Goal: Task Accomplishment & Management: Complete application form

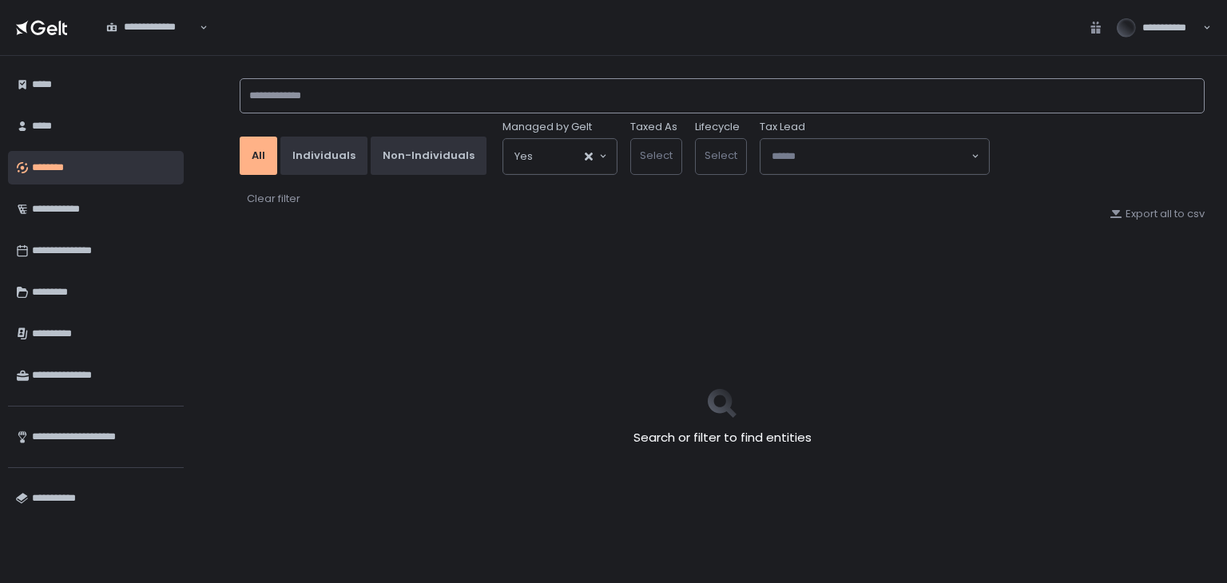
click at [339, 97] on input at bounding box center [722, 95] width 965 height 35
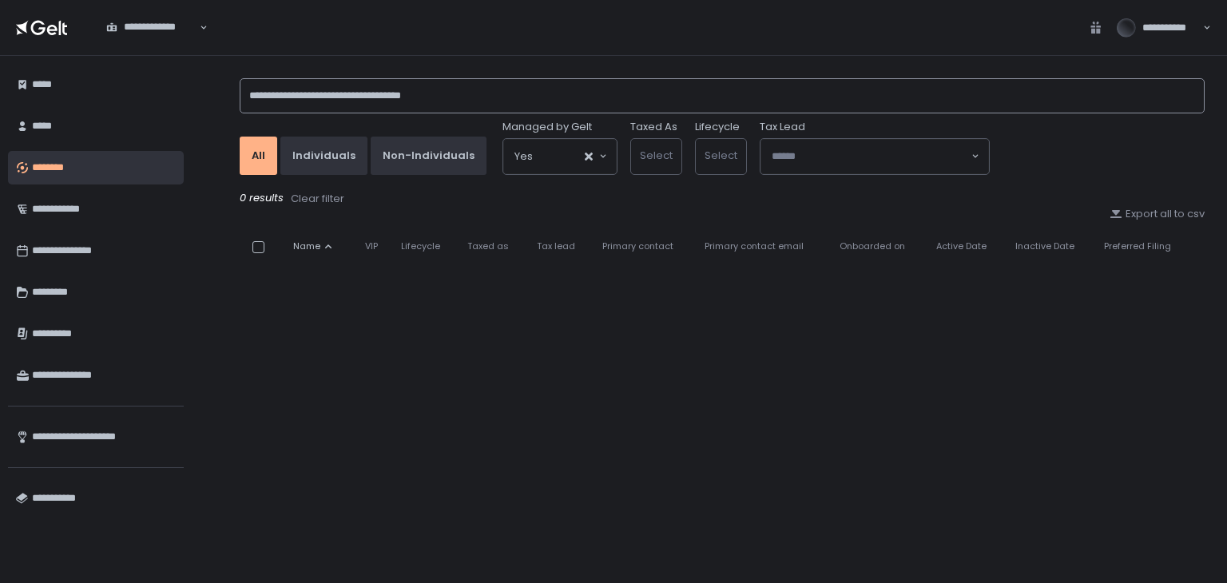
drag, startPoint x: 471, startPoint y: 91, endPoint x: 345, endPoint y: 111, distance: 127.0
click at [348, 84] on input "**********" at bounding box center [722, 95] width 965 height 35
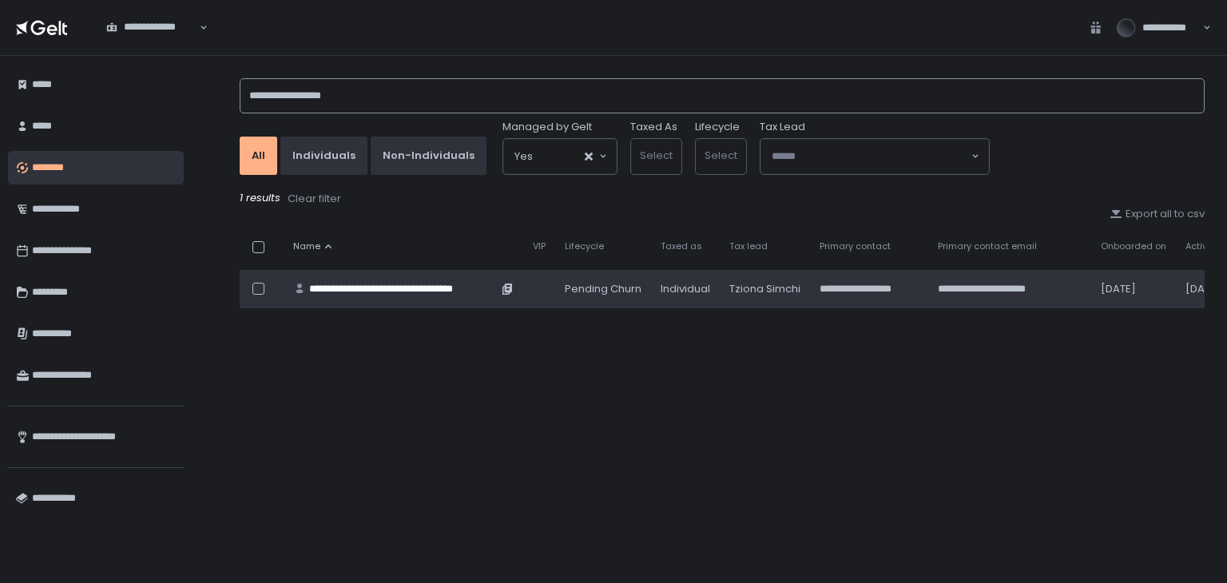
type input "**********"
click at [415, 288] on div "**********" at bounding box center [403, 289] width 189 height 14
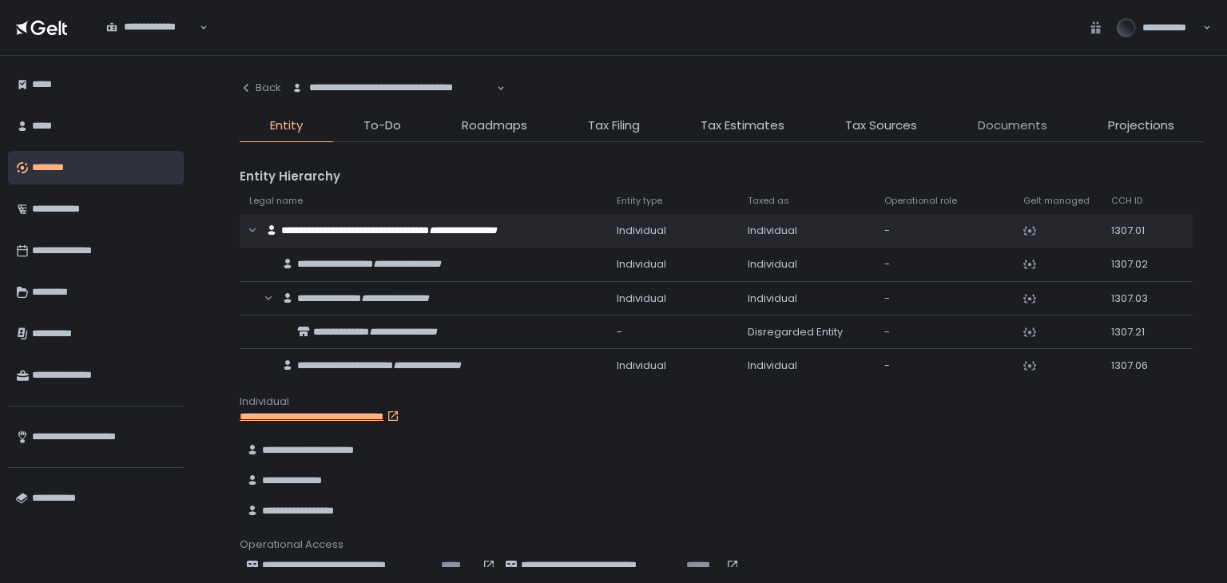
click at [1007, 132] on span "Documents" at bounding box center [1012, 126] width 69 height 18
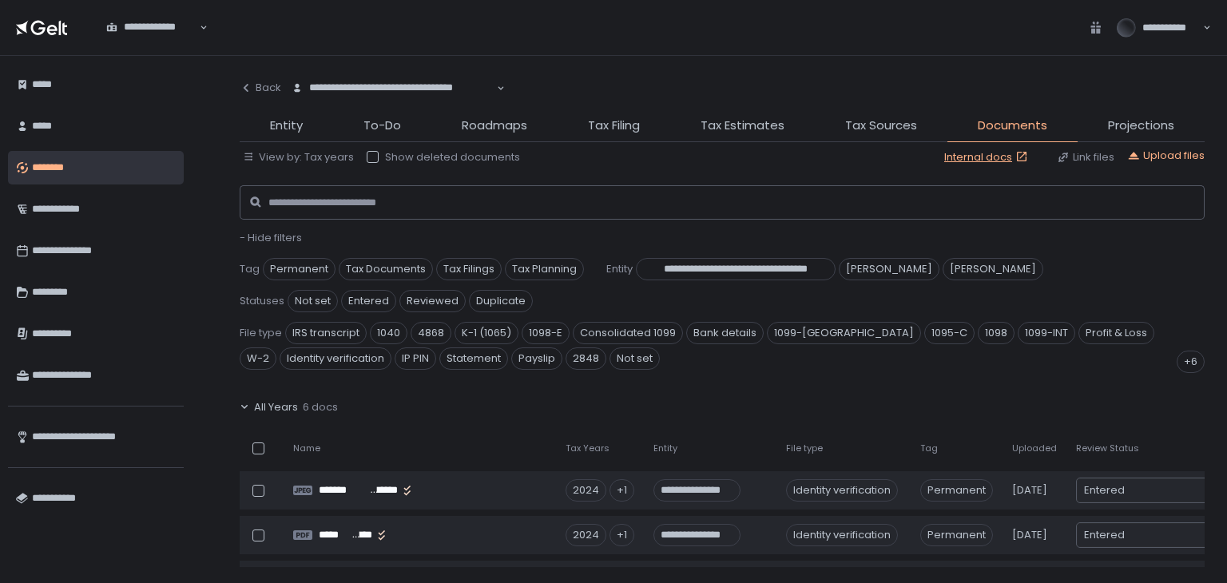
click at [276, 238] on span "- Hide filters" at bounding box center [271, 237] width 62 height 15
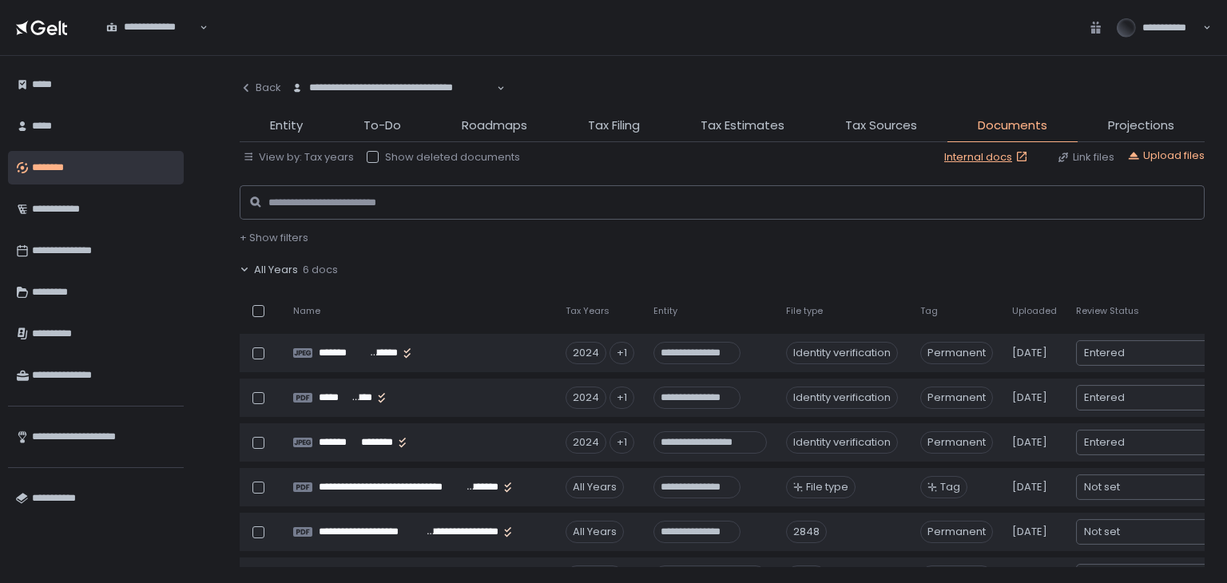
click at [288, 268] on span "All Years" at bounding box center [276, 270] width 44 height 14
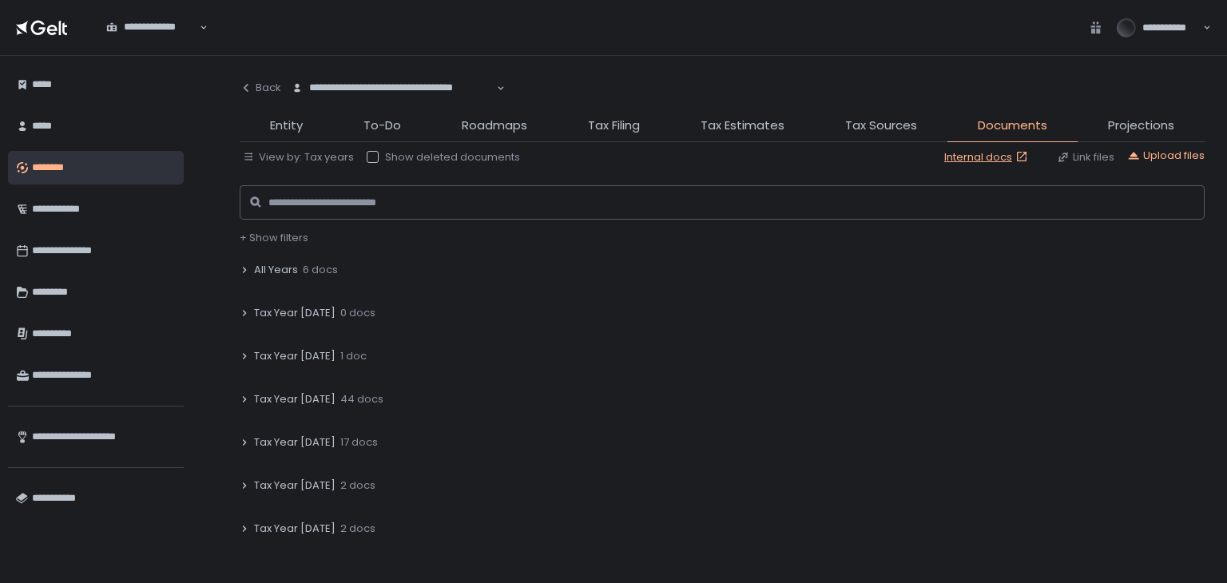
click at [299, 398] on span "Tax Year 2024" at bounding box center [294, 399] width 81 height 14
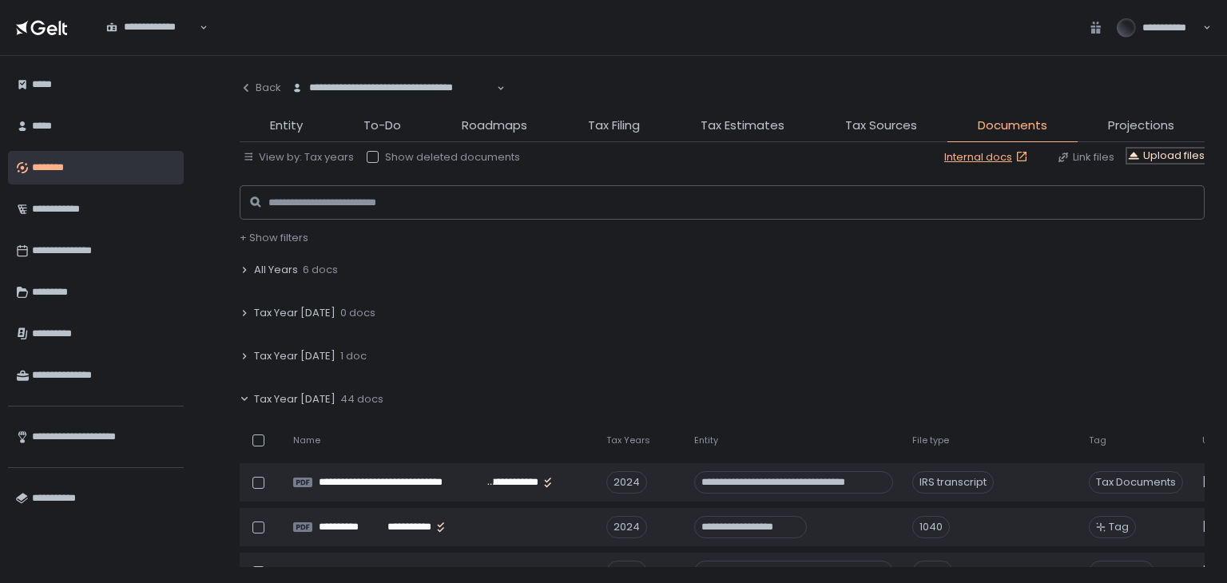
click at [1161, 157] on div "Upload files" at bounding box center [1165, 156] width 77 height 14
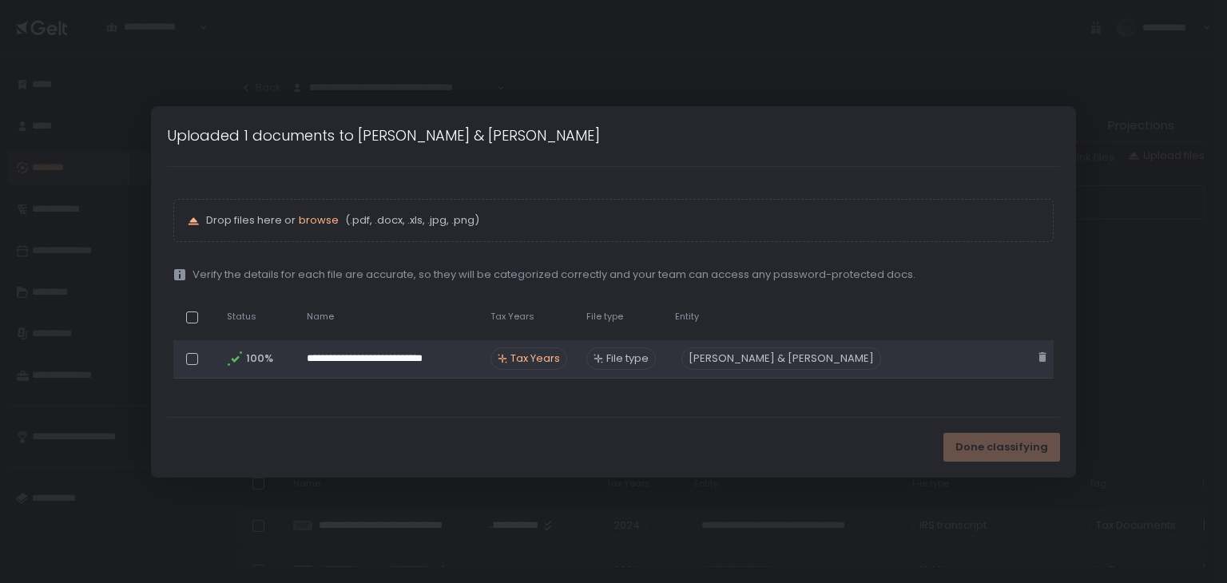
click at [527, 356] on span "Tax Years" at bounding box center [535, 358] width 50 height 14
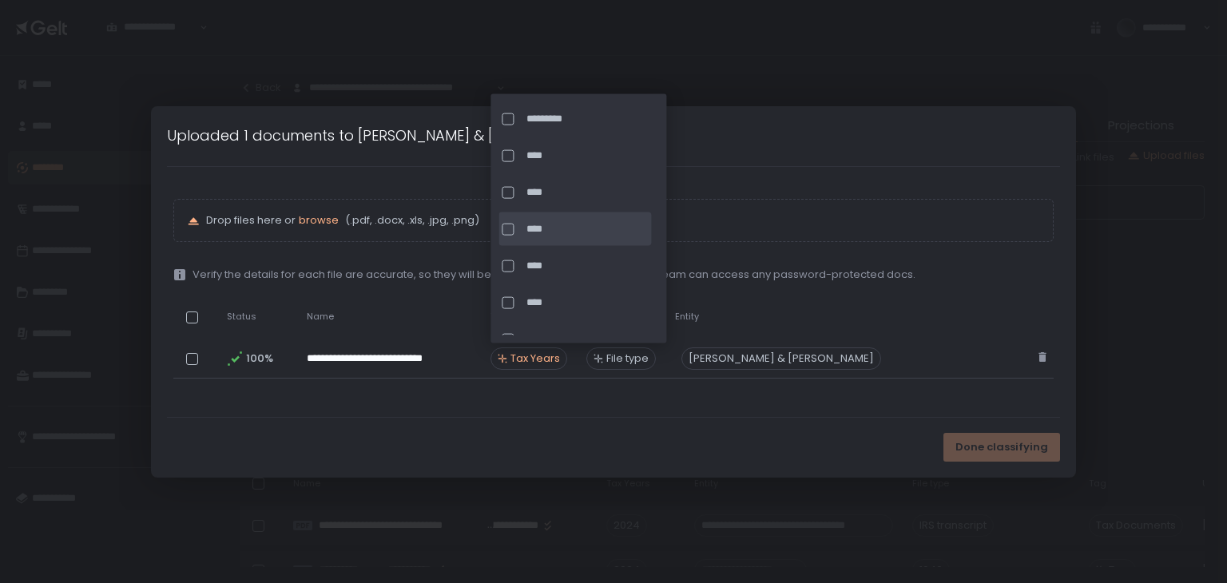
click at [539, 225] on span "****" at bounding box center [586, 229] width 121 height 14
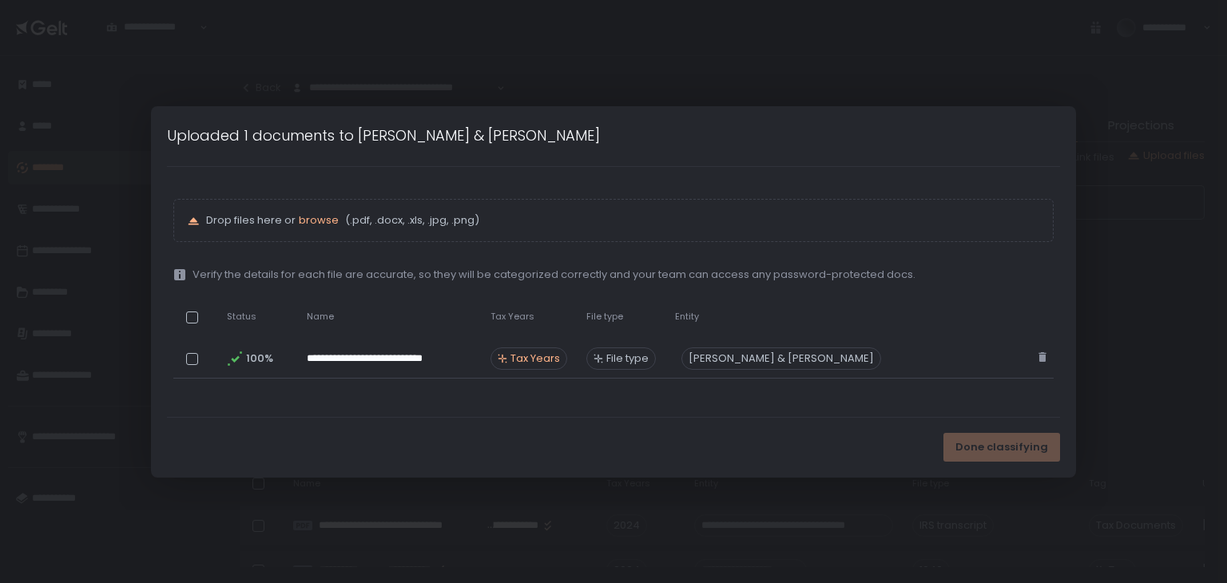
click at [656, 400] on div "**********" at bounding box center [613, 292] width 893 height 250
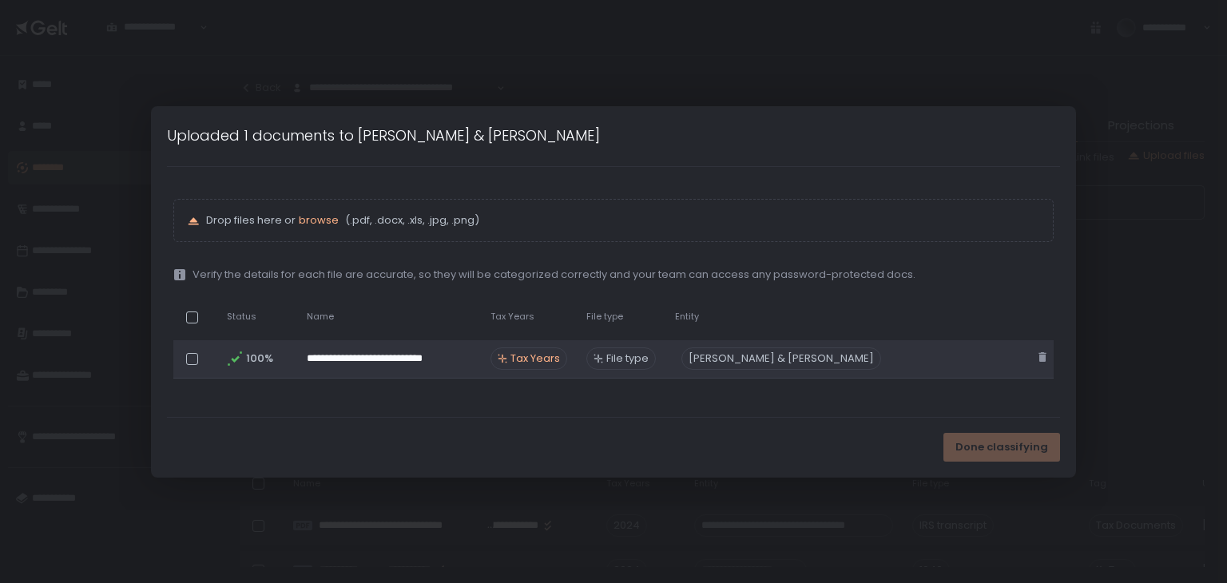
click at [626, 359] on span "File type" at bounding box center [627, 358] width 42 height 14
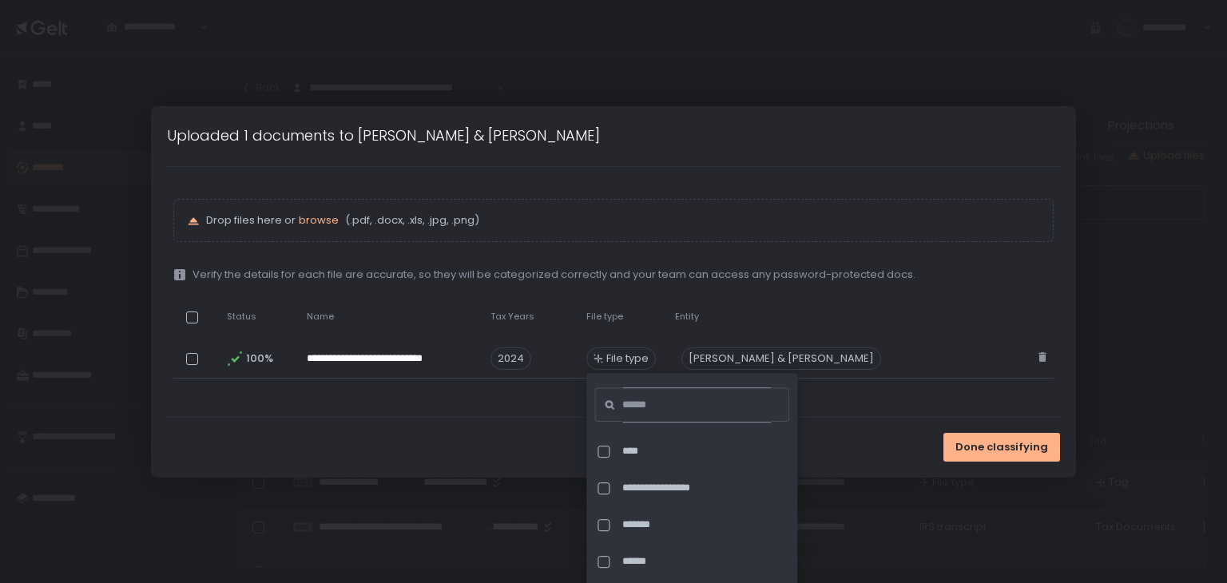
click at [666, 398] on input at bounding box center [696, 404] width 149 height 35
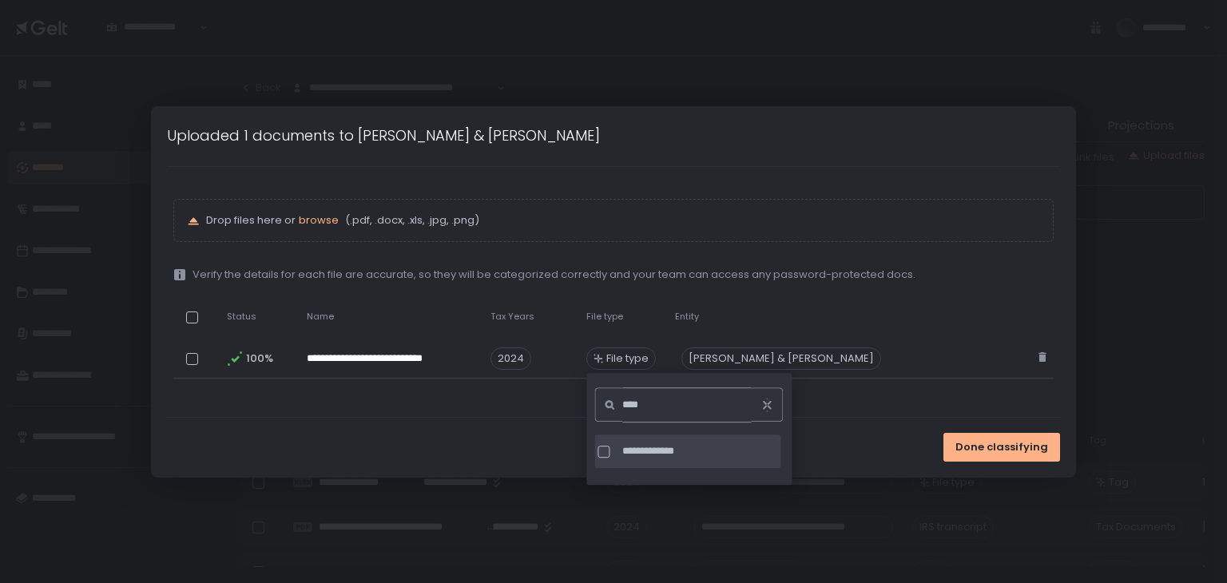
type input "****"
click at [661, 448] on span "**********" at bounding box center [699, 451] width 155 height 14
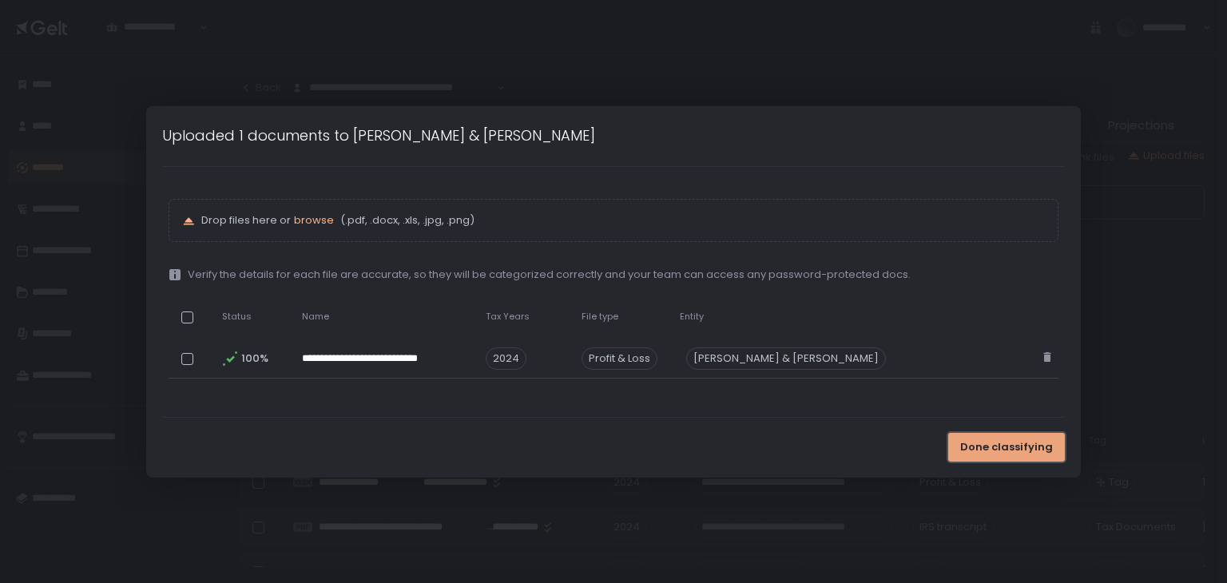
click at [993, 451] on span "Done classifying" at bounding box center [1006, 447] width 93 height 14
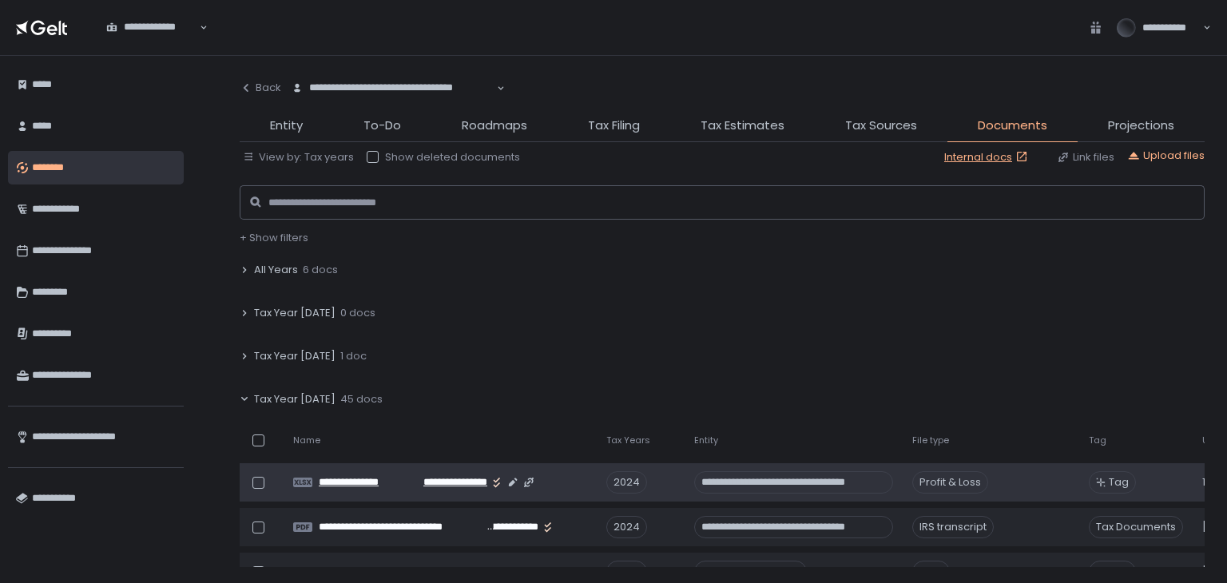
click at [561, 482] on div "**********" at bounding box center [453, 482] width 268 height 13
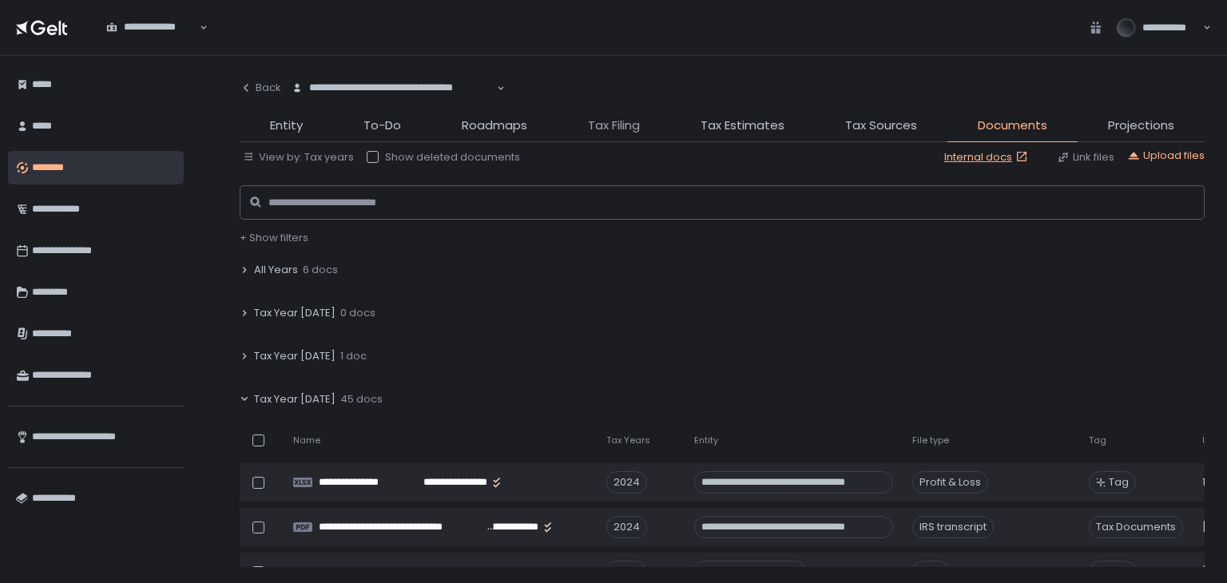
click at [636, 125] on span "Tax Filing" at bounding box center [614, 126] width 52 height 18
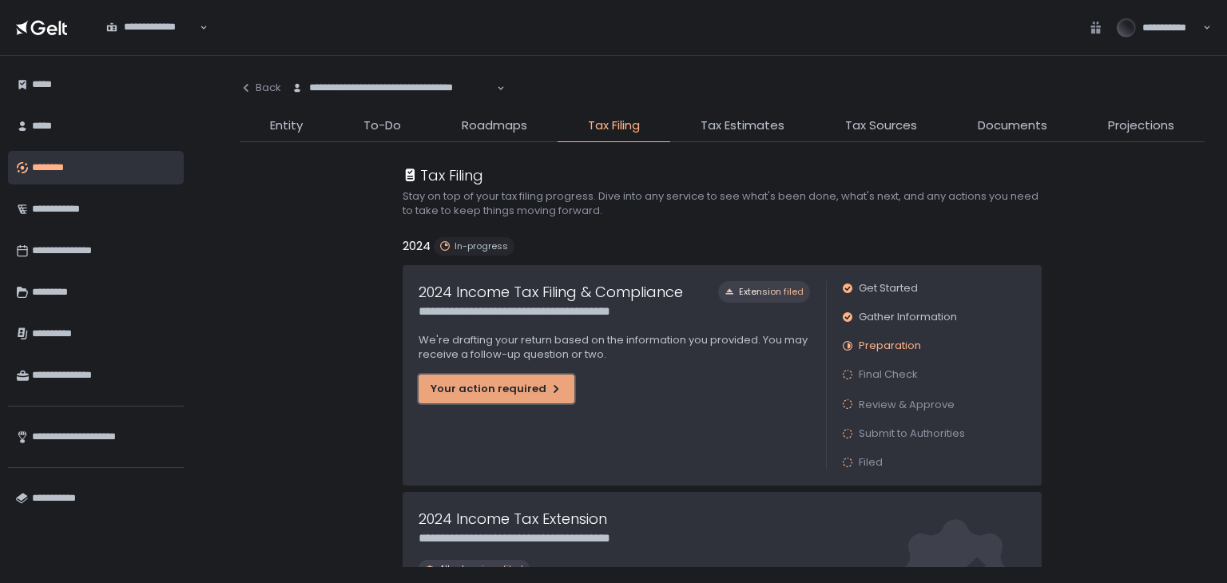
click at [475, 382] on div "Your action required" at bounding box center [497, 389] width 132 height 14
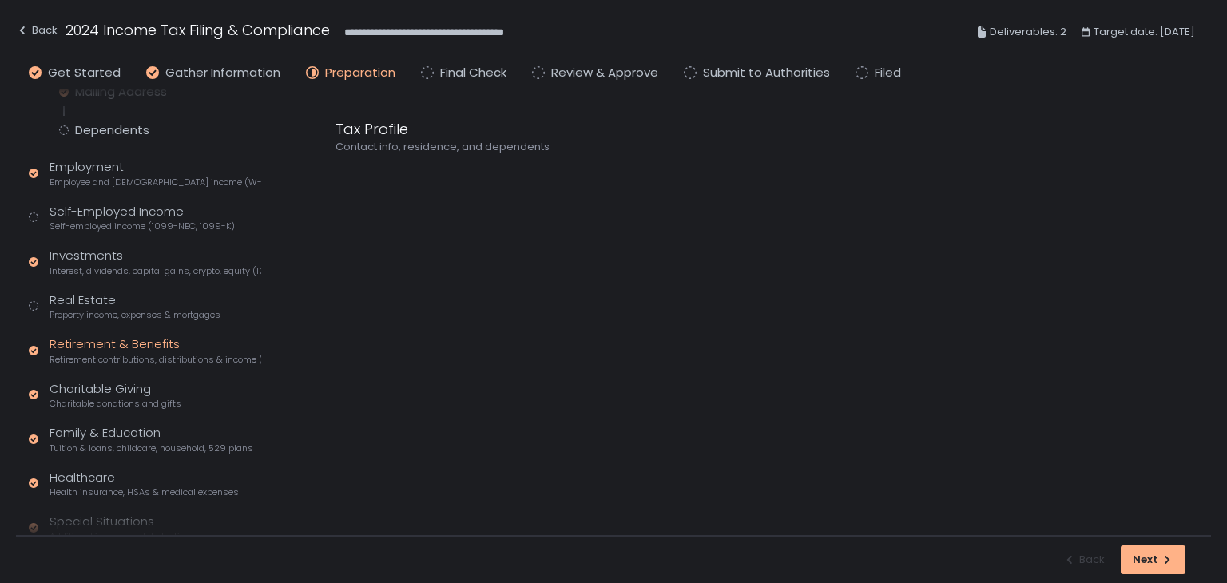
scroll to position [320, 0]
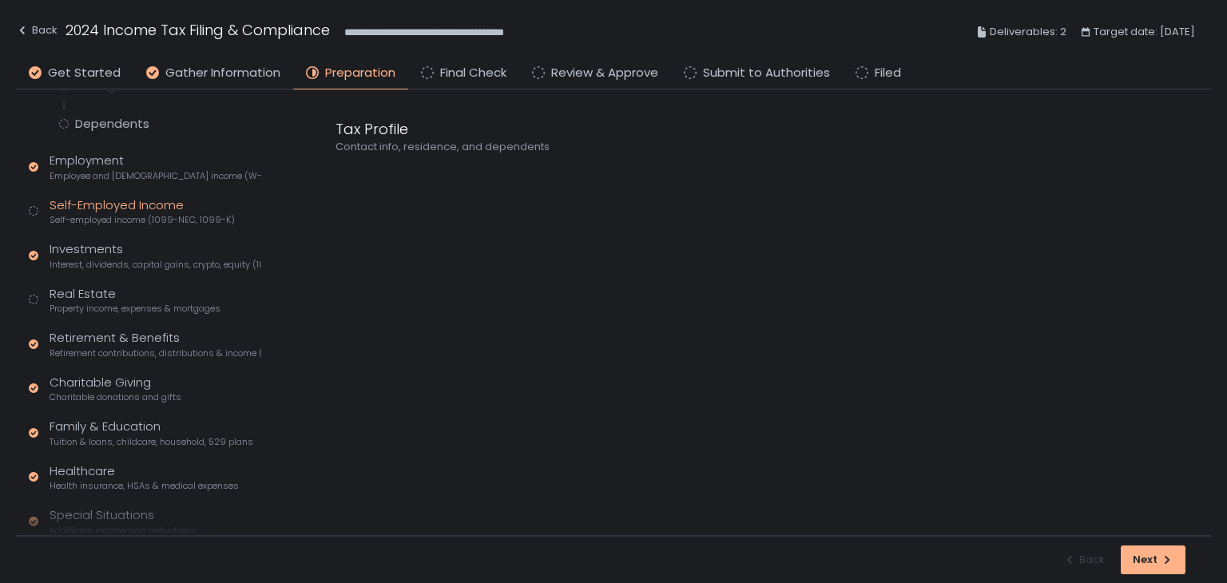
click at [114, 210] on div "Self-Employed Income Self-employed income (1099-NEC, 1099-K)" at bounding box center [142, 212] width 185 height 30
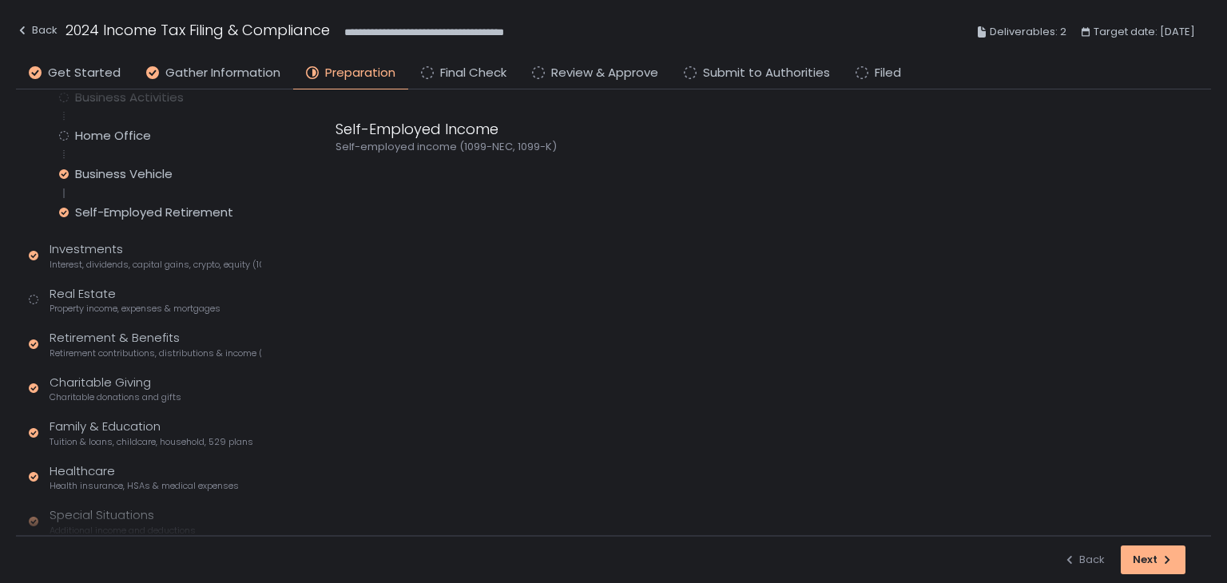
scroll to position [168, 0]
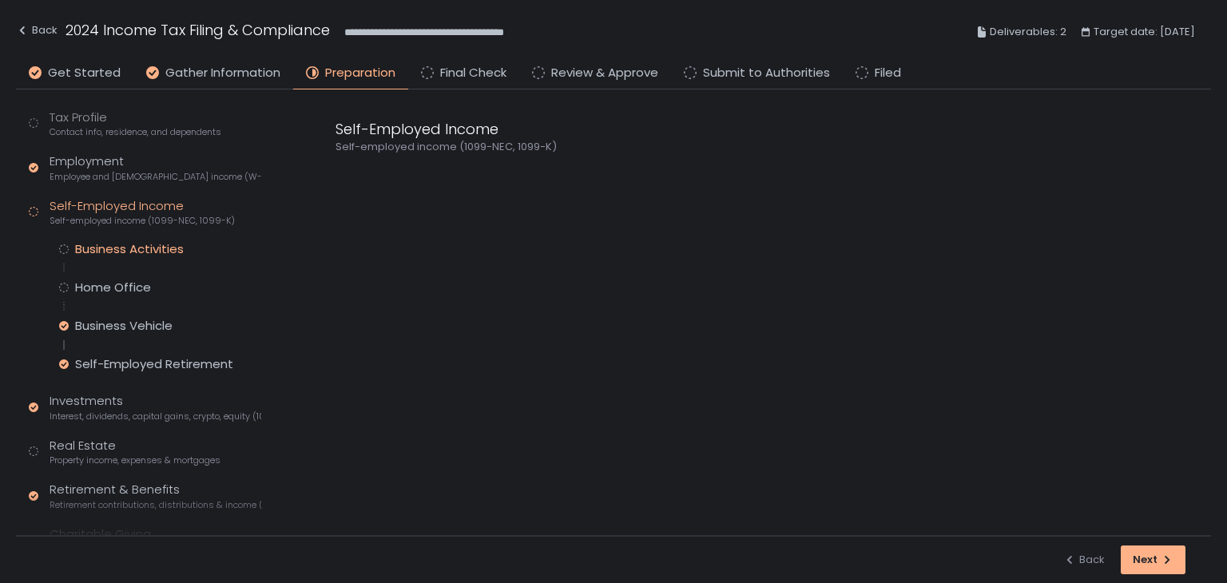
click at [111, 244] on div "Business Activities" at bounding box center [129, 249] width 109 height 16
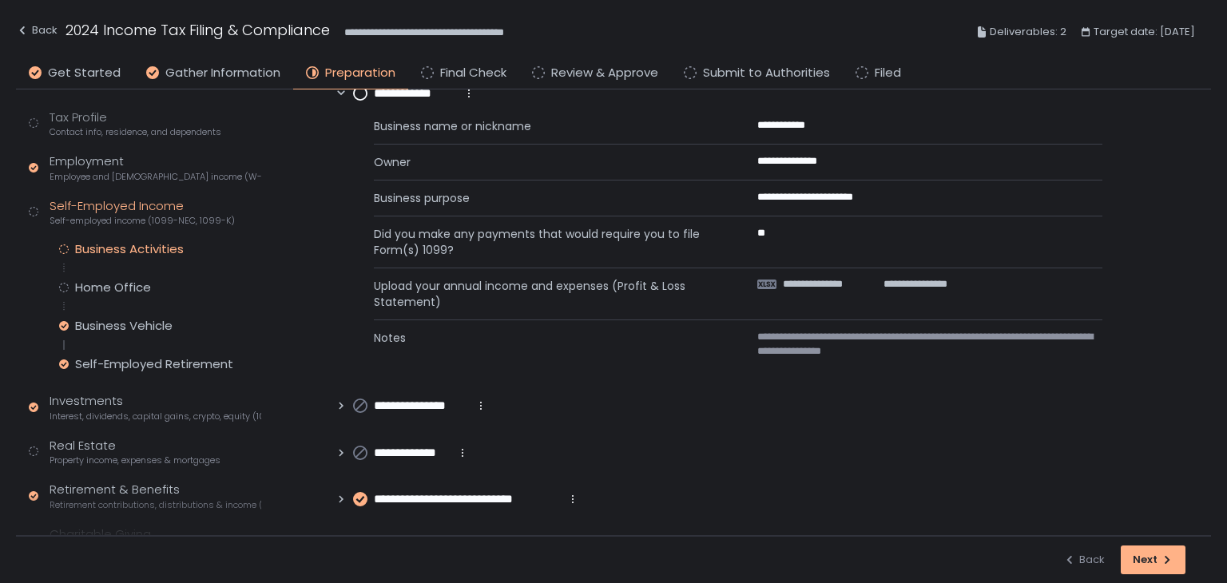
scroll to position [85, 0]
click at [339, 498] on icon at bounding box center [341, 498] width 11 height 11
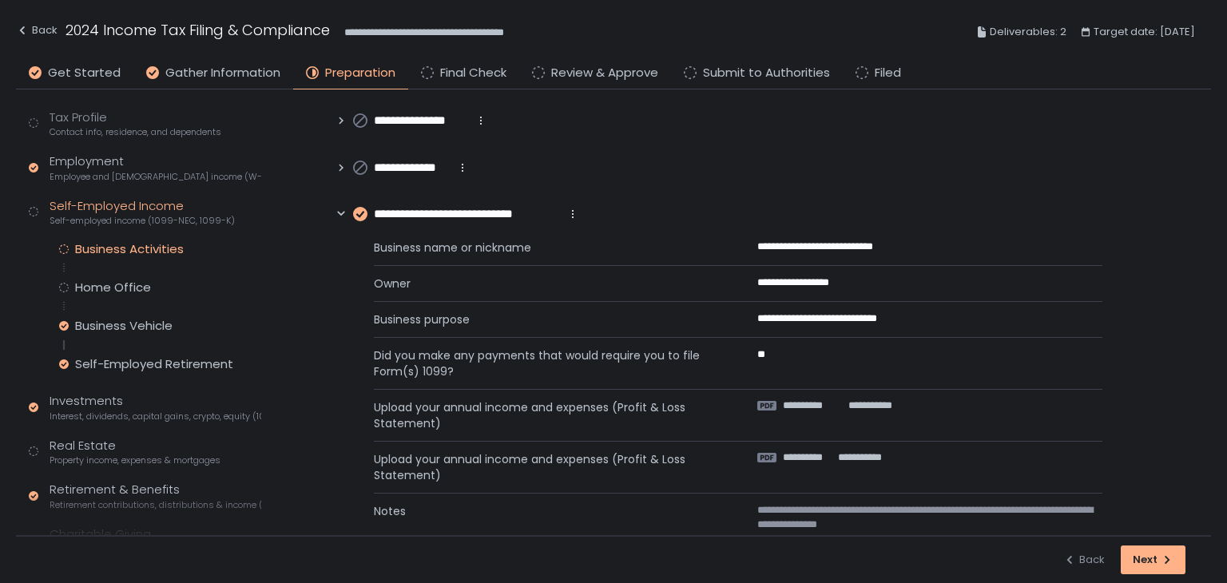
scroll to position [402, 0]
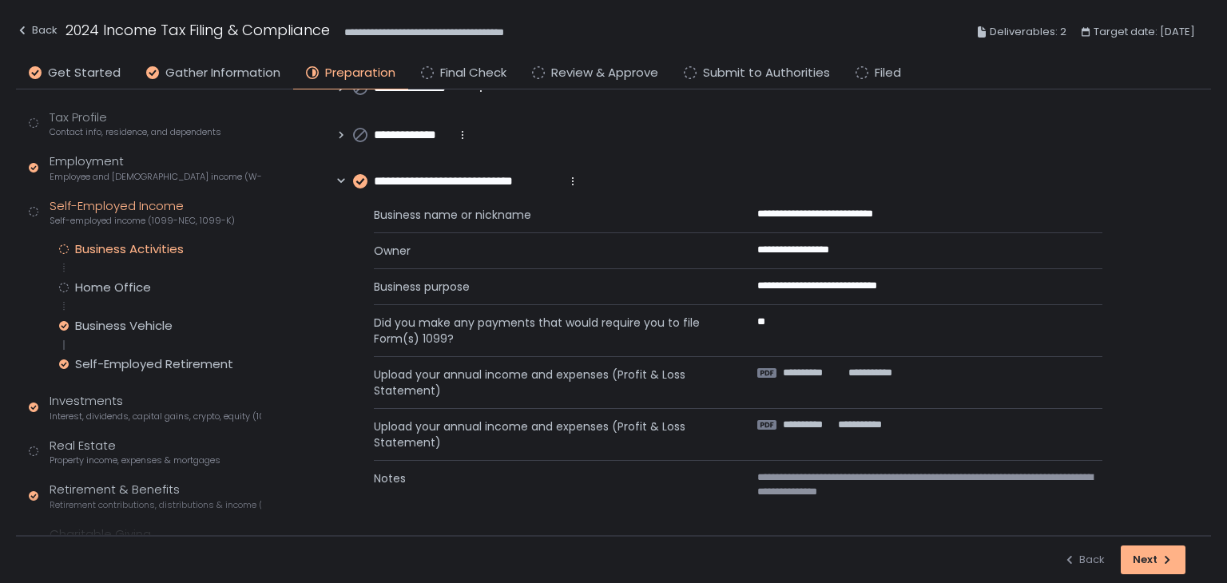
click at [340, 181] on icon at bounding box center [340, 181] width 7 height 5
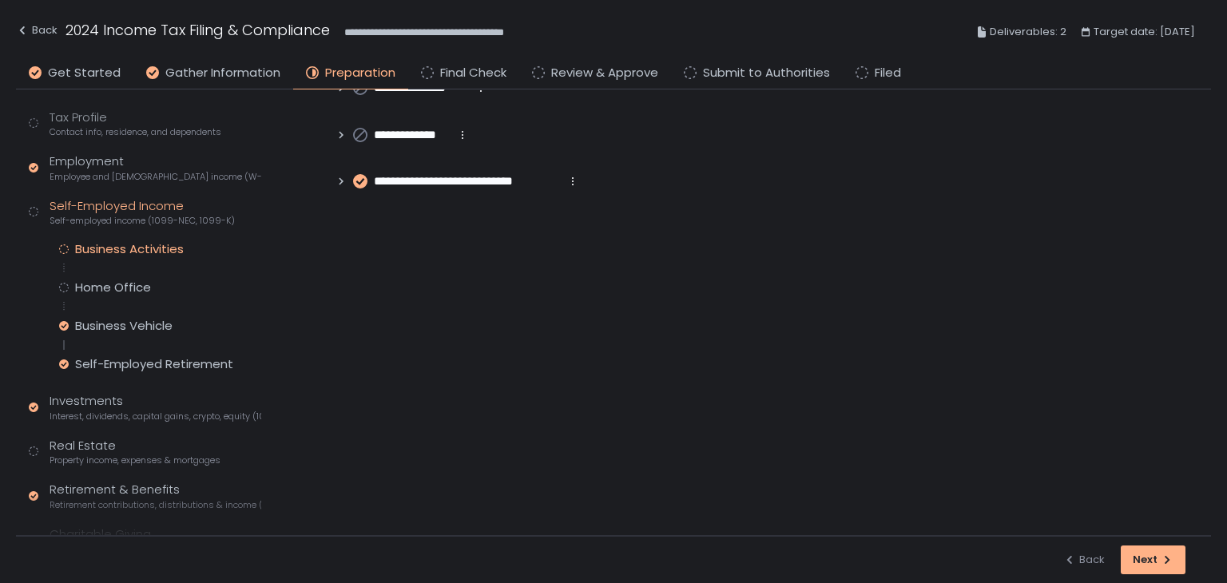
scroll to position [85, 0]
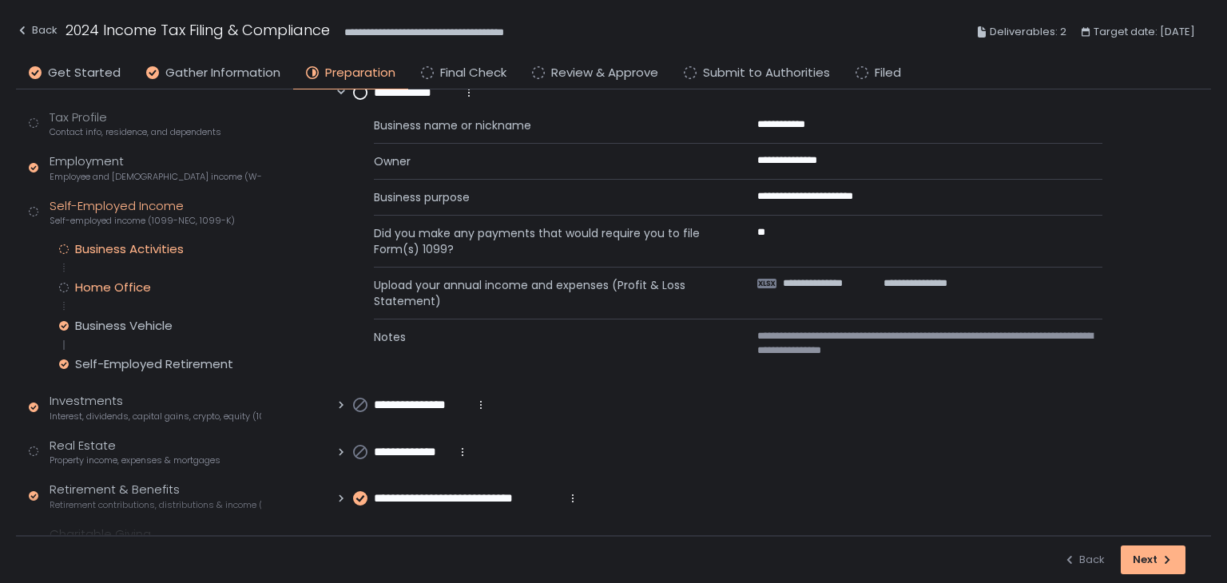
click at [96, 285] on div "Home Office" at bounding box center [113, 288] width 76 height 16
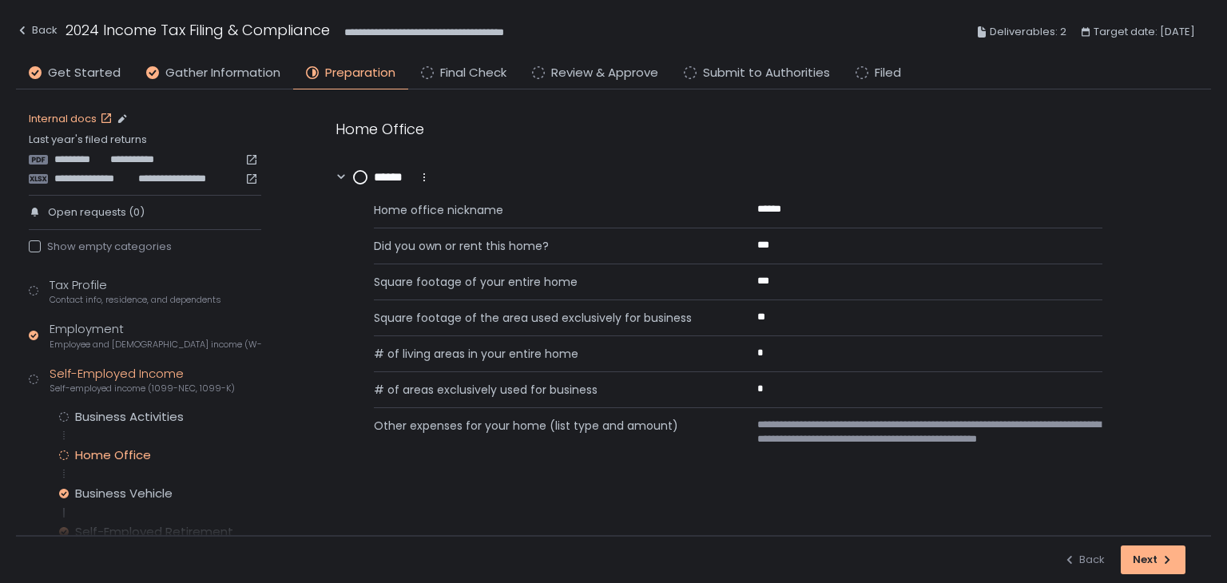
click at [88, 123] on link "Internal docs" at bounding box center [72, 119] width 87 height 14
click at [105, 414] on div "Business Activities" at bounding box center [129, 417] width 109 height 16
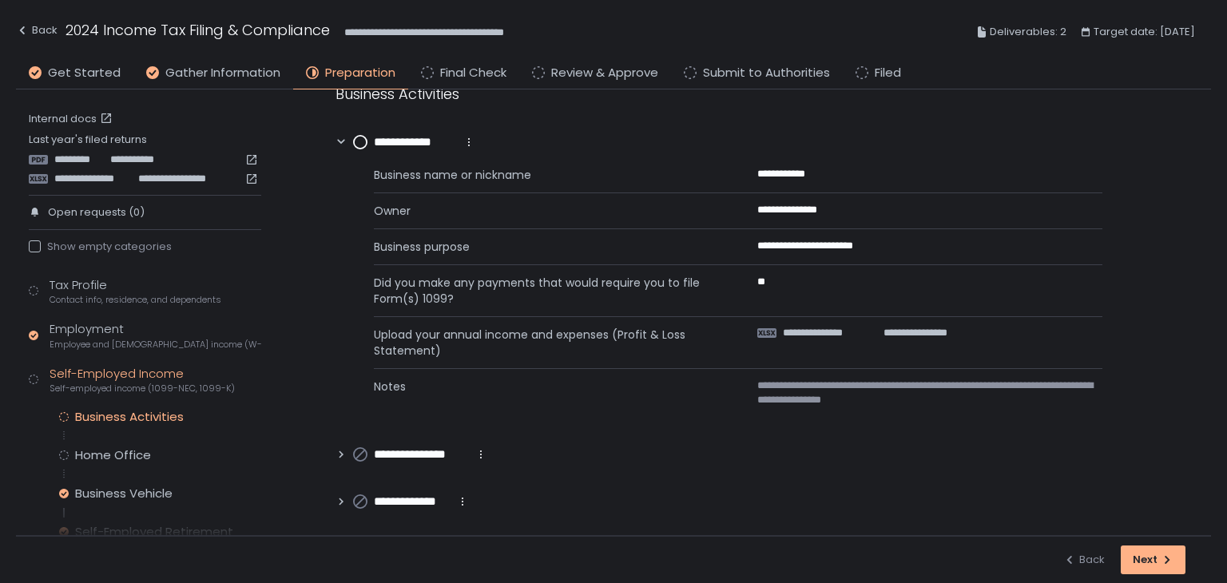
scroll to position [85, 0]
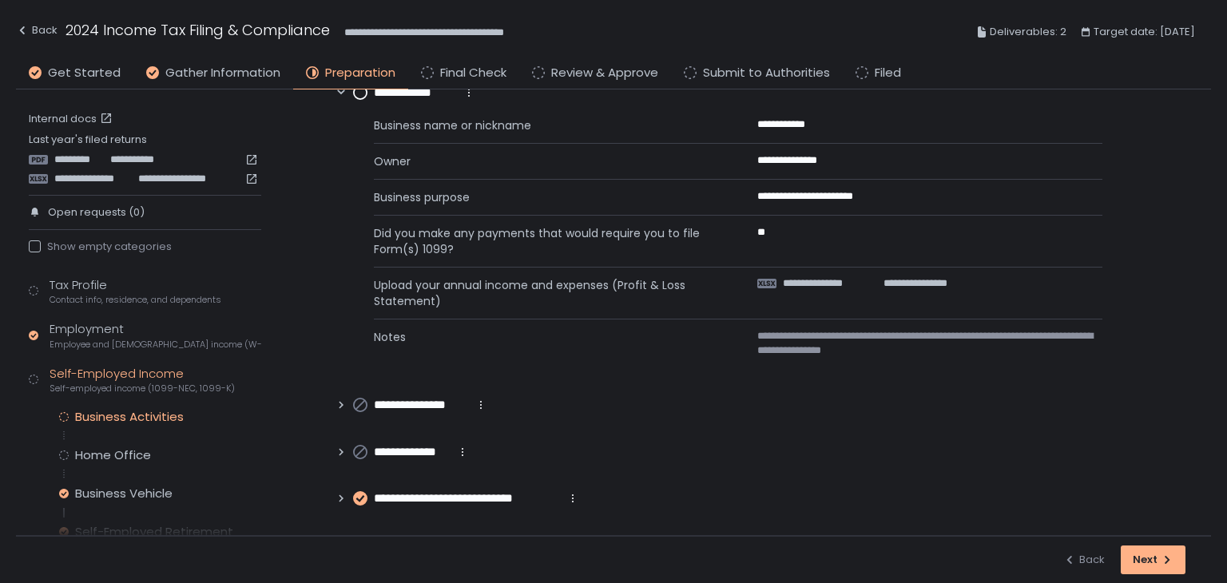
click at [342, 493] on icon at bounding box center [341, 498] width 11 height 11
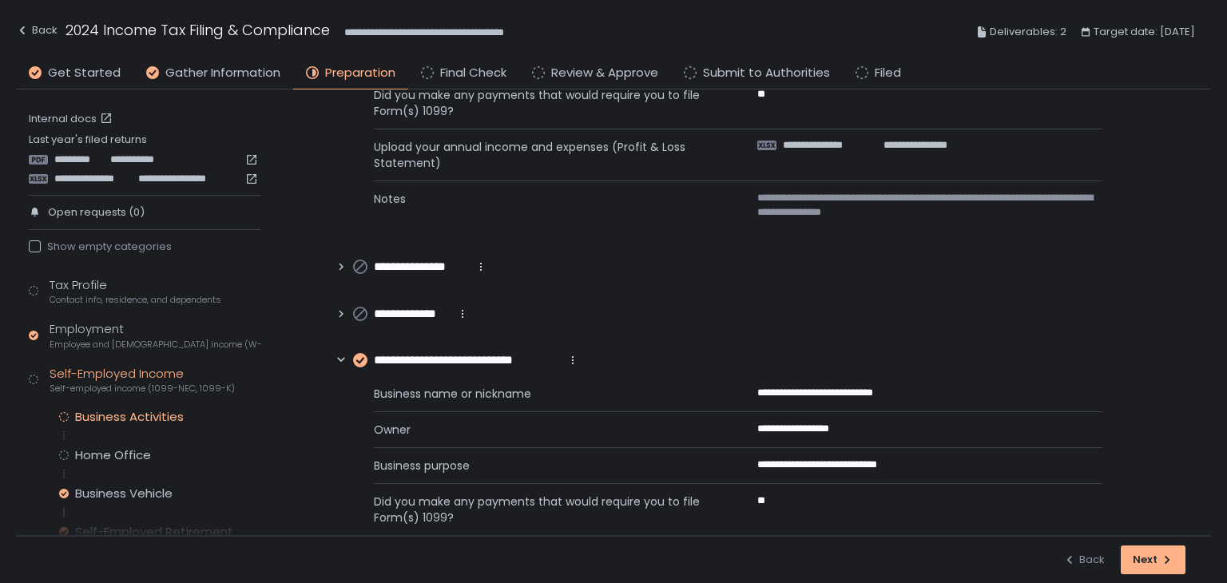
scroll to position [402, 0]
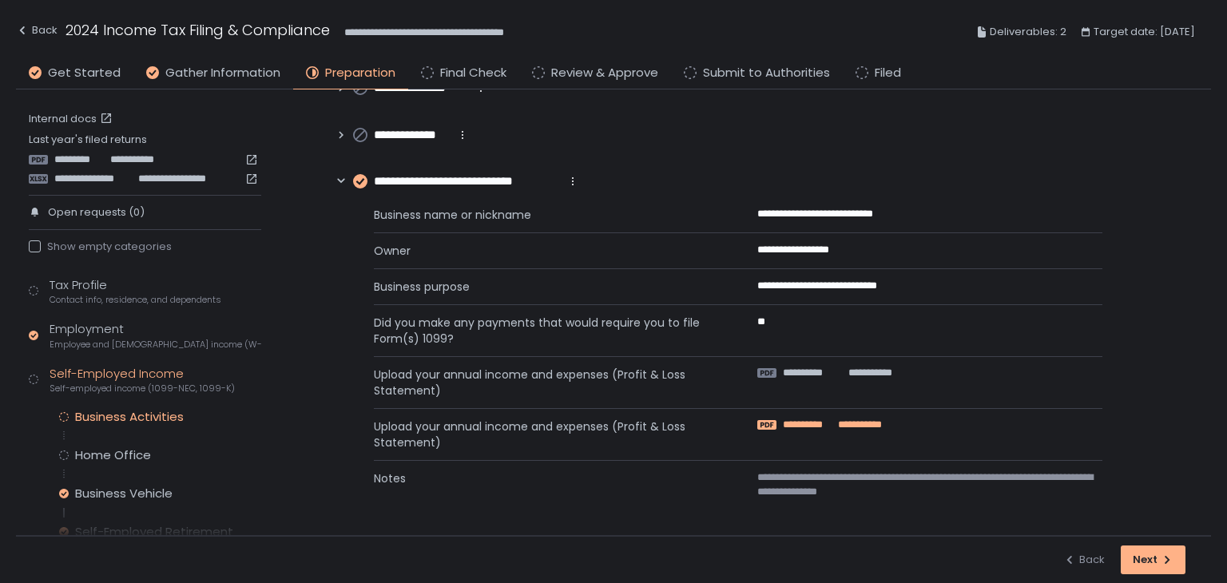
click at [848, 422] on span "**********" at bounding box center [858, 425] width 47 height 14
click at [834, 368] on span "**********" at bounding box center [812, 373] width 58 height 14
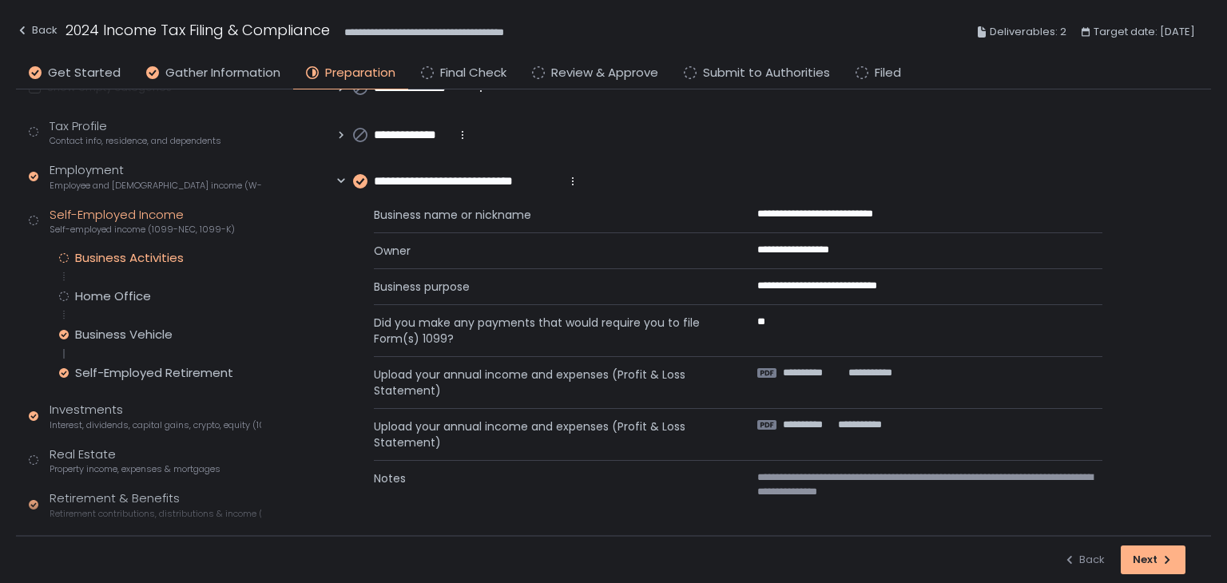
scroll to position [160, 0]
click at [103, 289] on div "Home Office" at bounding box center [113, 296] width 76 height 16
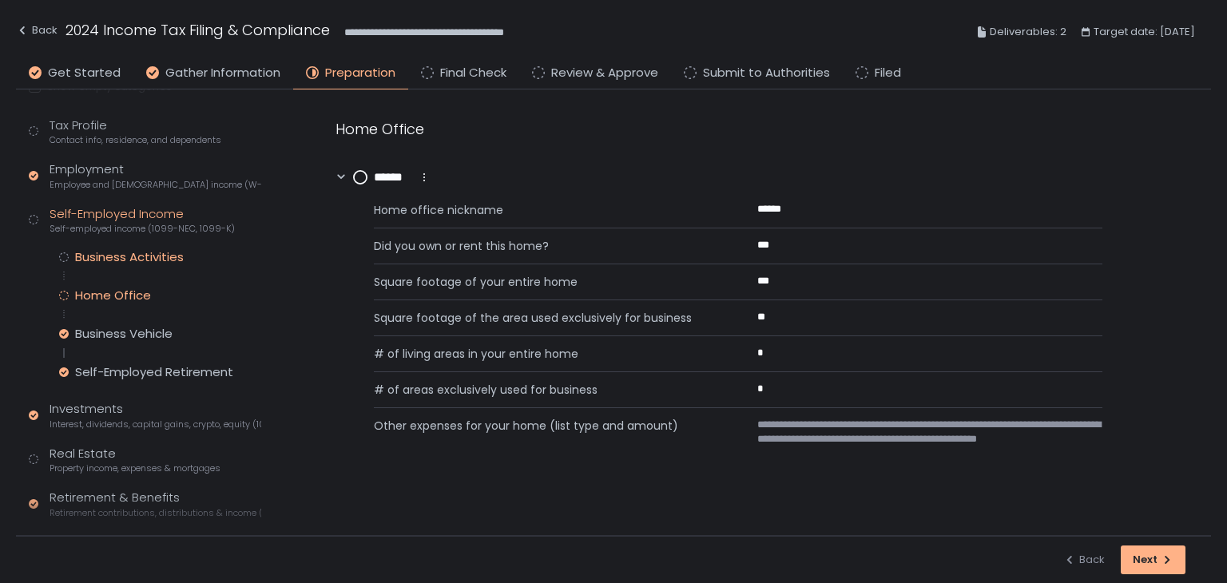
click at [127, 253] on div "Business Activities" at bounding box center [129, 257] width 109 height 16
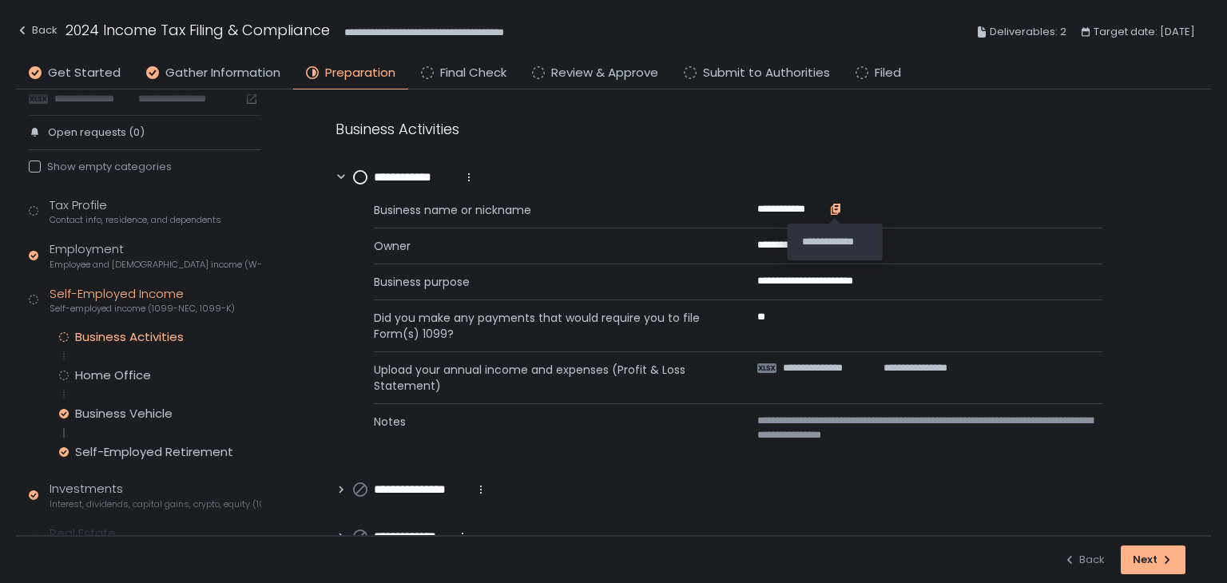
click at [834, 205] on icon "button" at bounding box center [835, 208] width 7 height 9
click at [899, 279] on icon "button" at bounding box center [898, 280] width 7 height 9
click at [362, 176] on circle at bounding box center [360, 177] width 13 height 13
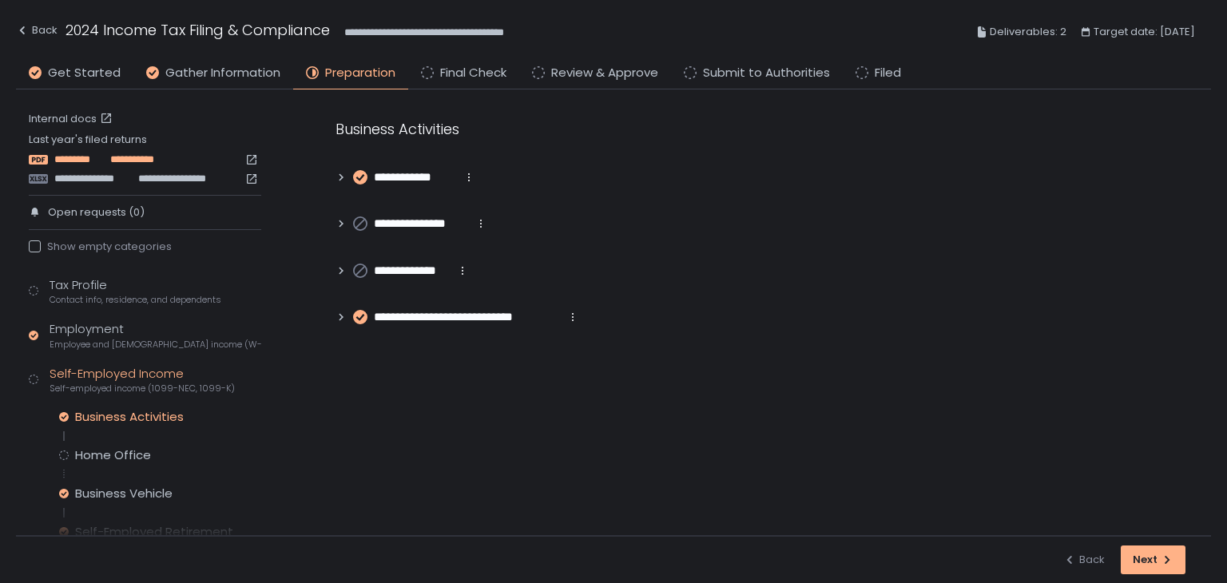
click at [88, 157] on span "*********" at bounding box center [80, 160] width 52 height 14
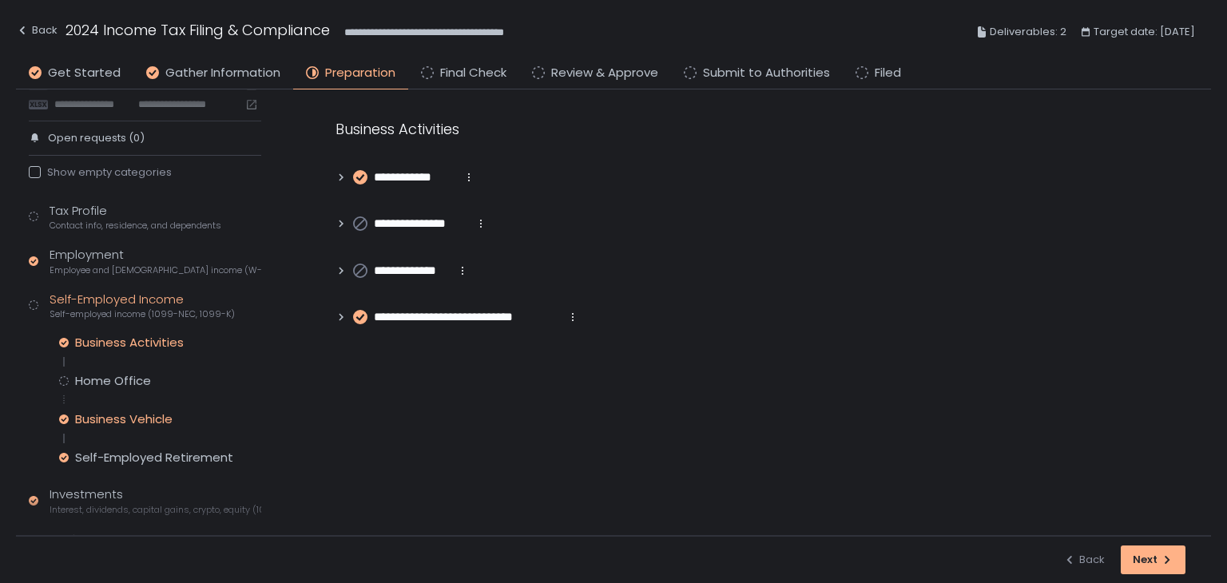
scroll to position [160, 0]
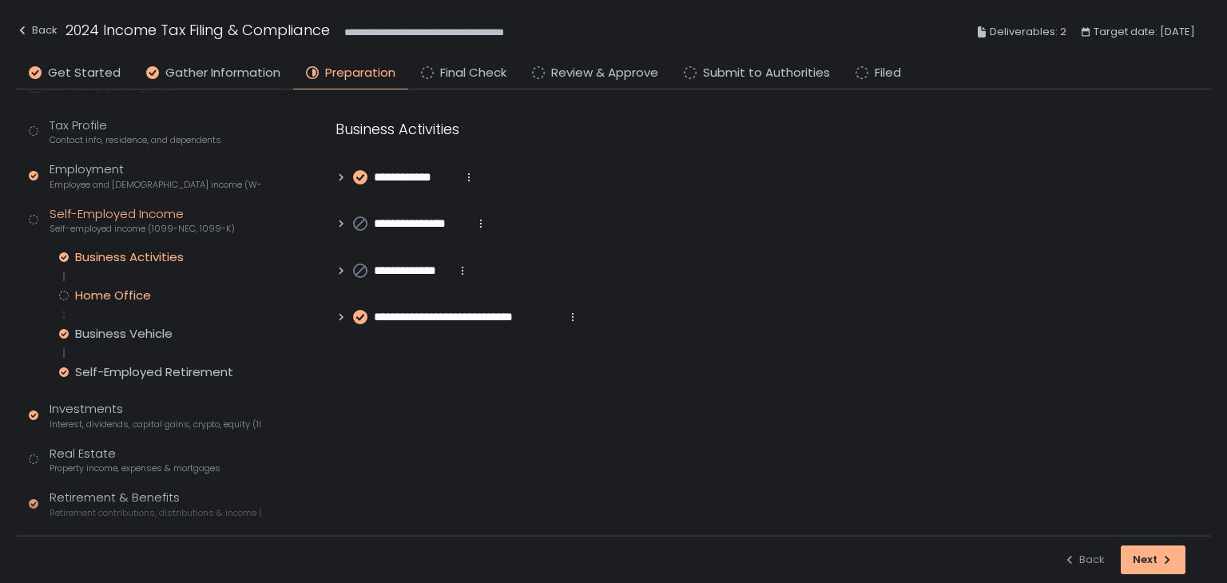
click at [115, 292] on div "Home Office" at bounding box center [113, 296] width 76 height 16
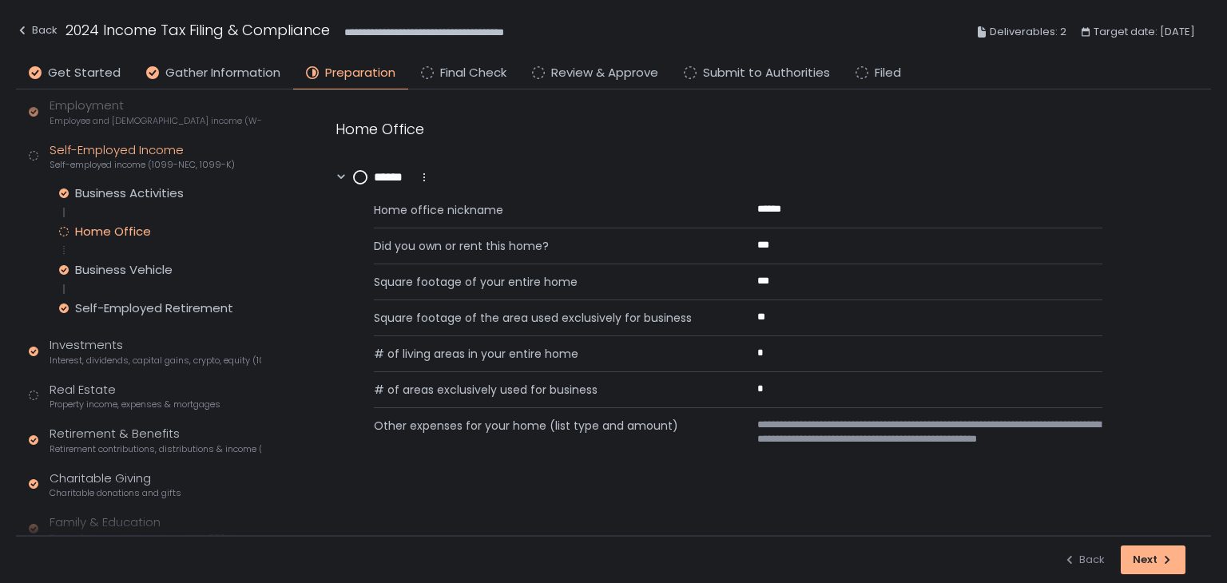
scroll to position [320, 0]
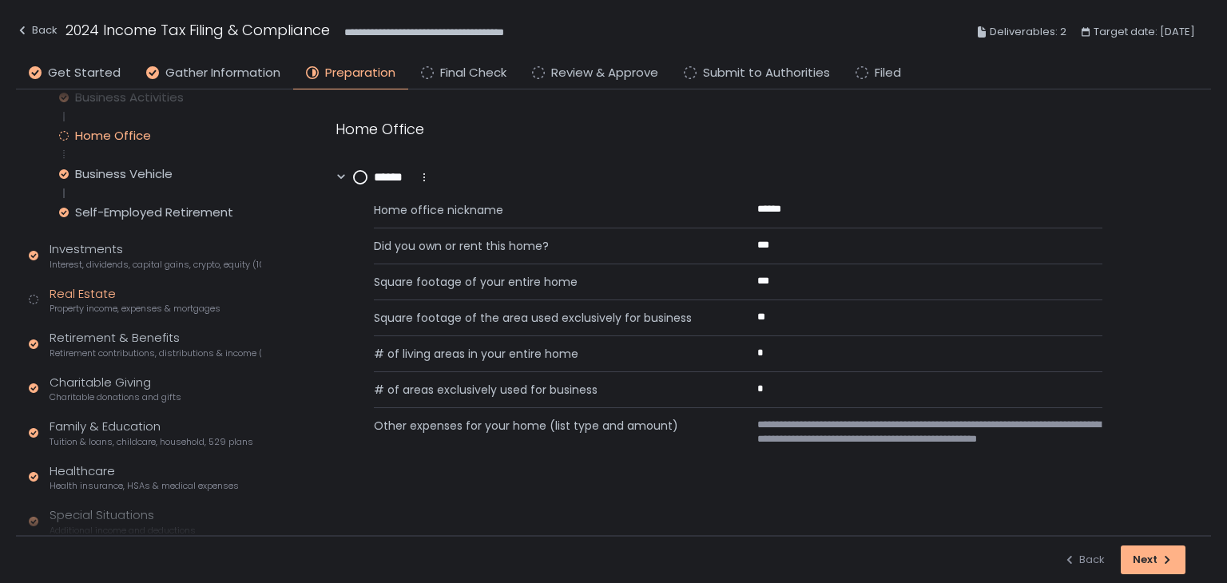
click at [96, 298] on div "Real Estate Property income, expenses & mortgages" at bounding box center [135, 300] width 171 height 30
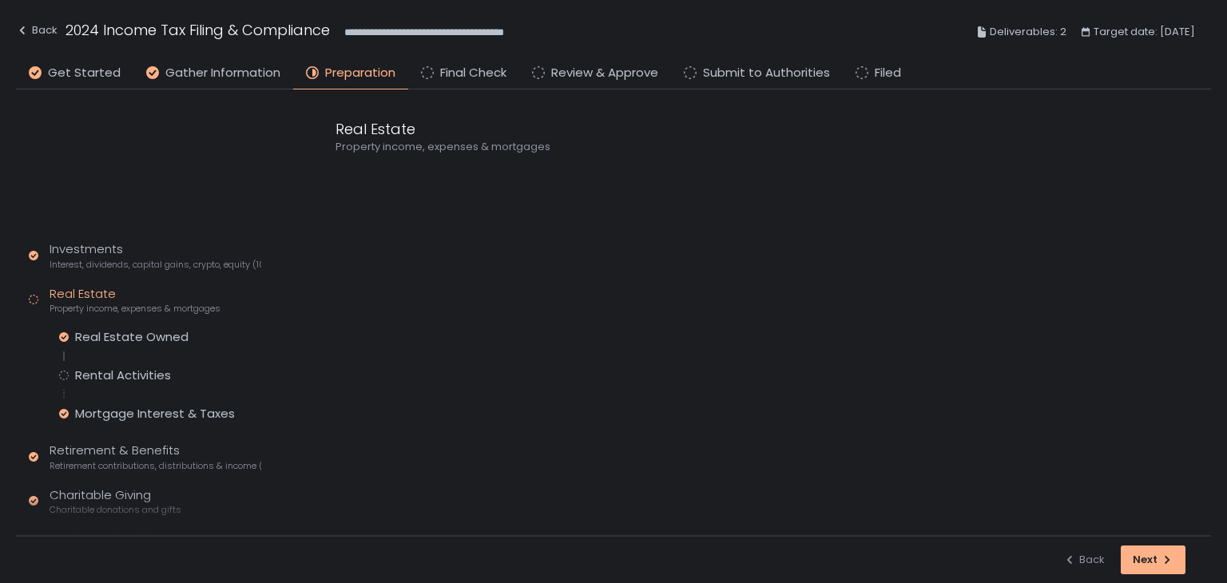
scroll to position [169, 0]
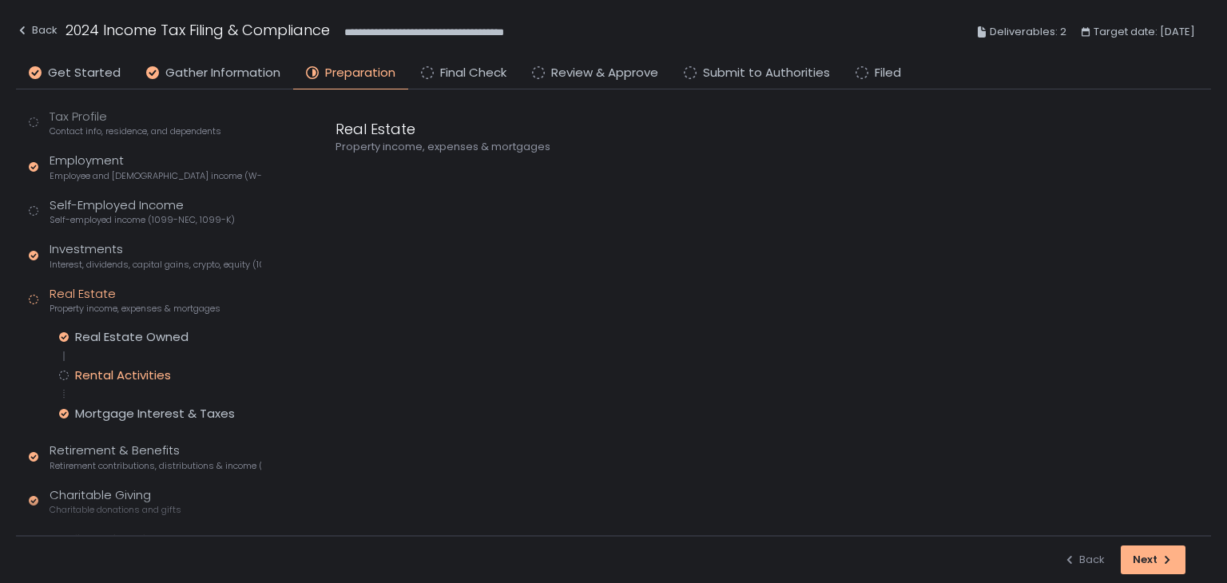
click at [125, 368] on div "Rental Activities" at bounding box center [123, 375] width 96 height 16
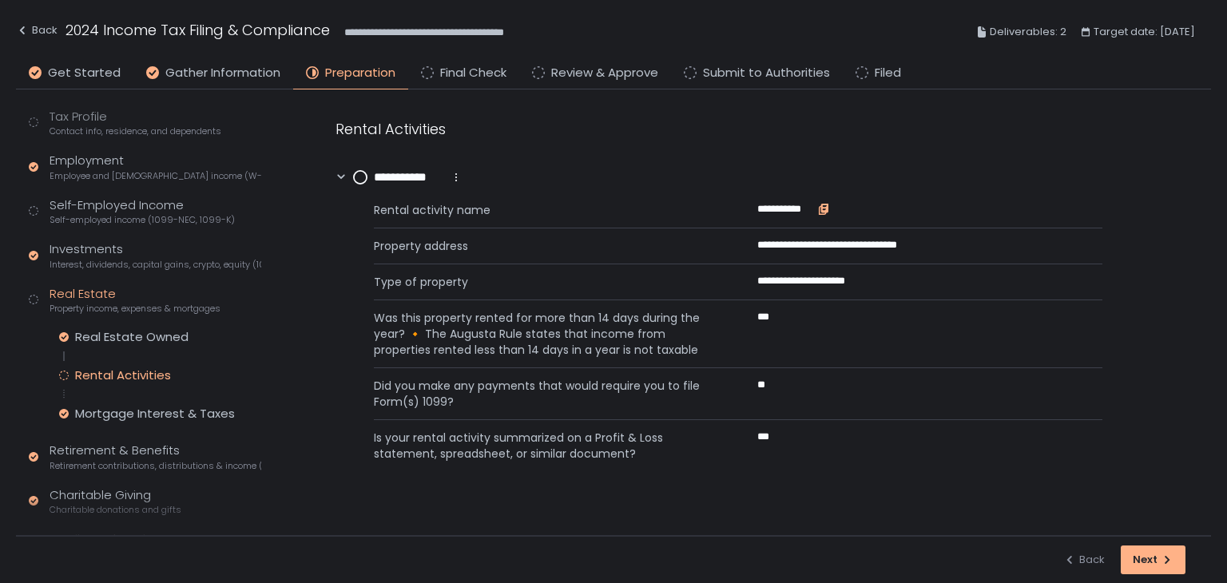
click at [826, 208] on icon "button" at bounding box center [824, 208] width 7 height 9
click at [115, 205] on div "Self-Employed Income Self-employed income (1099-NEC, 1099-K)" at bounding box center [142, 212] width 185 height 30
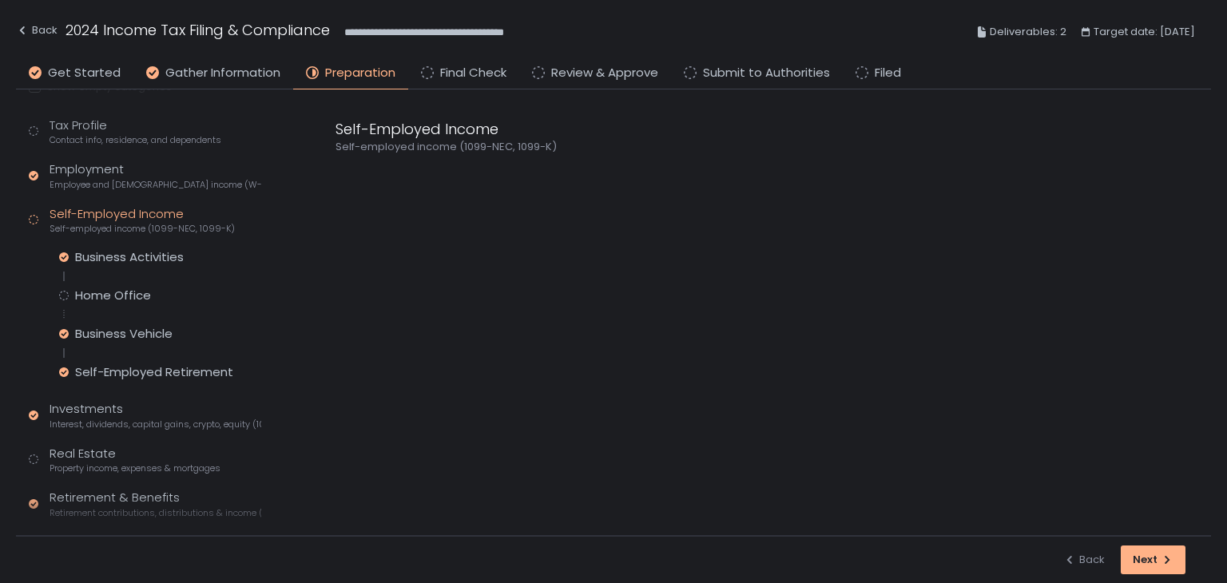
scroll to position [160, 0]
click at [121, 299] on div "Home Office" at bounding box center [113, 296] width 76 height 16
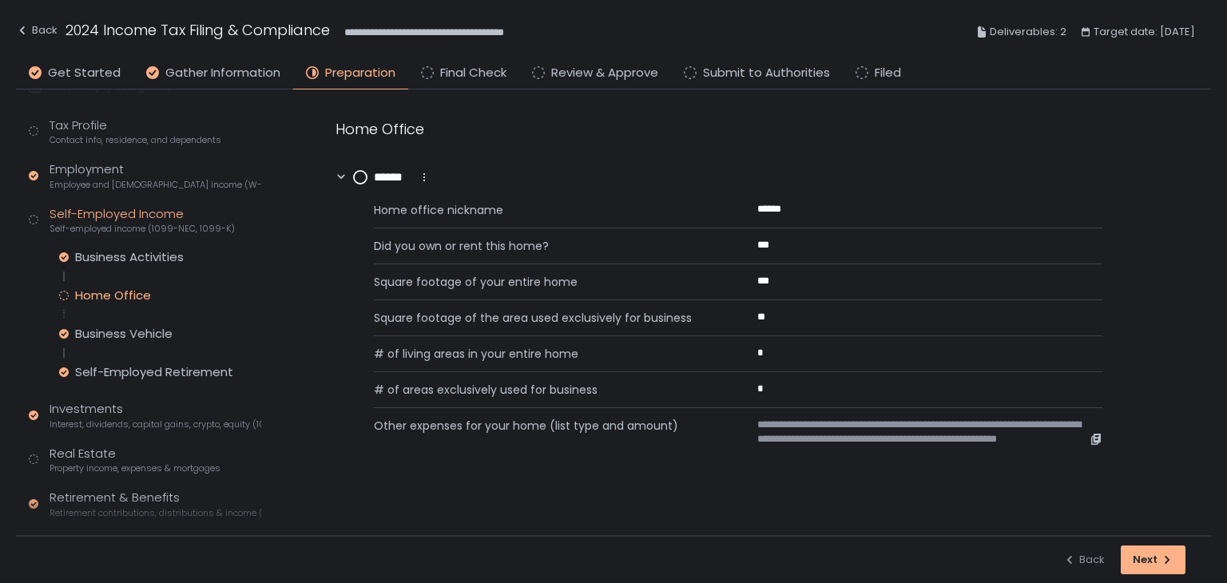
click at [1029, 418] on span "**********" at bounding box center [923, 439] width 332 height 43
drag, startPoint x: 850, startPoint y: 432, endPoint x: 1064, endPoint y: 435, distance: 214.1
click at [1064, 435] on span "**********" at bounding box center [923, 439] width 332 height 43
click at [812, 449] on span "**********" at bounding box center [923, 439] width 332 height 43
click at [356, 170] on icon at bounding box center [360, 177] width 14 height 14
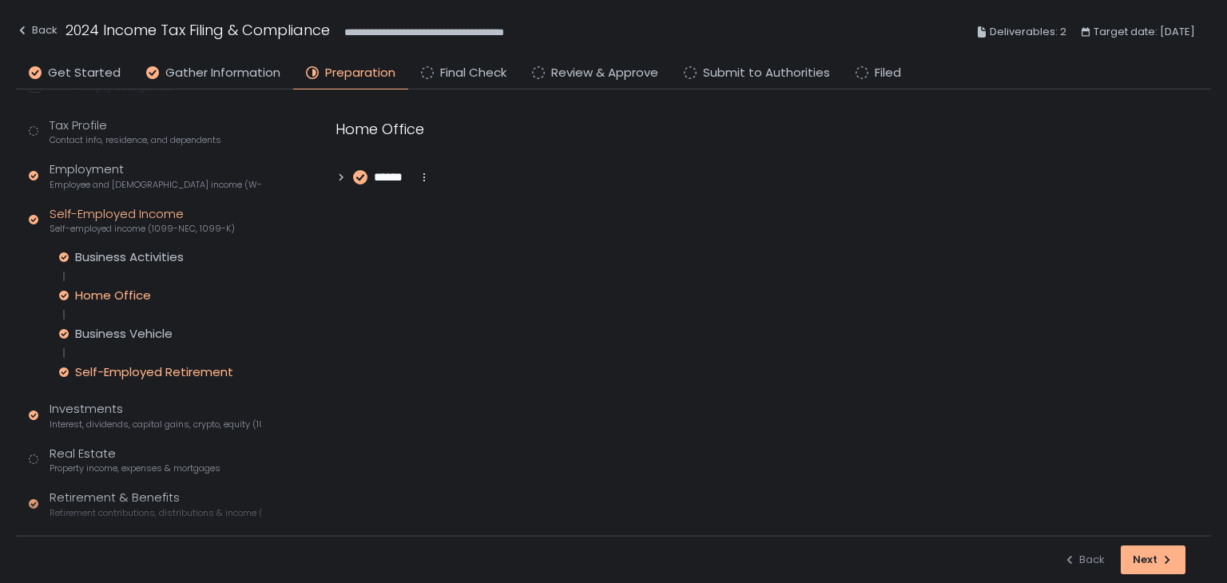
click at [134, 367] on div "Self-Employed Retirement" at bounding box center [154, 372] width 158 height 16
click at [120, 253] on div "Business Activities" at bounding box center [129, 257] width 109 height 16
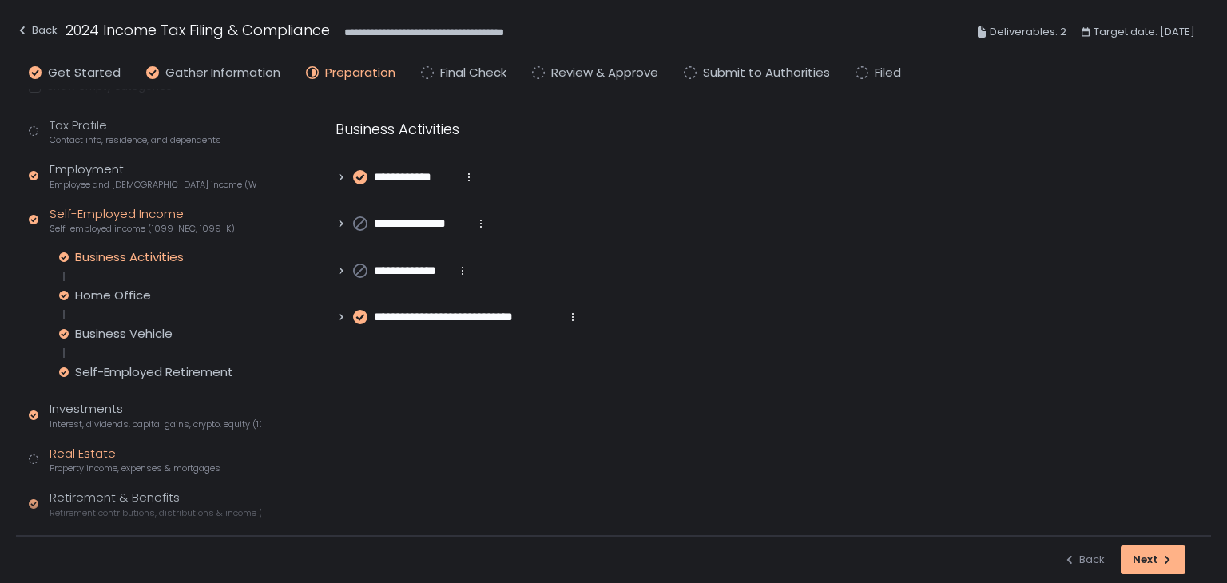
click at [89, 446] on div "Real Estate Property income, expenses & mortgages" at bounding box center [135, 460] width 171 height 30
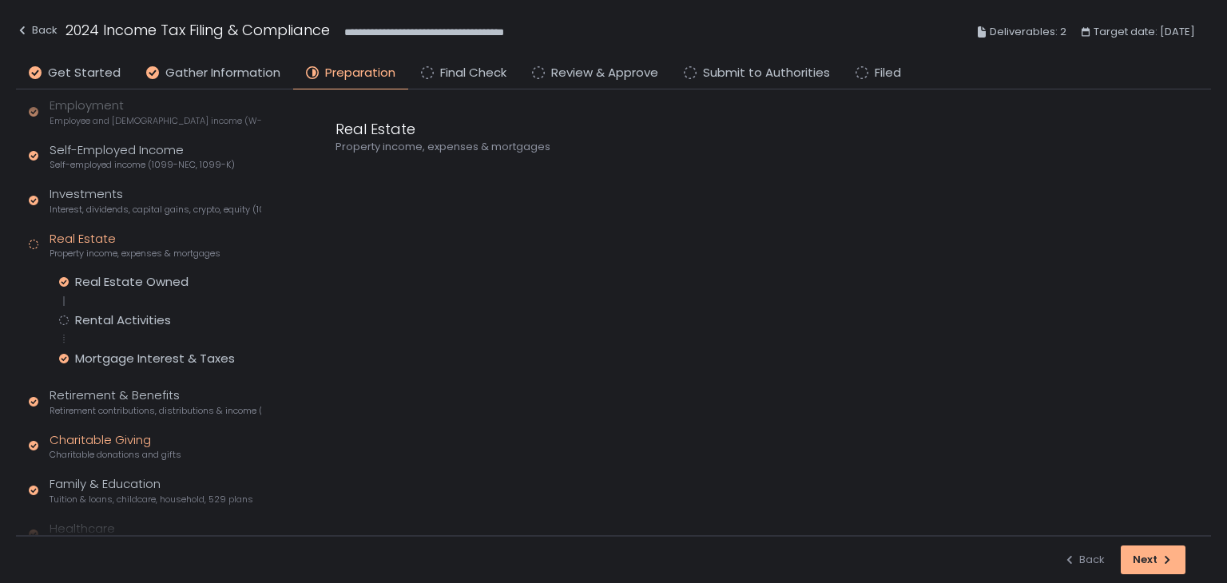
scroll to position [320, 0]
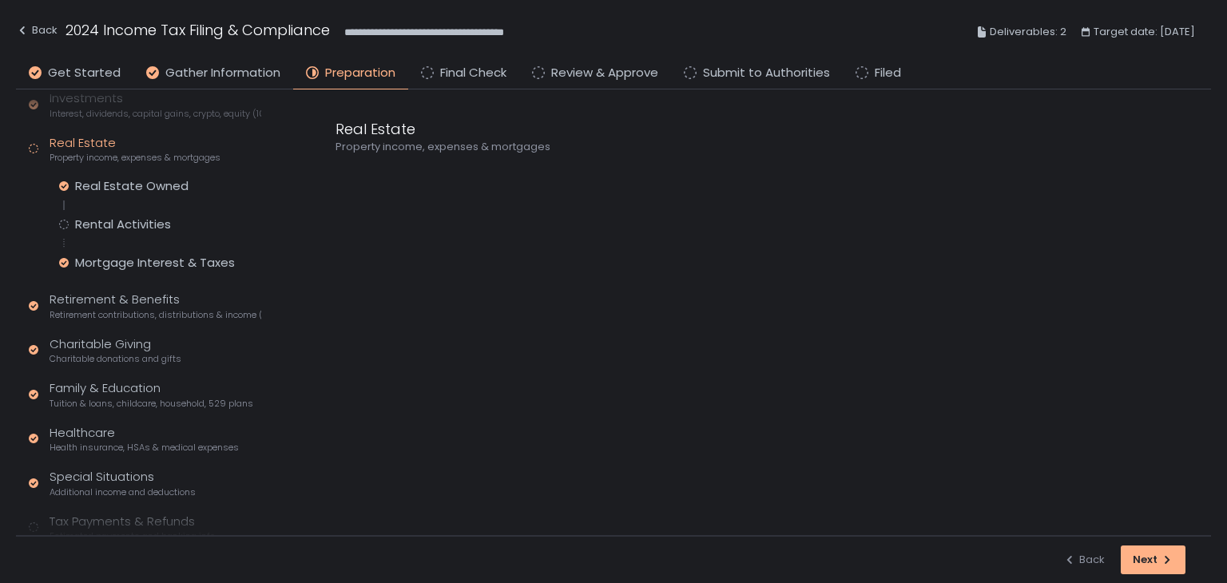
click at [137, 212] on div "Real Estate Owned Rental Activities Mortgage Interest & Taxes" at bounding box center [160, 224] width 202 height 93
click at [129, 225] on div "Rental Activities" at bounding box center [123, 224] width 96 height 16
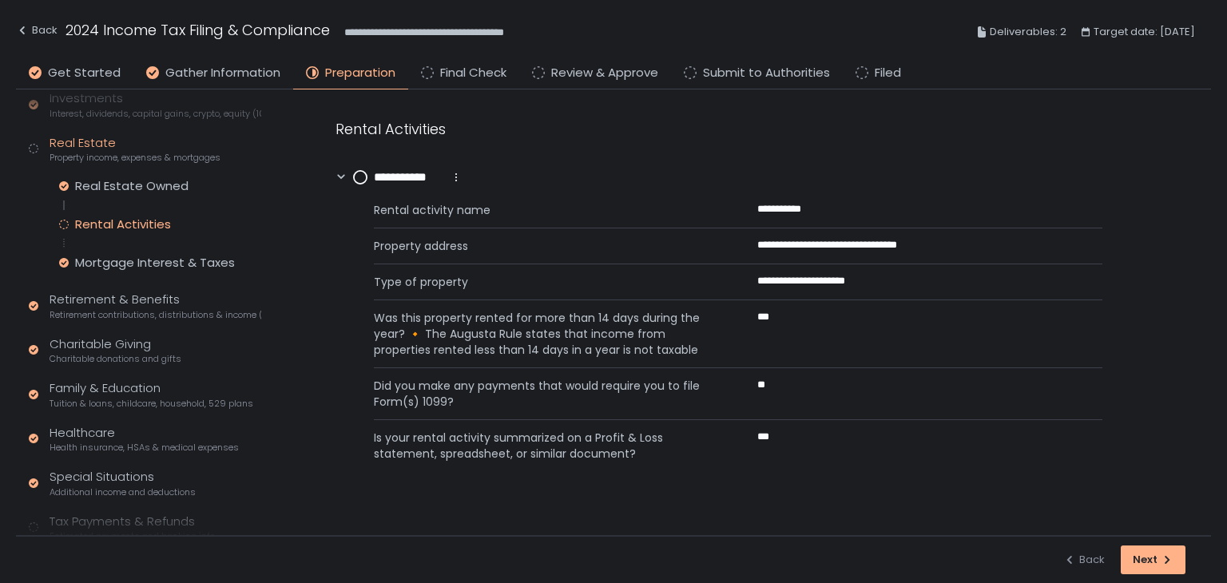
click at [356, 178] on circle at bounding box center [360, 177] width 13 height 13
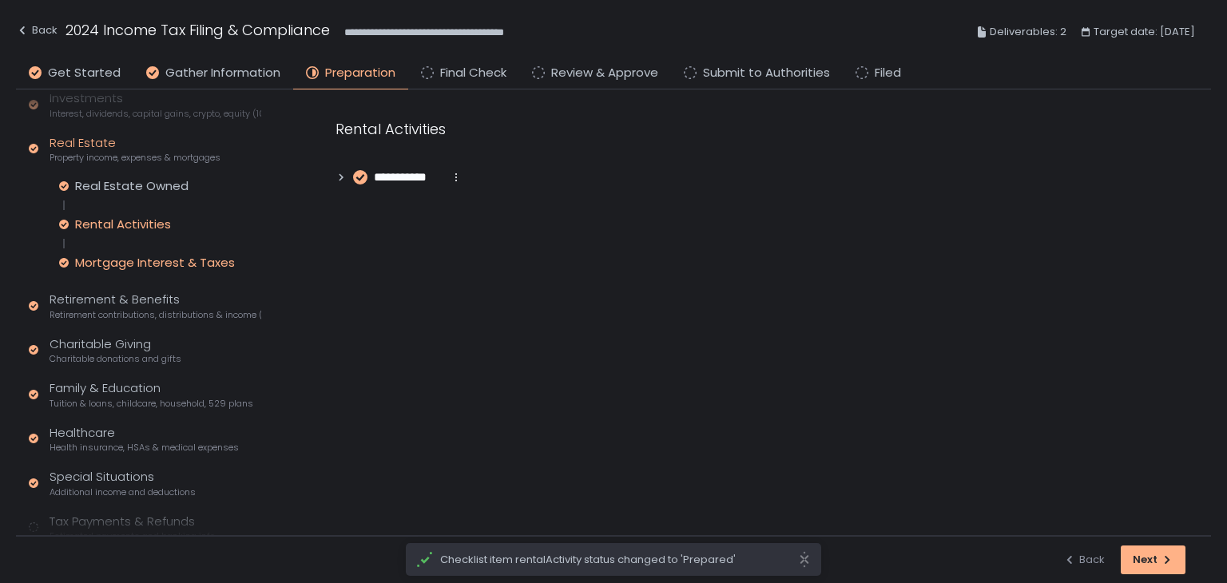
click at [141, 260] on div "Mortgage Interest & Taxes" at bounding box center [155, 263] width 160 height 16
click at [123, 187] on div "Real Estate Owned" at bounding box center [131, 186] width 113 height 16
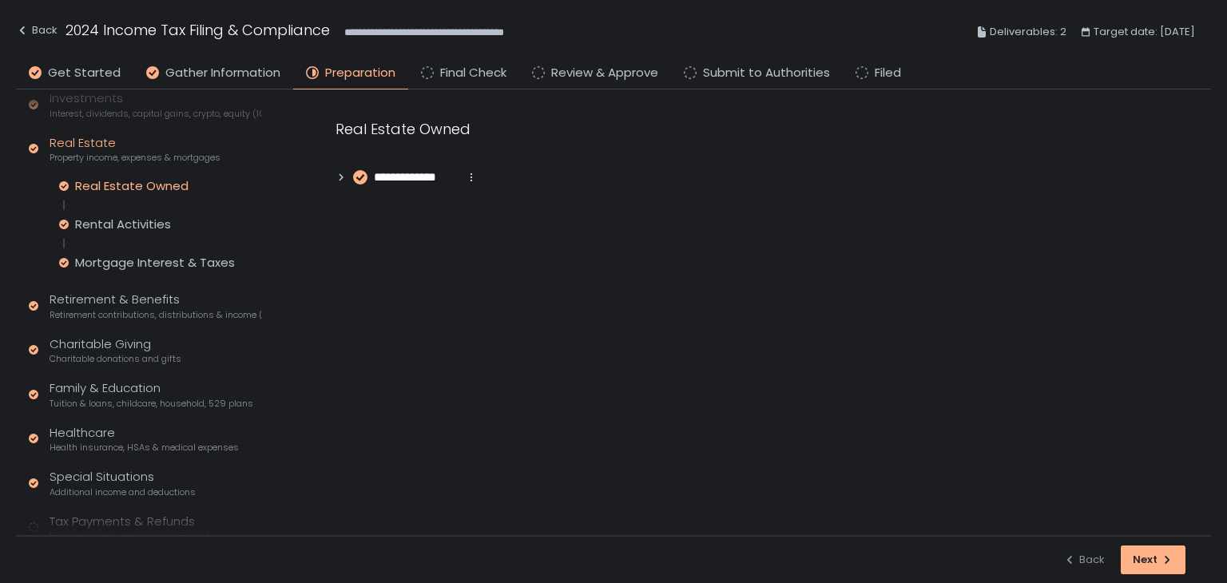
click at [339, 172] on icon at bounding box center [341, 177] width 11 height 11
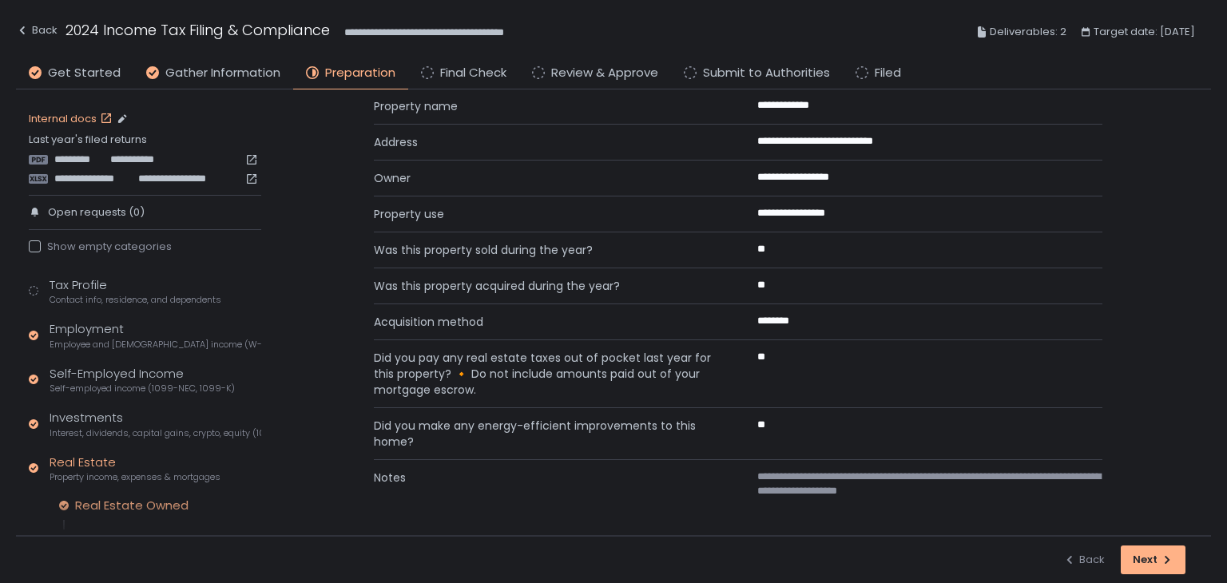
click at [85, 113] on link "Internal docs" at bounding box center [72, 119] width 87 height 14
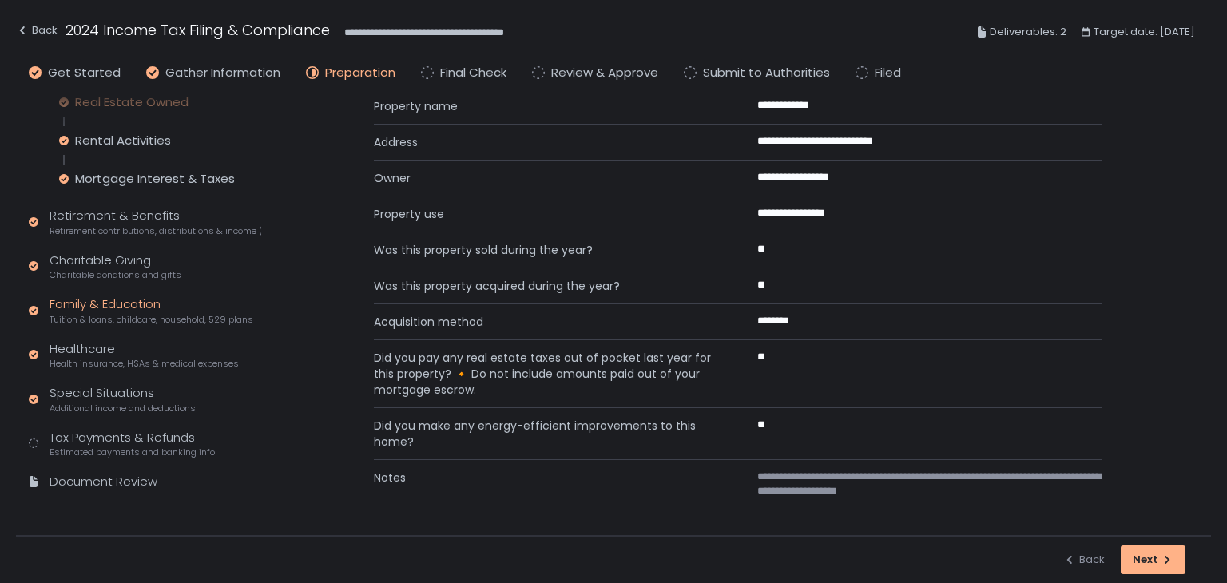
scroll to position [405, 0]
click at [118, 385] on div "Special Situations Additional income and deductions" at bounding box center [123, 398] width 146 height 30
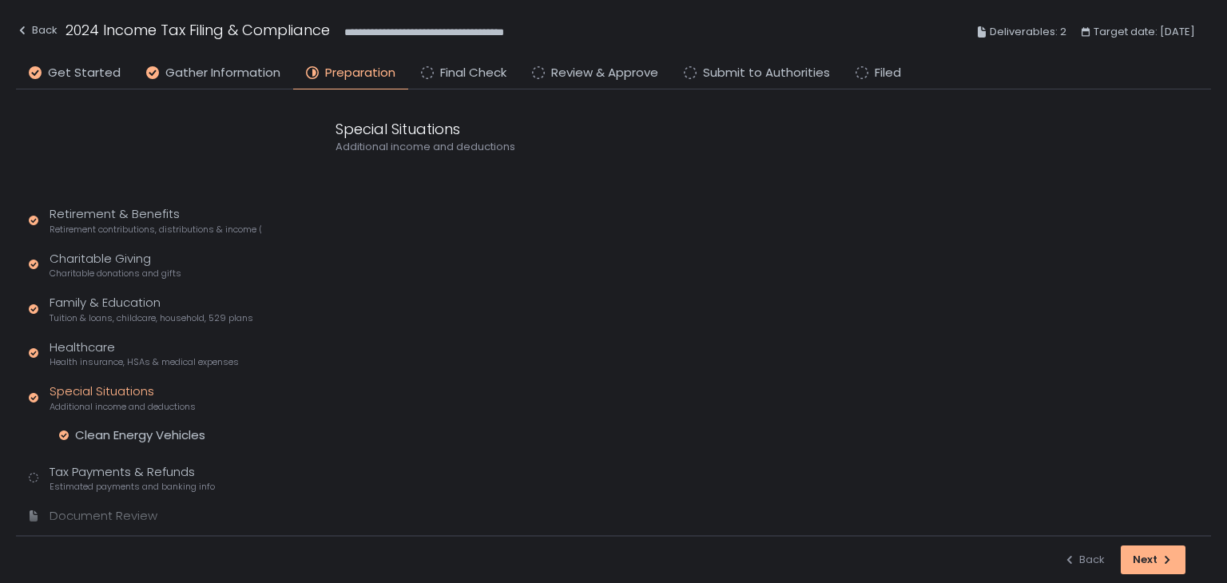
scroll to position [292, 0]
click at [125, 431] on div "Clean Energy Vehicles" at bounding box center [140, 435] width 130 height 16
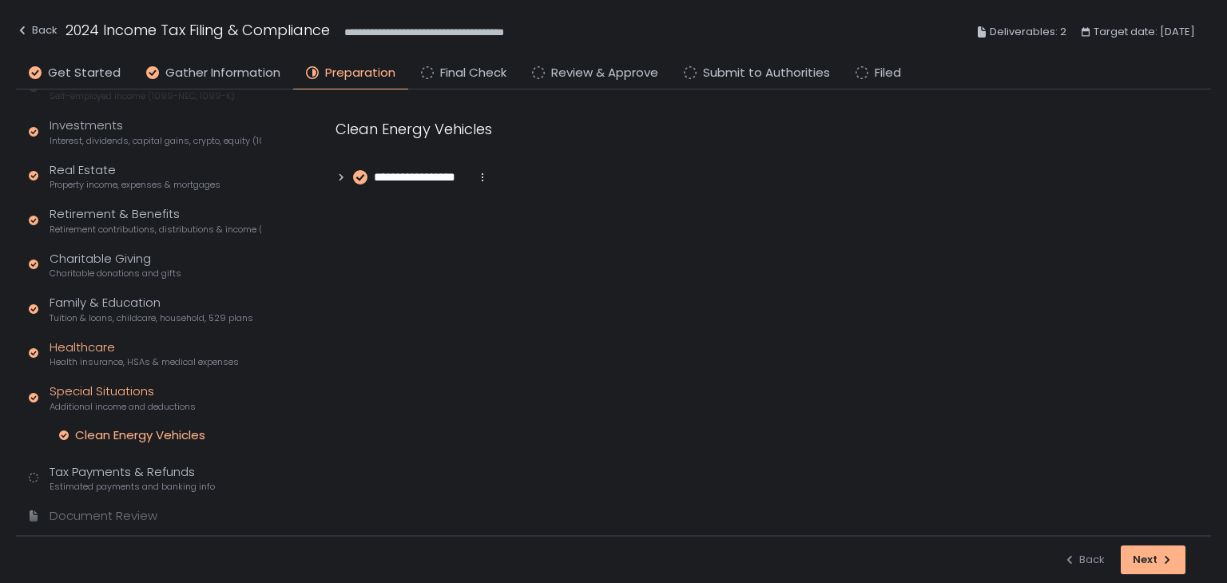
click at [112, 351] on div "Healthcare Health insurance, HSAs & medical expenses" at bounding box center [144, 354] width 189 height 30
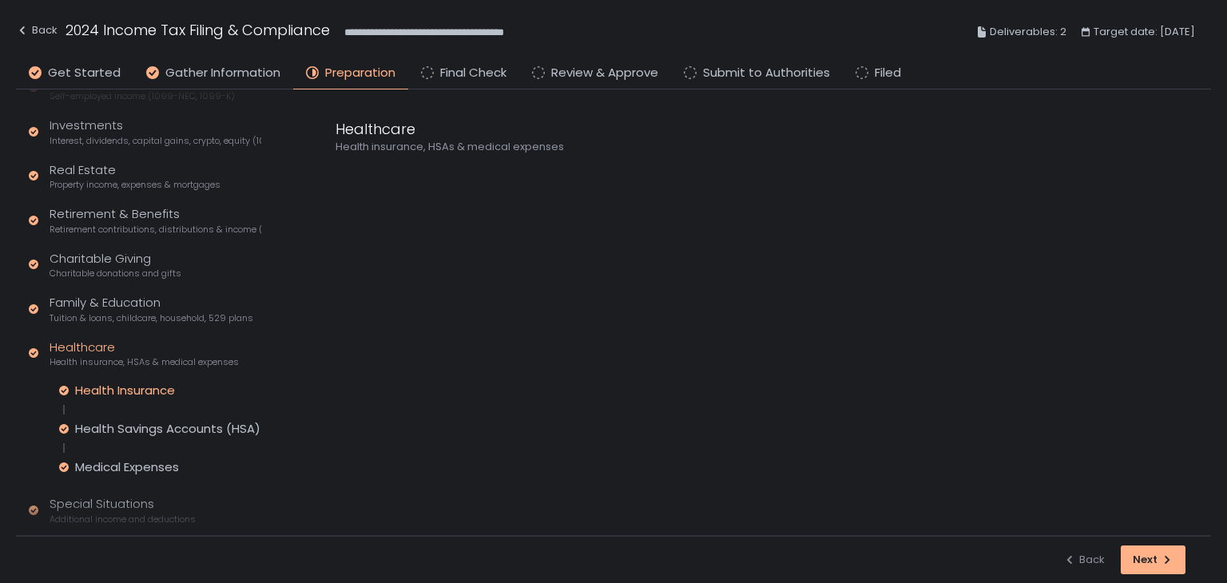
click at [121, 392] on div "Health Insurance" at bounding box center [125, 391] width 100 height 16
click at [95, 297] on div "Family & Education Tuition & loans, childcare, household, 529 plans" at bounding box center [152, 309] width 204 height 30
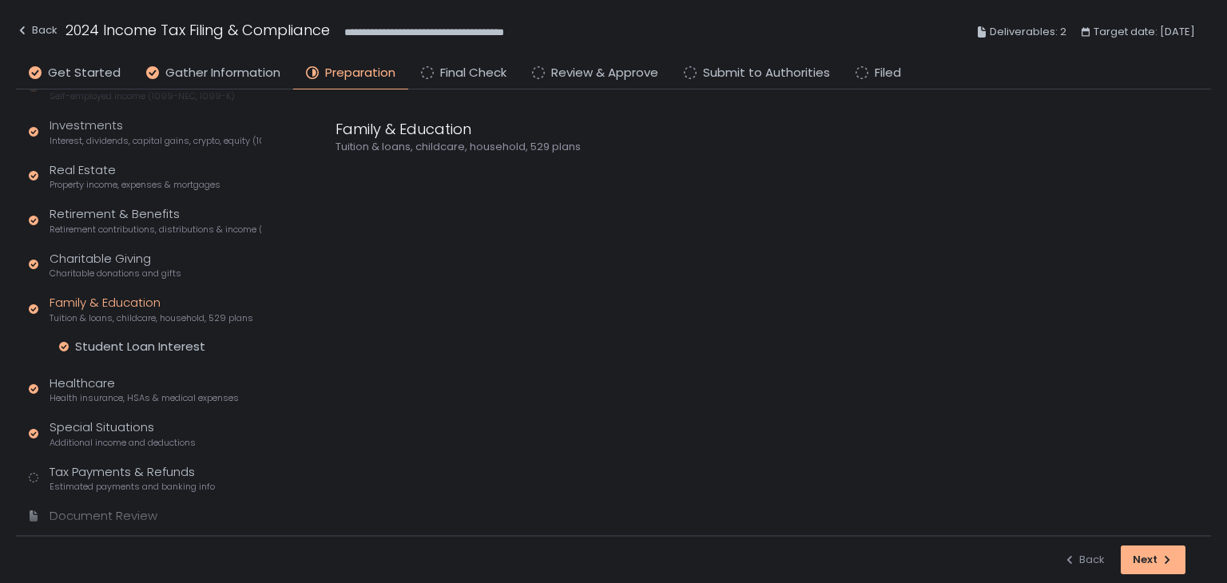
click at [93, 239] on div "Tax Profile Contact info, residence, and dependents Employment Employee and sel…" at bounding box center [145, 262] width 232 height 556
click at [99, 214] on div "Retirement & Benefits Retirement contributions, distributions & income (1099-R,…" at bounding box center [156, 220] width 212 height 30
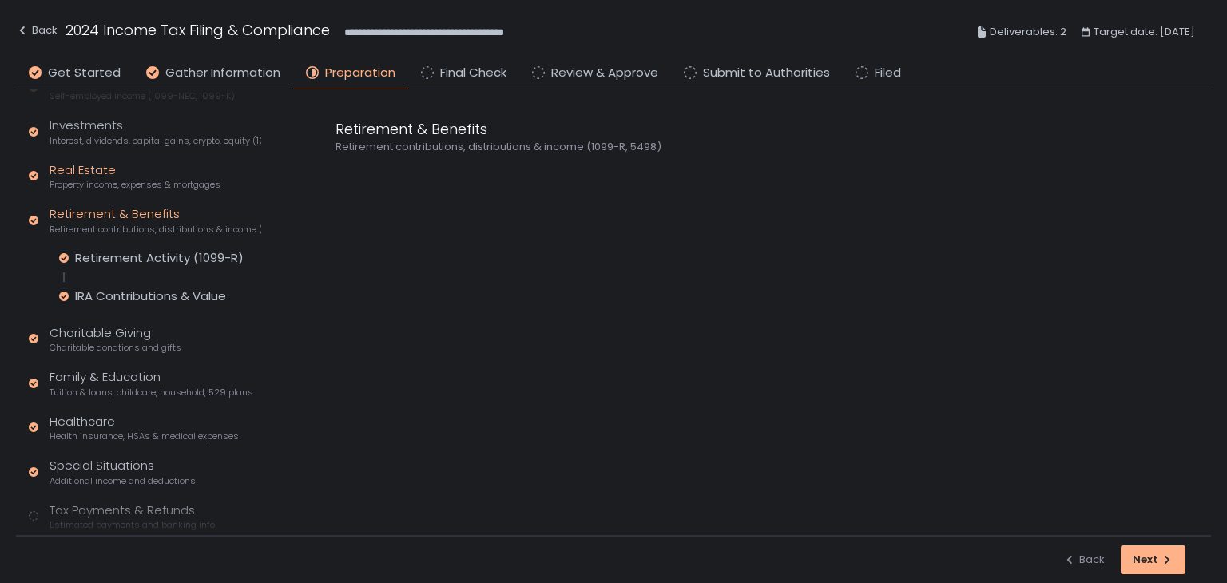
click at [115, 170] on div "Real Estate Property income, expenses & mortgages" at bounding box center [135, 176] width 171 height 30
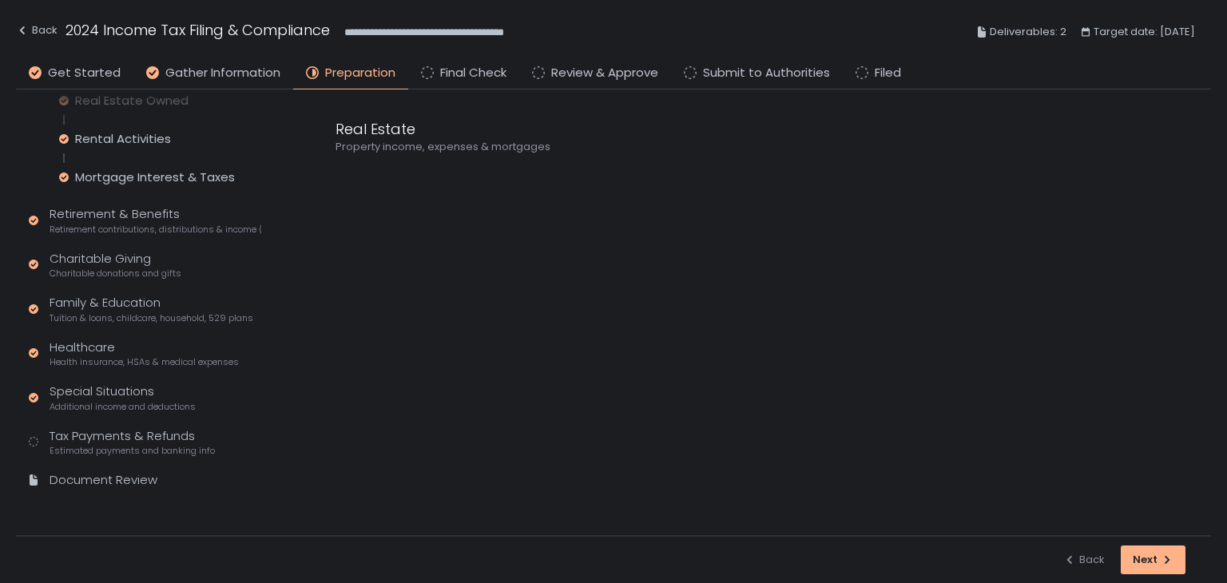
scroll to position [325, 0]
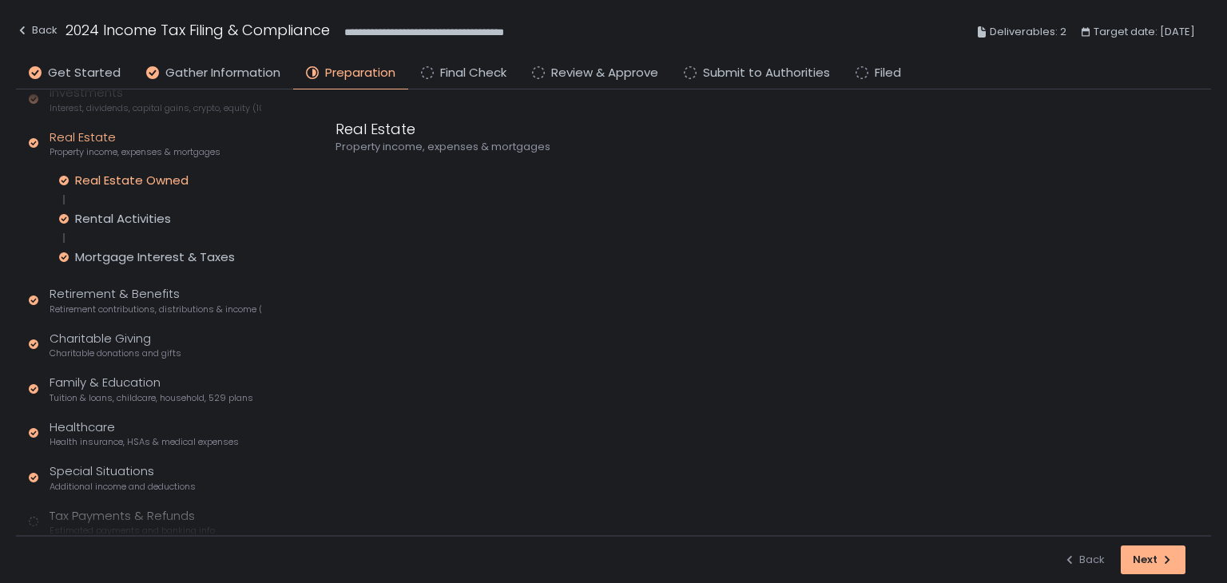
click at [145, 179] on div "Real Estate Owned" at bounding box center [131, 181] width 113 height 16
click at [336, 178] on icon at bounding box center [341, 177] width 11 height 11
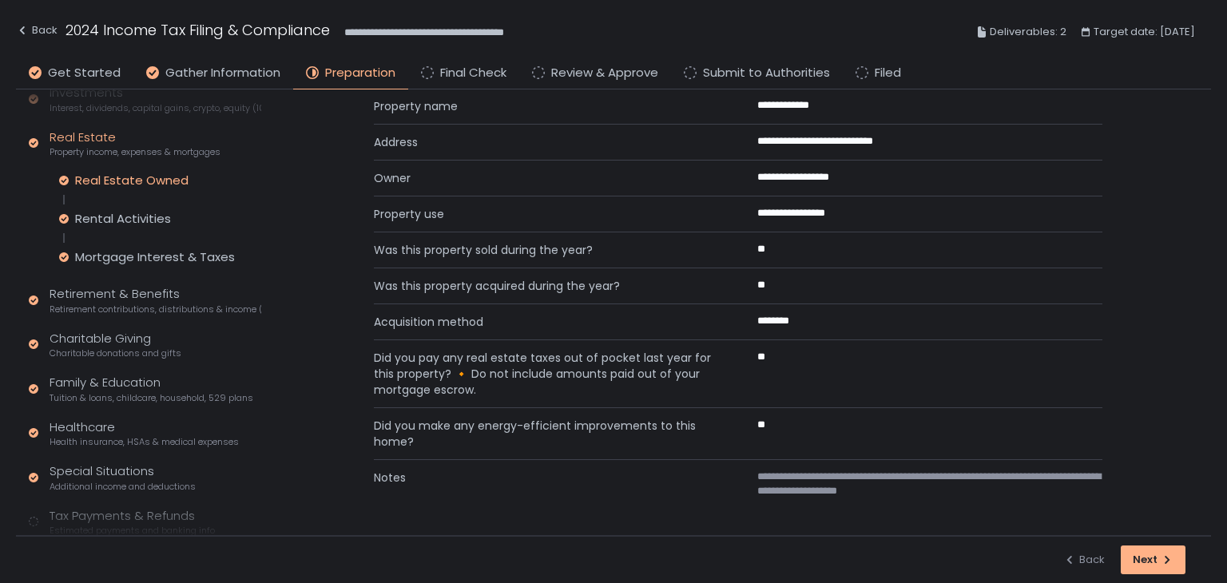
scroll to position [24, 0]
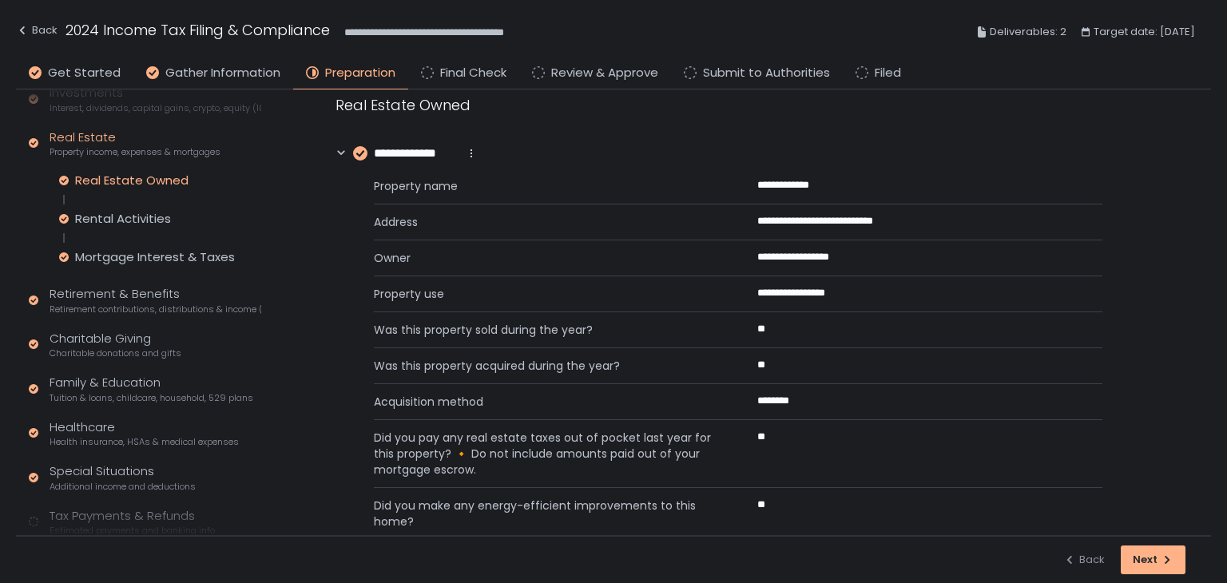
click at [102, 207] on div "Real Estate Owned Rental Activities Mortgage Interest & Taxes" at bounding box center [160, 219] width 202 height 93
click at [109, 212] on div "Rental Activities" at bounding box center [123, 219] width 96 height 16
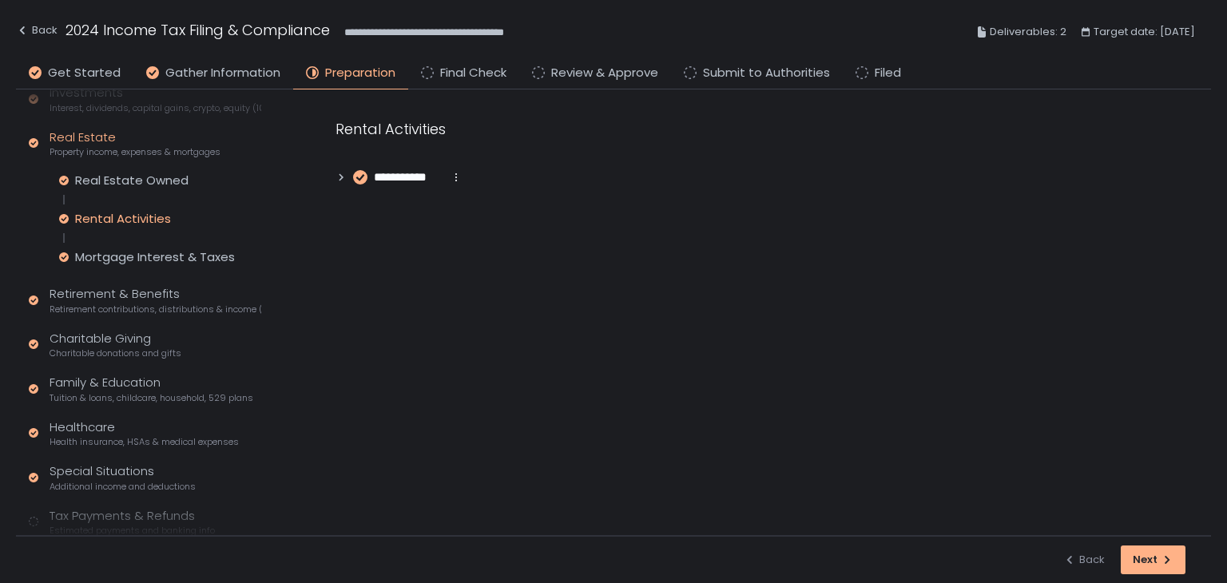
click at [346, 179] on icon at bounding box center [341, 177] width 11 height 11
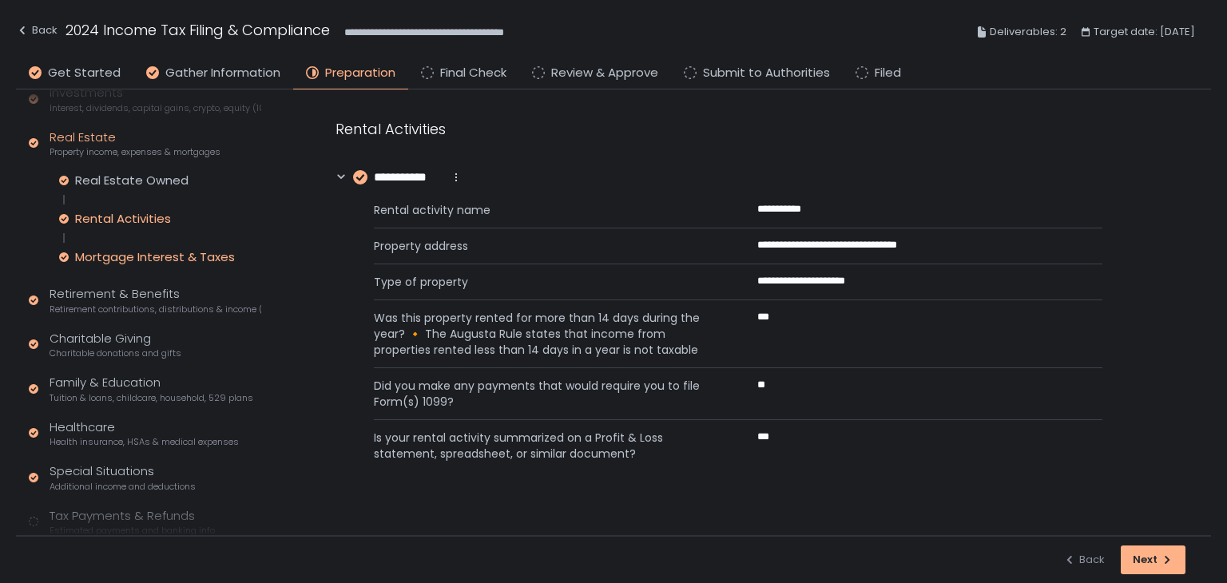
click at [153, 254] on div "Mortgage Interest & Taxes" at bounding box center [155, 257] width 160 height 16
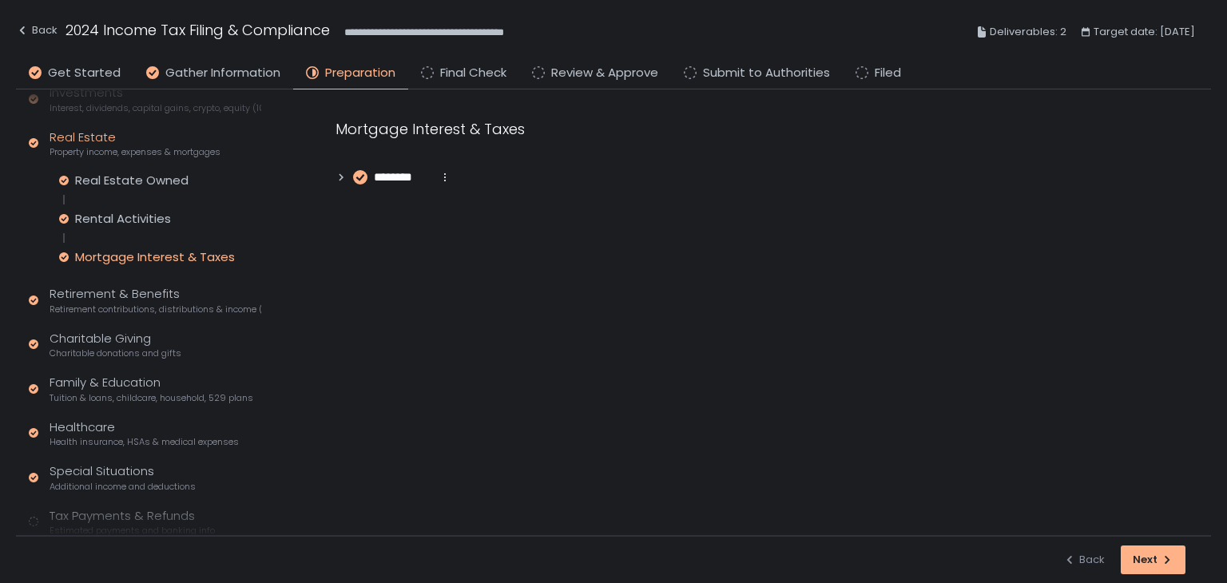
click at [338, 174] on icon at bounding box center [341, 177] width 11 height 11
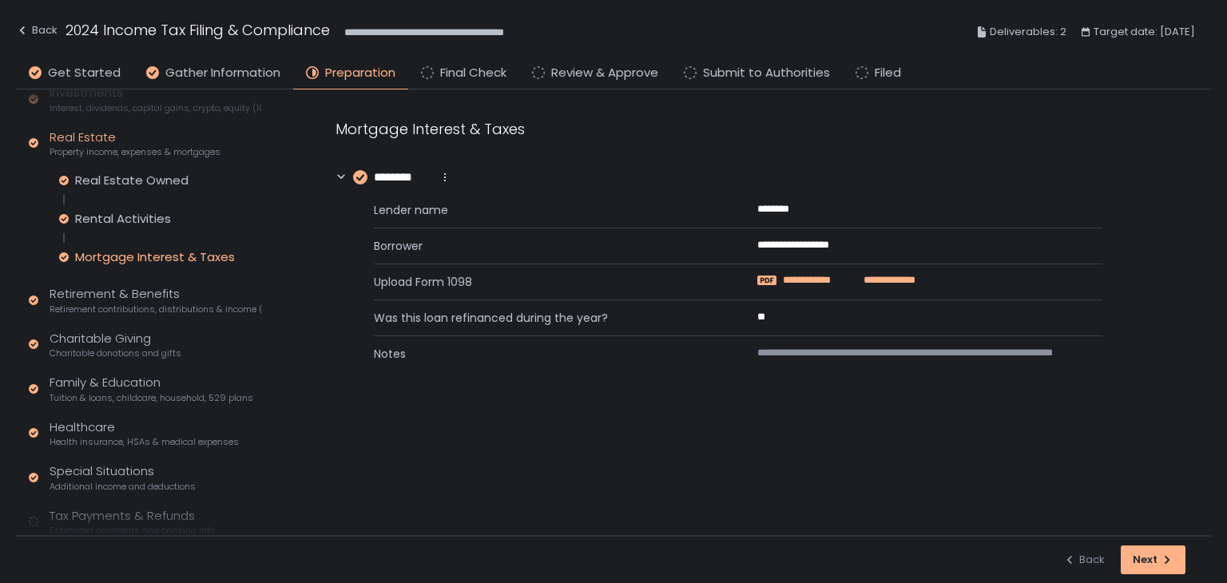
click at [818, 283] on span "**********" at bounding box center [818, 280] width 71 height 14
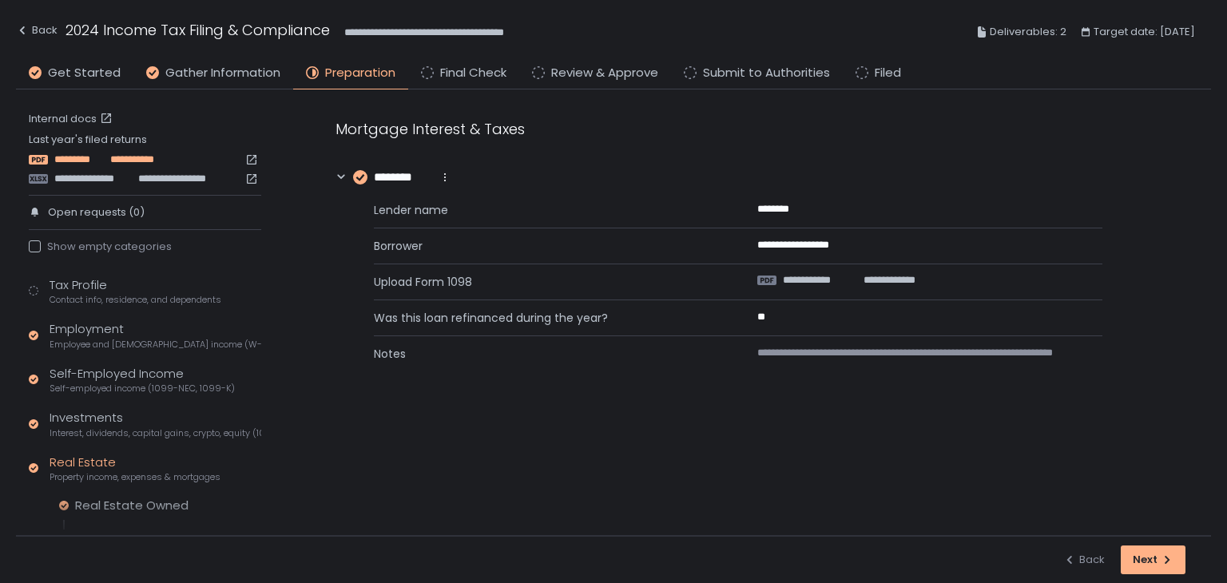
click at [83, 164] on span "*********" at bounding box center [80, 160] width 52 height 14
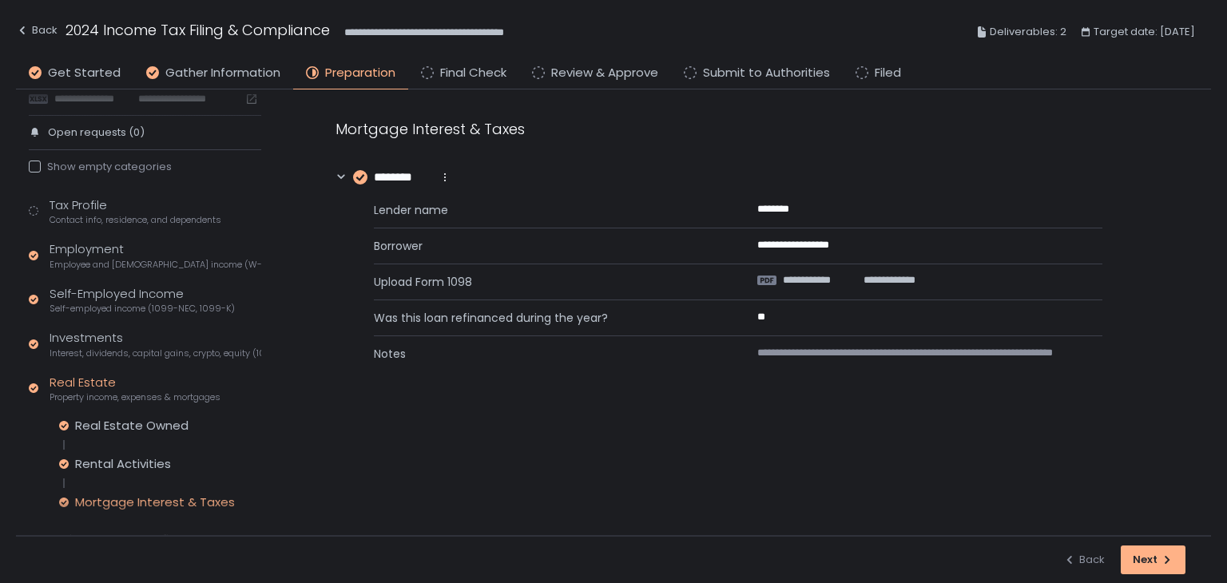
scroll to position [240, 0]
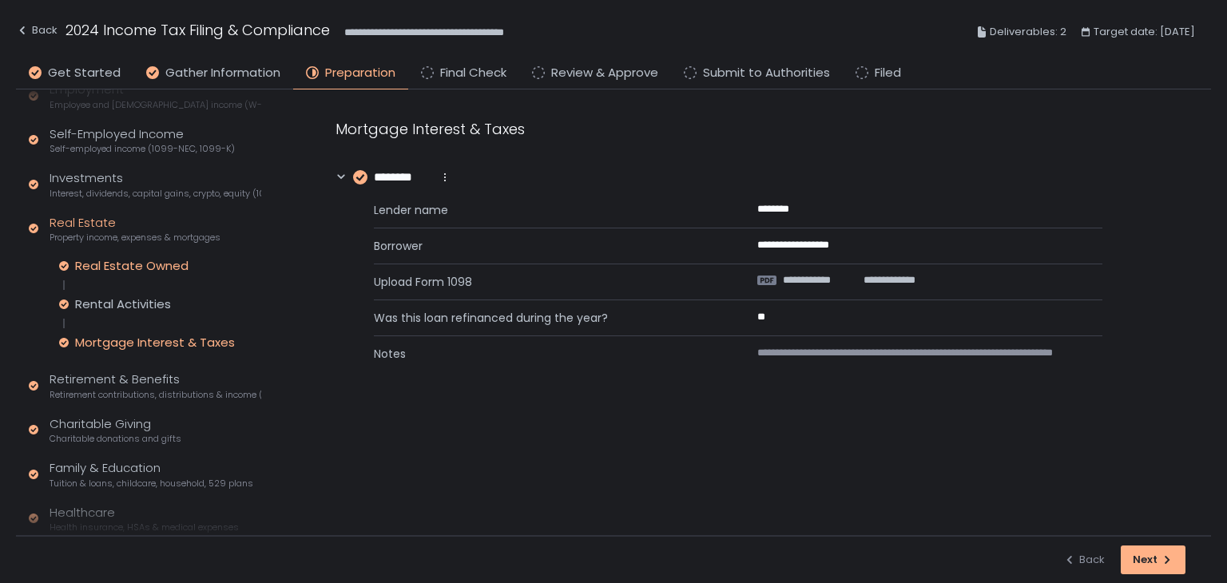
click at [133, 267] on div "Real Estate Owned" at bounding box center [131, 266] width 113 height 16
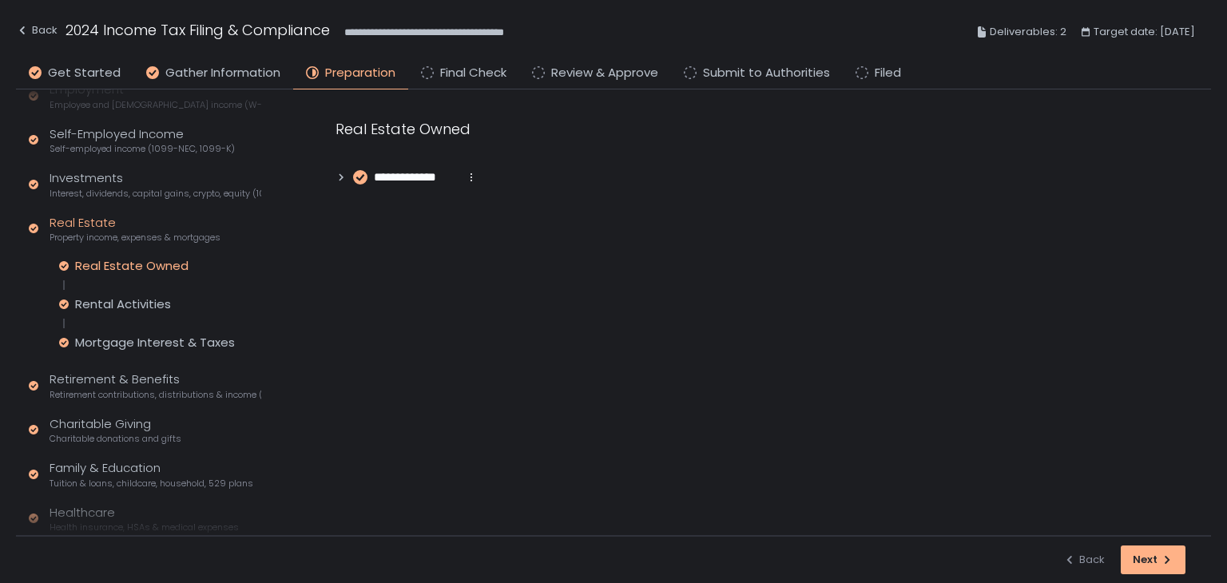
click at [343, 177] on icon at bounding box center [341, 176] width 4 height 7
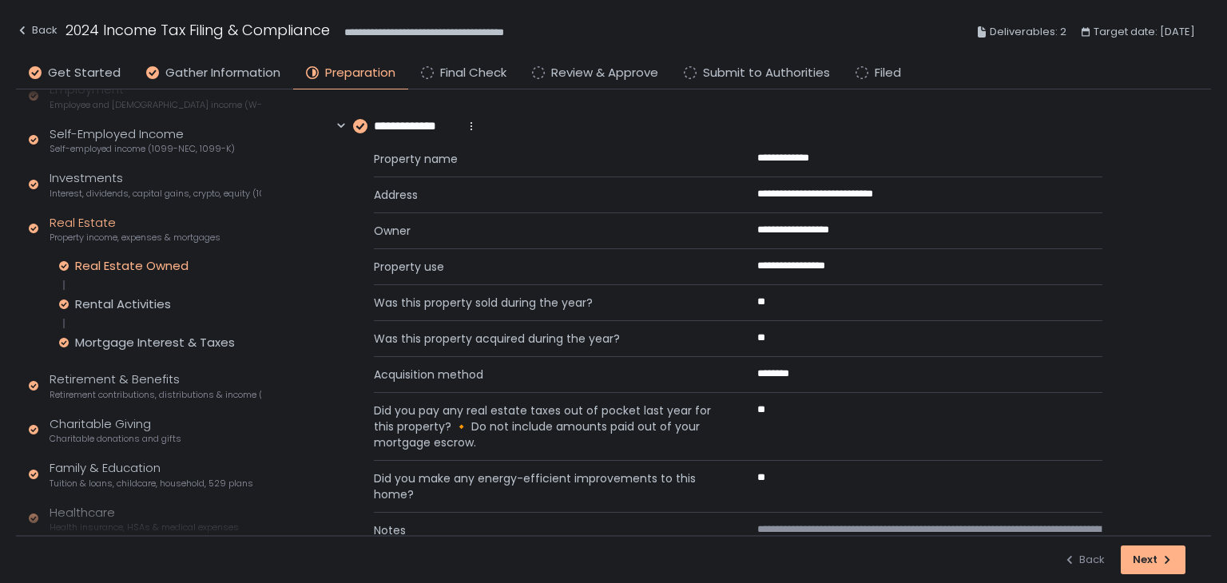
scroll to position [104, 0]
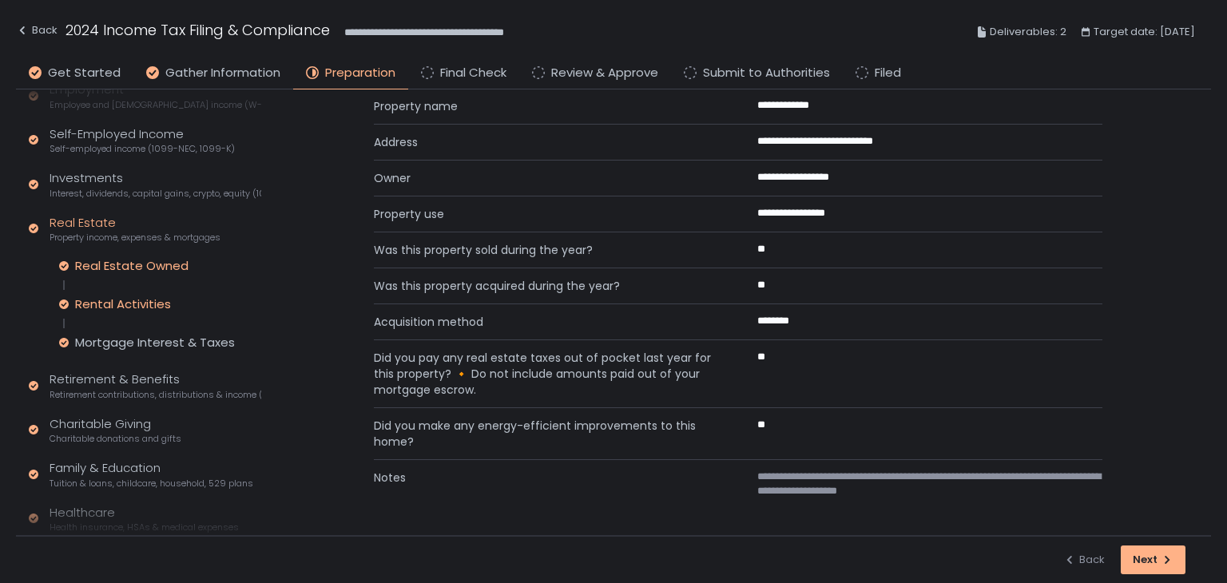
click at [153, 304] on div "Rental Activities" at bounding box center [123, 304] width 96 height 16
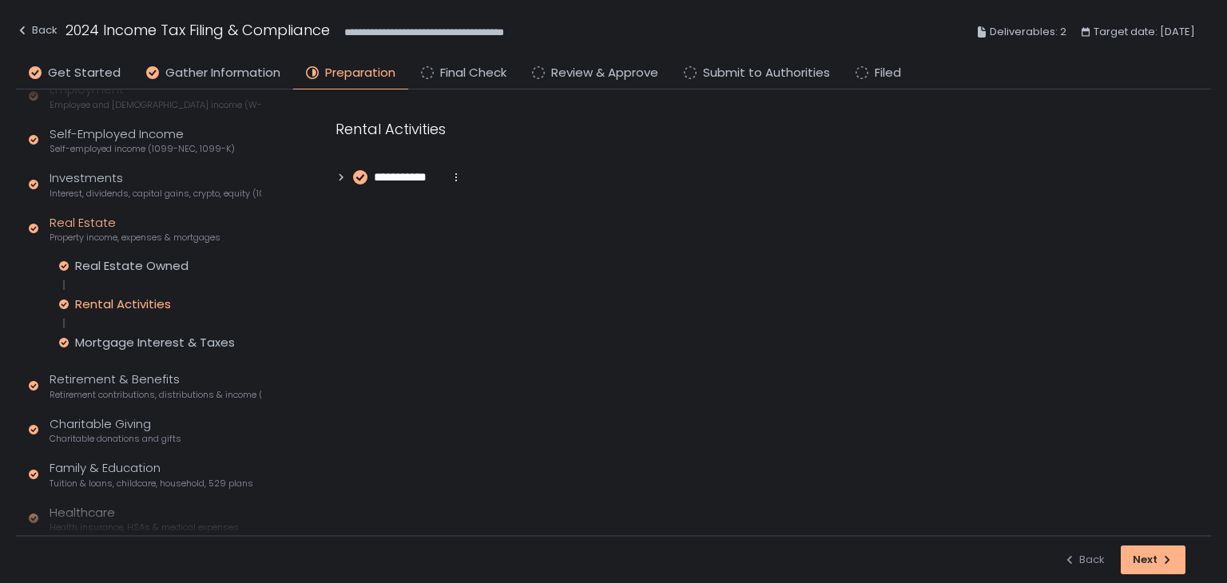
click at [337, 183] on div "**********" at bounding box center [399, 178] width 127 height 18
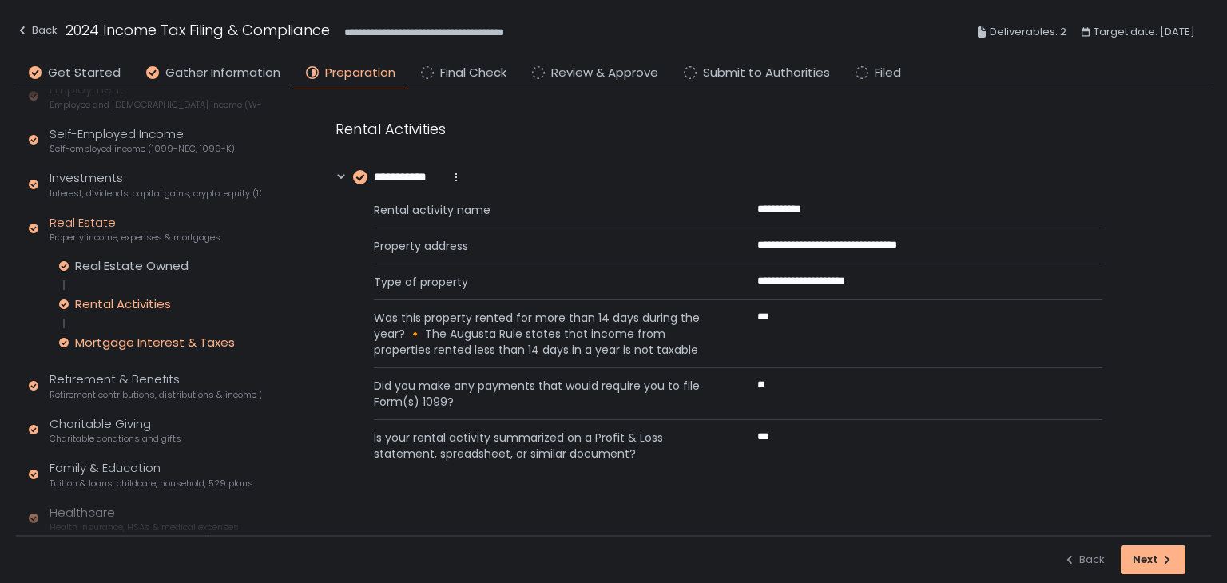
click at [161, 339] on div "Mortgage Interest & Taxes" at bounding box center [155, 343] width 160 height 16
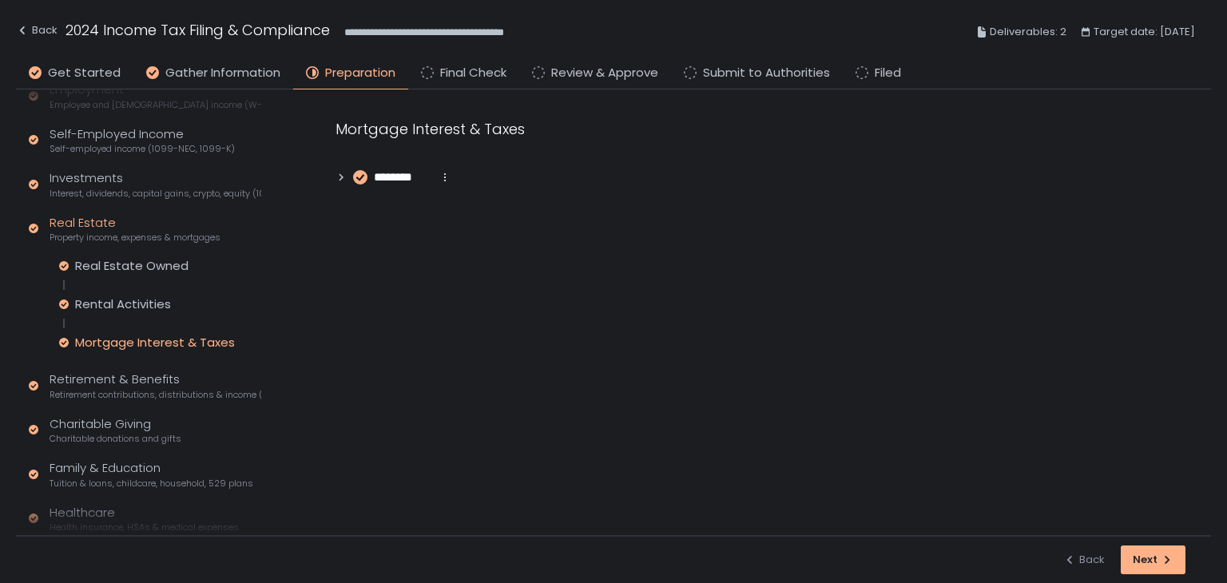
click at [339, 177] on icon at bounding box center [341, 177] width 11 height 11
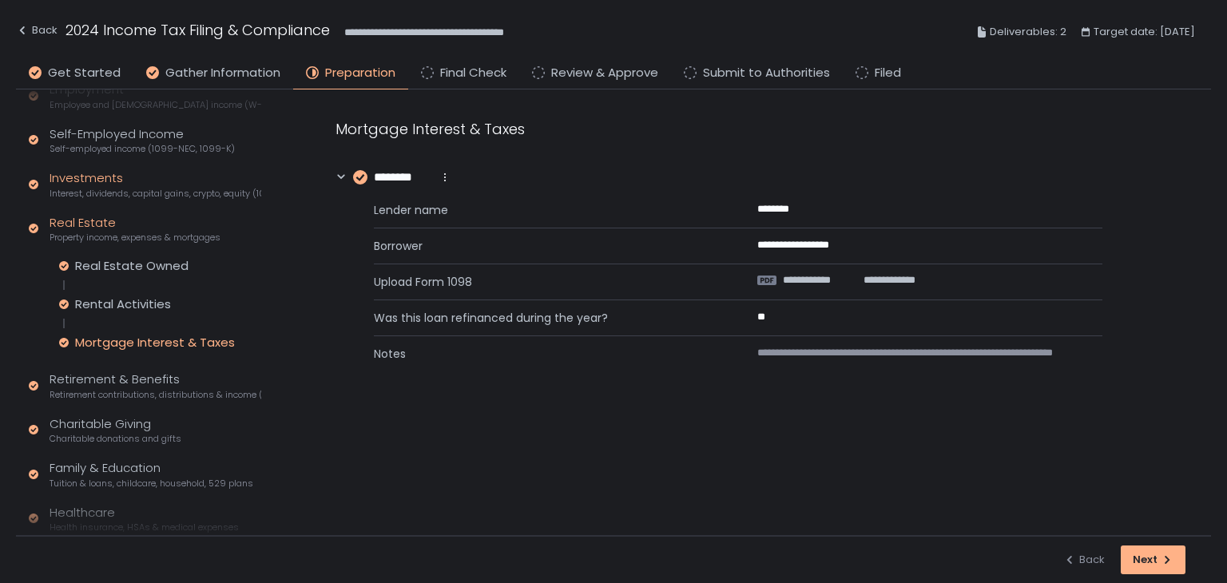
click at [114, 189] on span "Interest, dividends, capital gains, crypto, equity (1099s, K-1s)" at bounding box center [156, 194] width 212 height 12
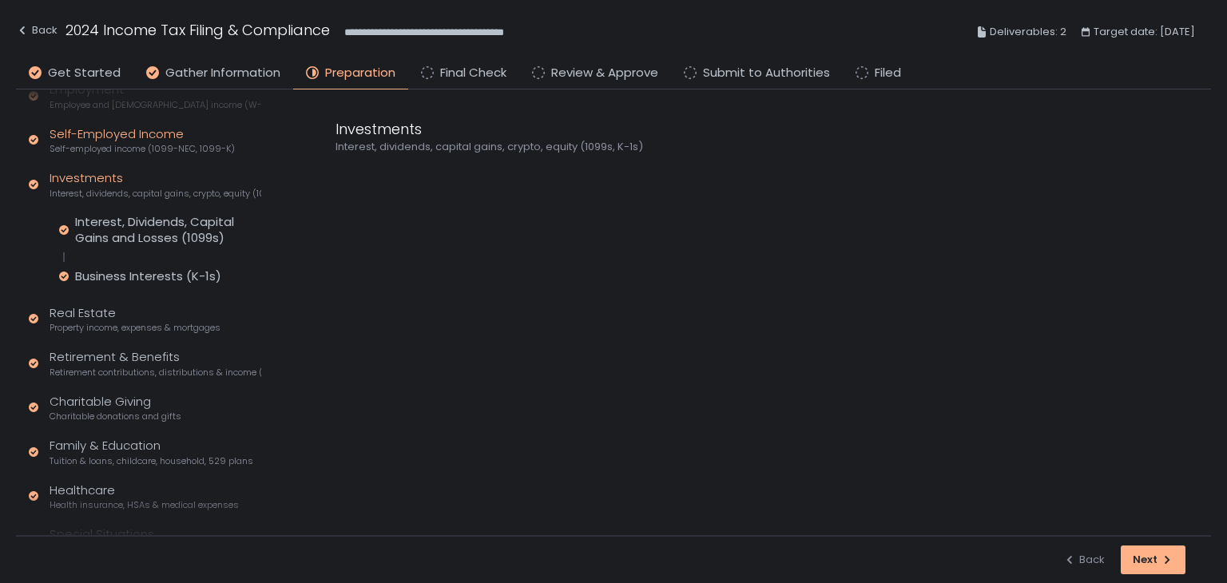
click at [121, 143] on span "Self-employed income (1099-NEC, 1099-K)" at bounding box center [142, 149] width 185 height 12
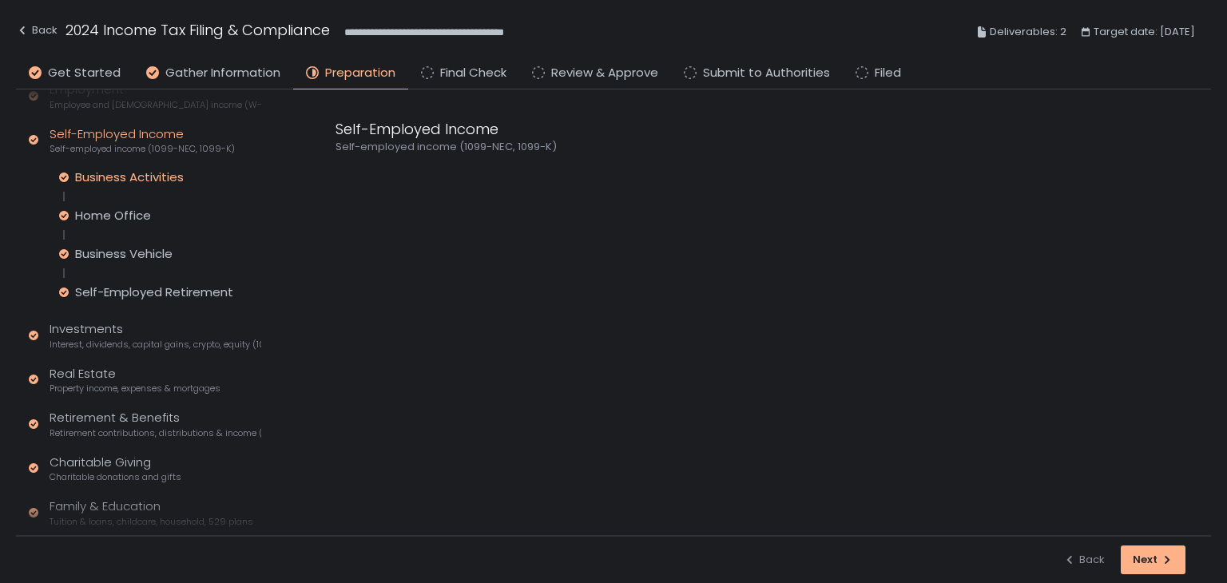
click at [115, 176] on div "Business Activities" at bounding box center [129, 177] width 109 height 16
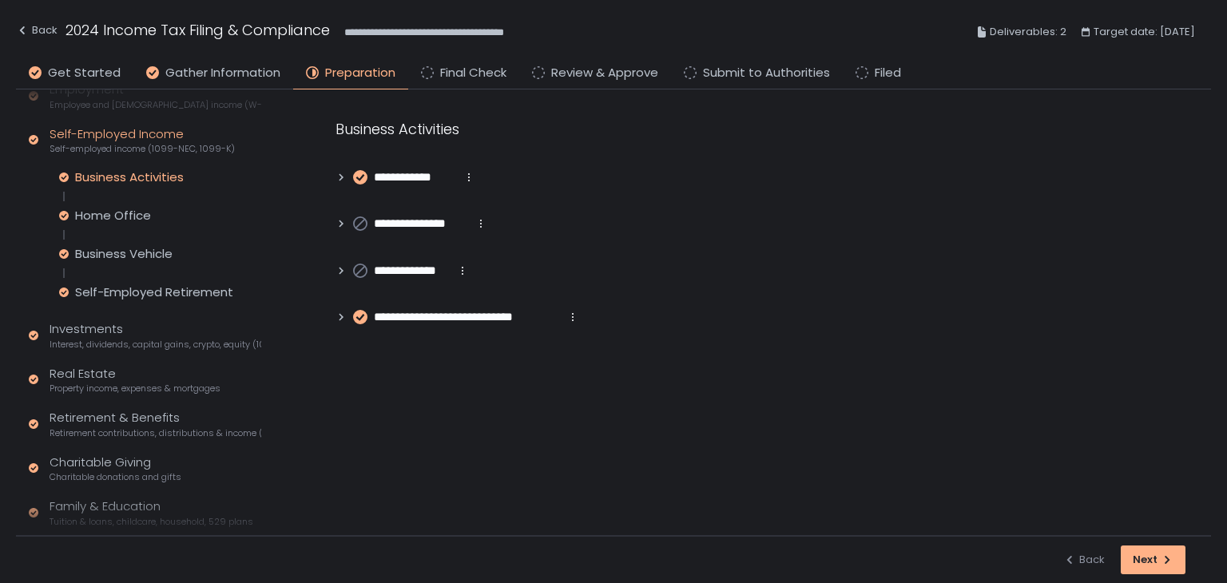
click at [338, 317] on icon at bounding box center [341, 317] width 11 height 11
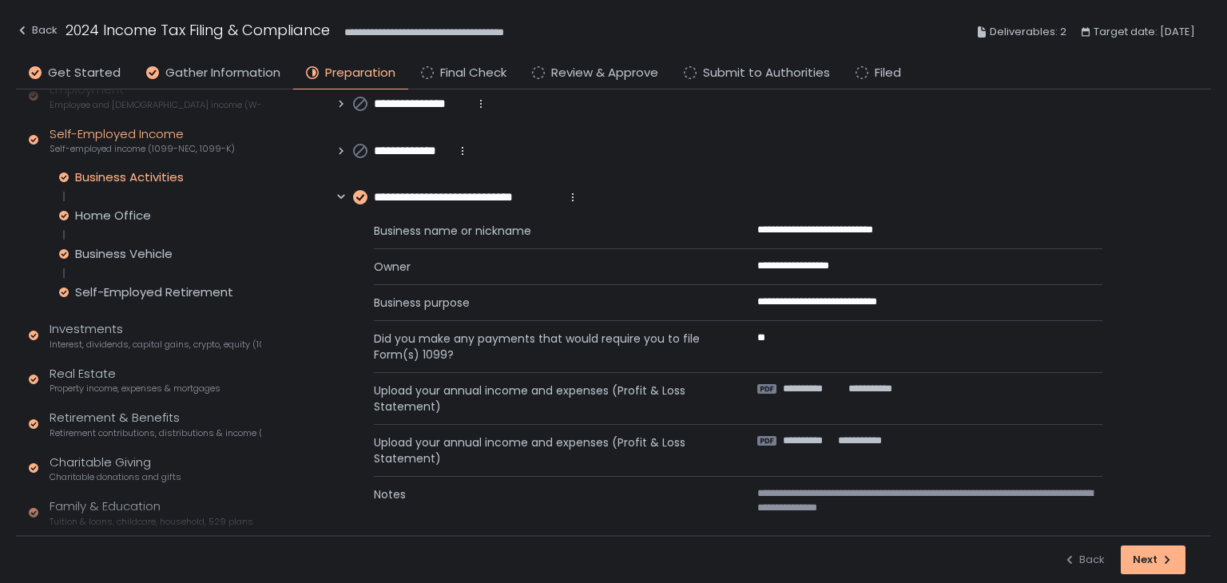
scroll to position [137, 0]
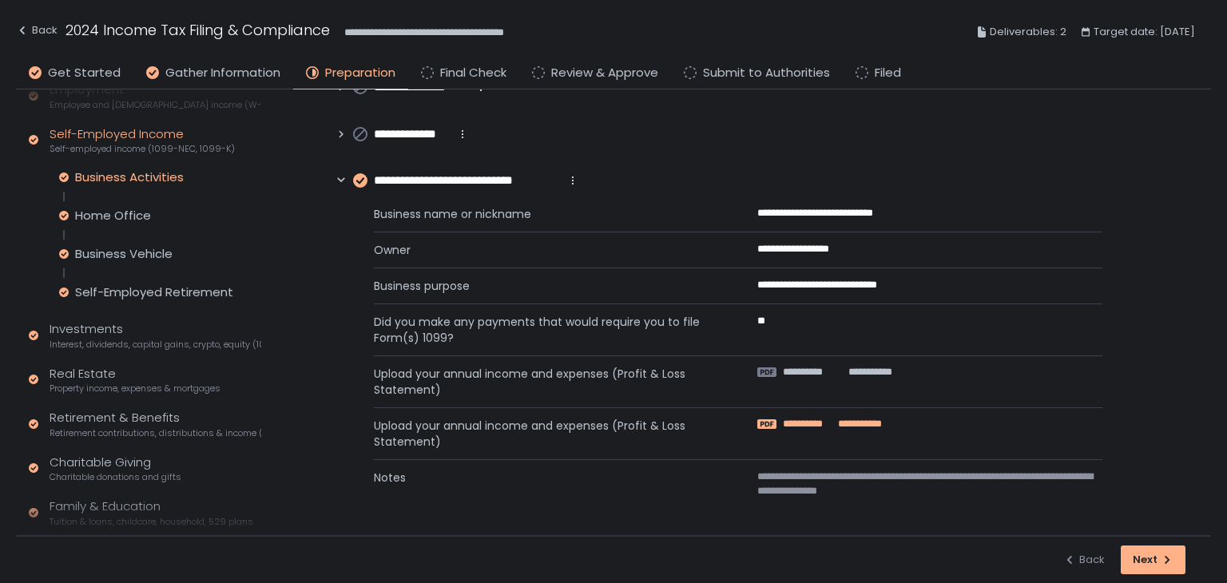
click at [841, 420] on span "**********" at bounding box center [858, 424] width 47 height 14
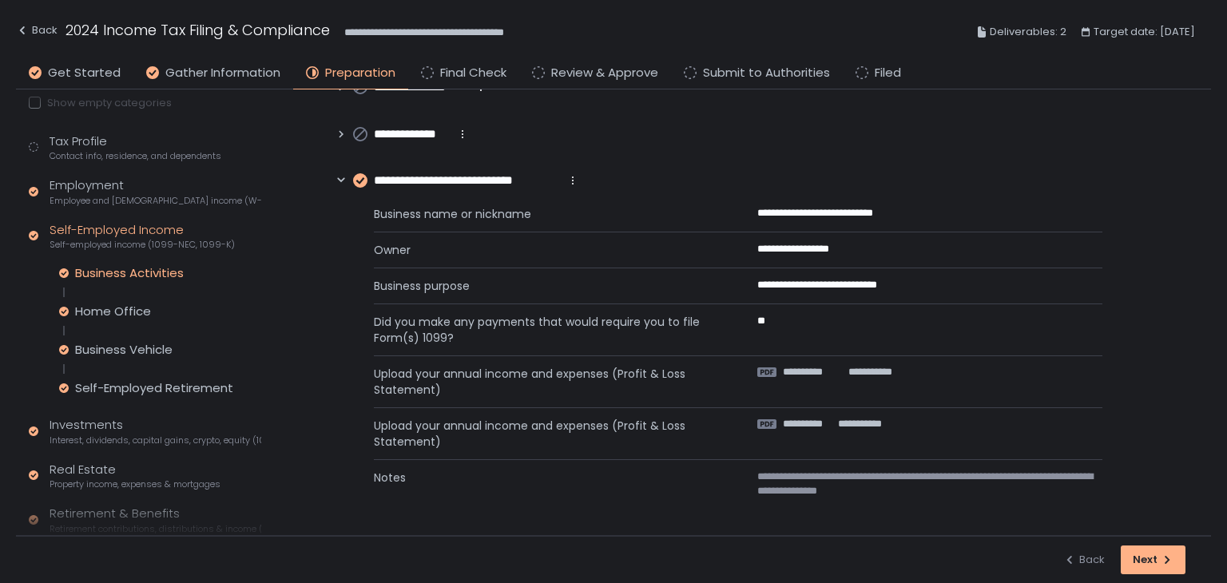
scroll to position [0, 0]
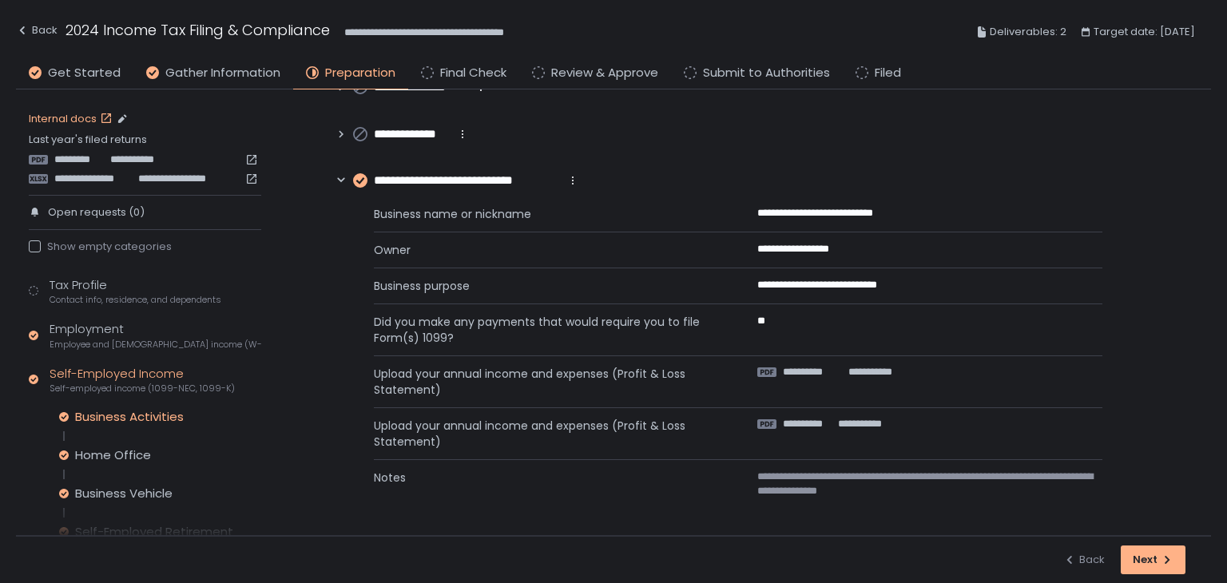
click at [84, 119] on link "Internal docs" at bounding box center [72, 119] width 87 height 14
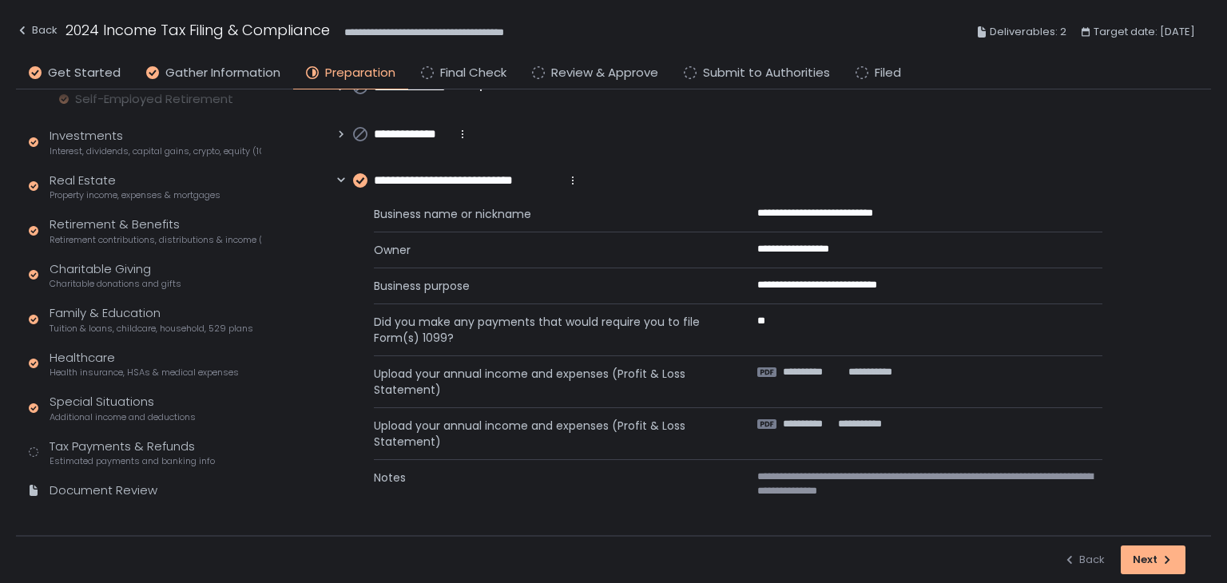
scroll to position [443, 0]
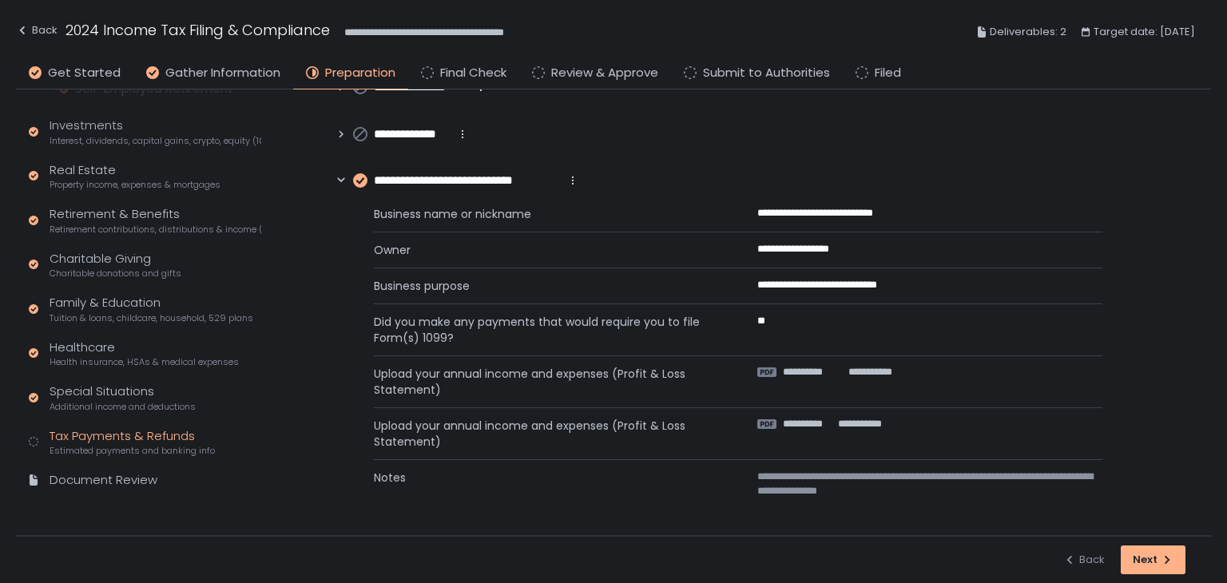
click at [105, 426] on div "Tax Profile Contact info, residence, and dependents Employment Employee and sel…" at bounding box center [145, 168] width 232 height 671
click at [108, 436] on div "Tax Payments & Refunds Estimated payments and banking info" at bounding box center [132, 442] width 165 height 30
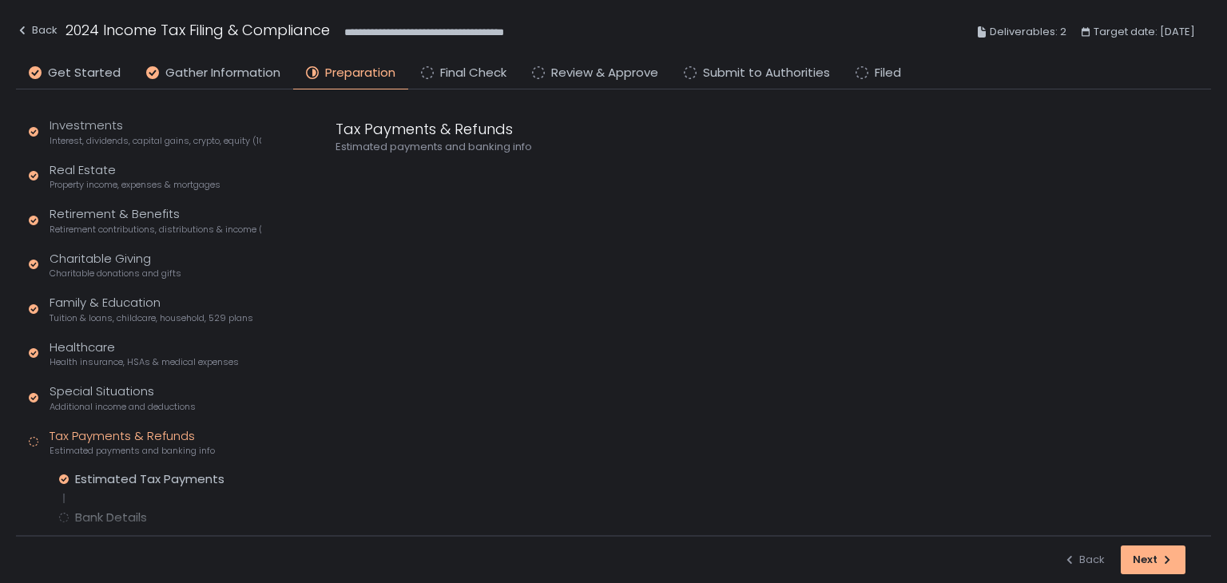
scroll to position [292, 0]
click at [99, 508] on div "Estimated Tax Payments Bank Details" at bounding box center [160, 498] width 202 height 54
click at [97, 512] on div "Bank Details" at bounding box center [111, 518] width 72 height 16
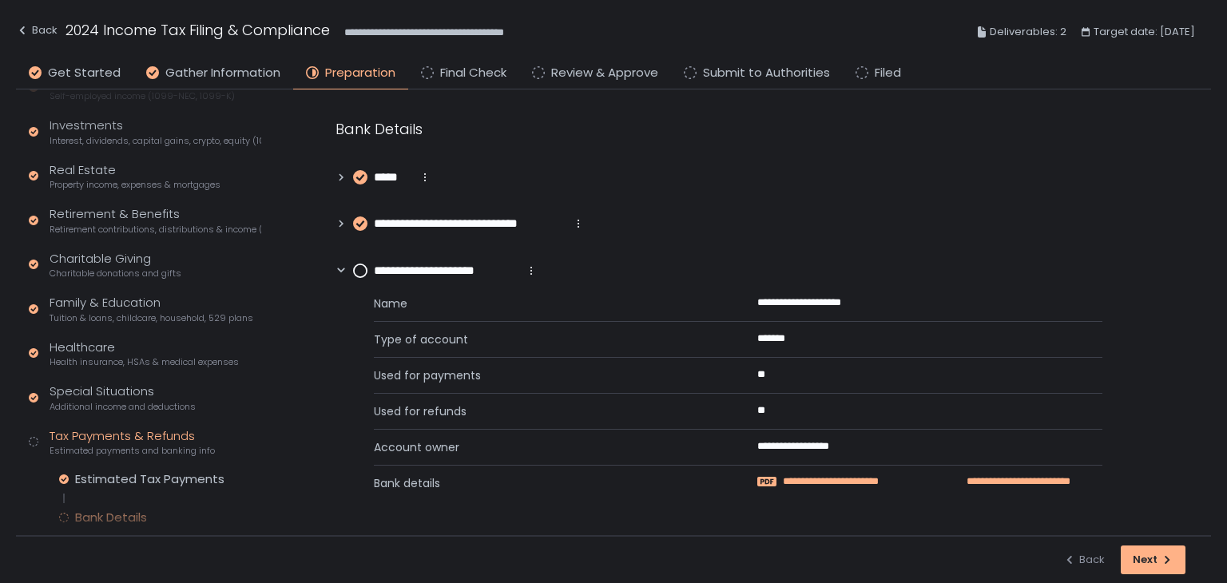
click at [856, 480] on span "**********" at bounding box center [852, 481] width 138 height 14
click at [358, 272] on circle at bounding box center [360, 270] width 13 height 13
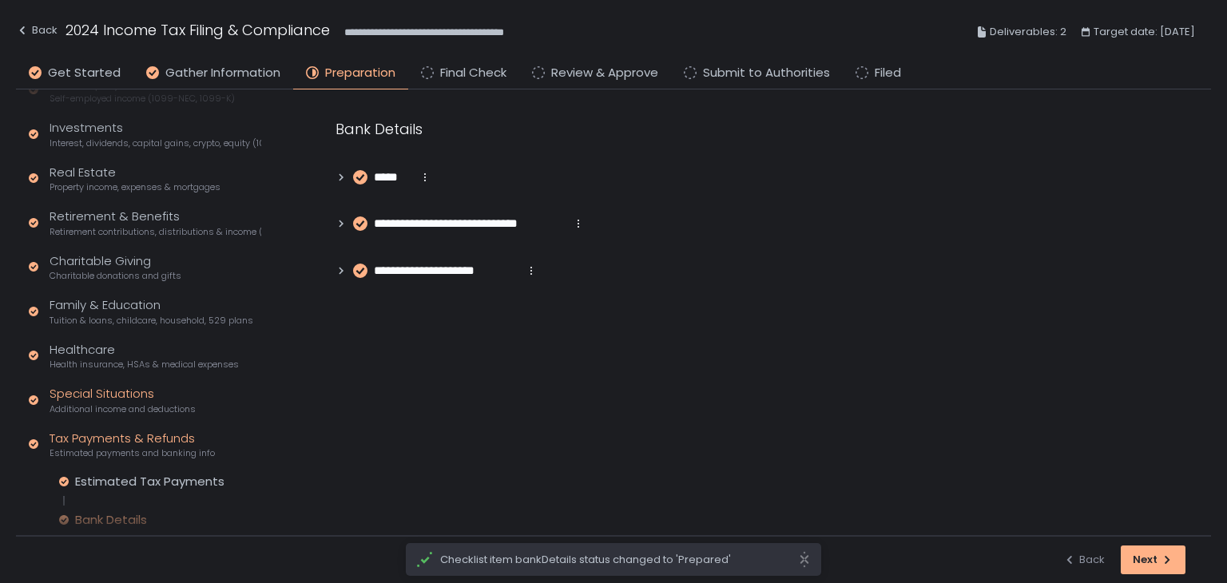
scroll to position [47, 0]
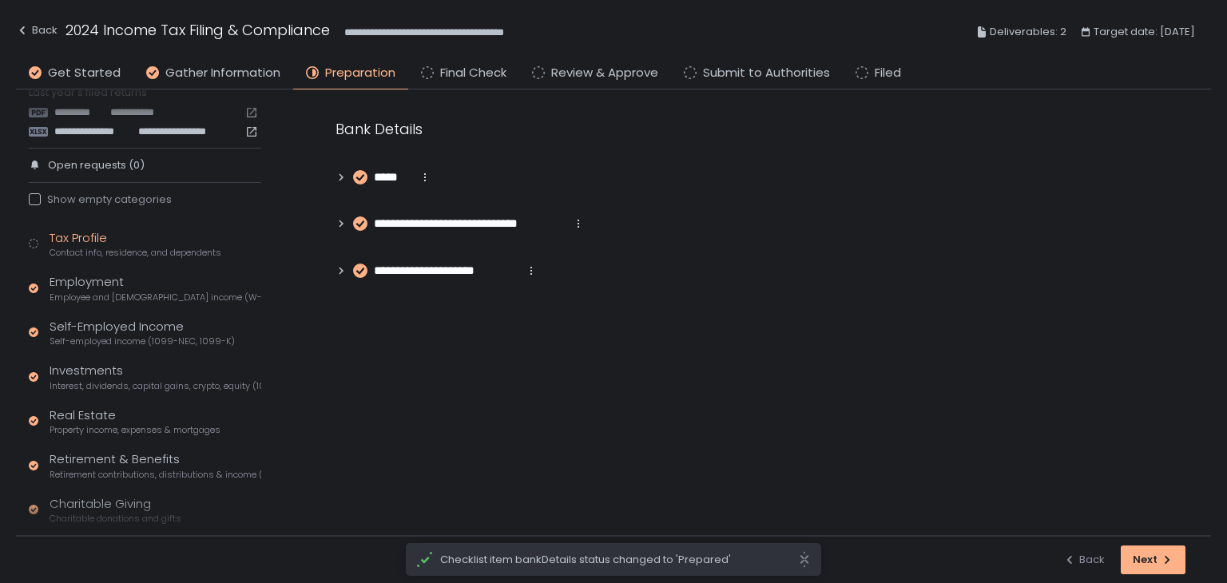
click at [107, 239] on div "Tax Profile Contact info, residence, and dependents" at bounding box center [136, 244] width 172 height 30
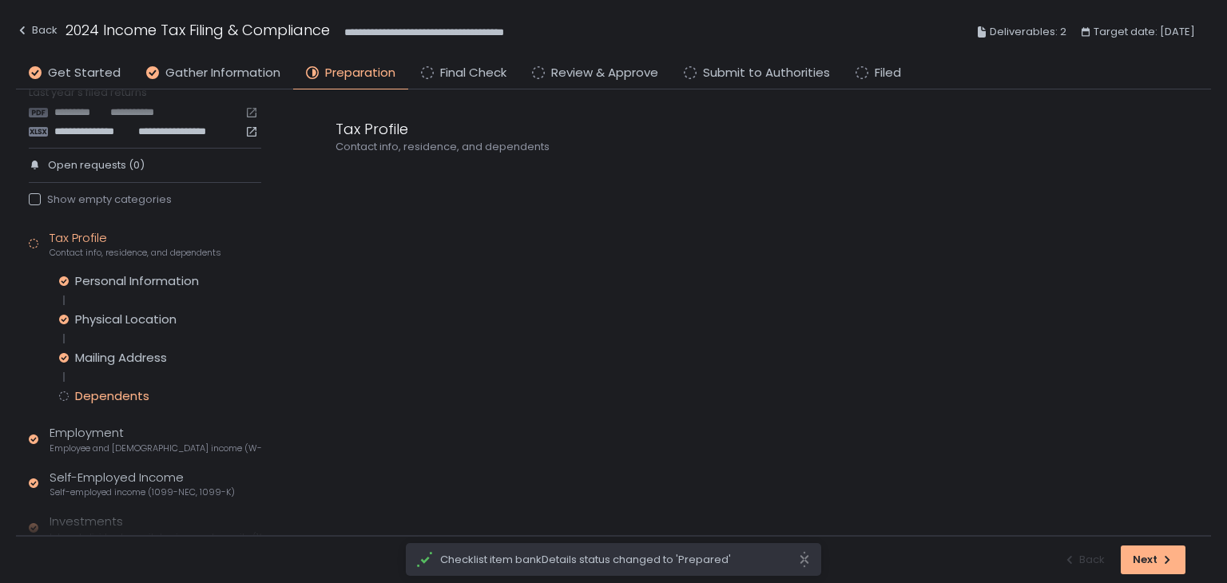
click at [90, 393] on div "Dependents" at bounding box center [112, 396] width 74 height 16
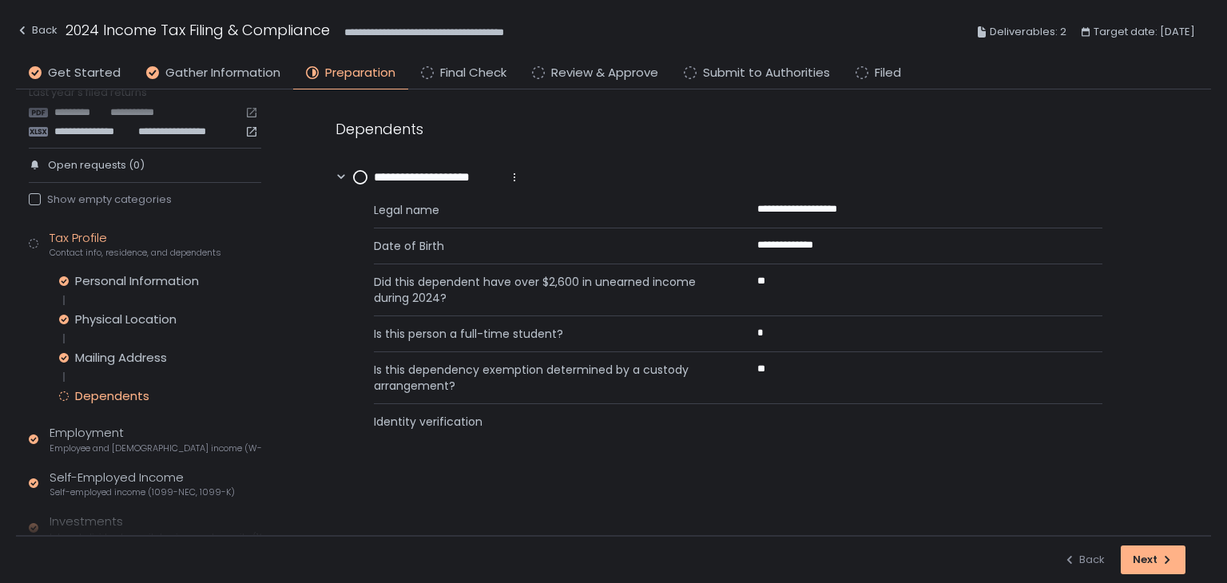
click at [361, 180] on circle at bounding box center [360, 177] width 13 height 13
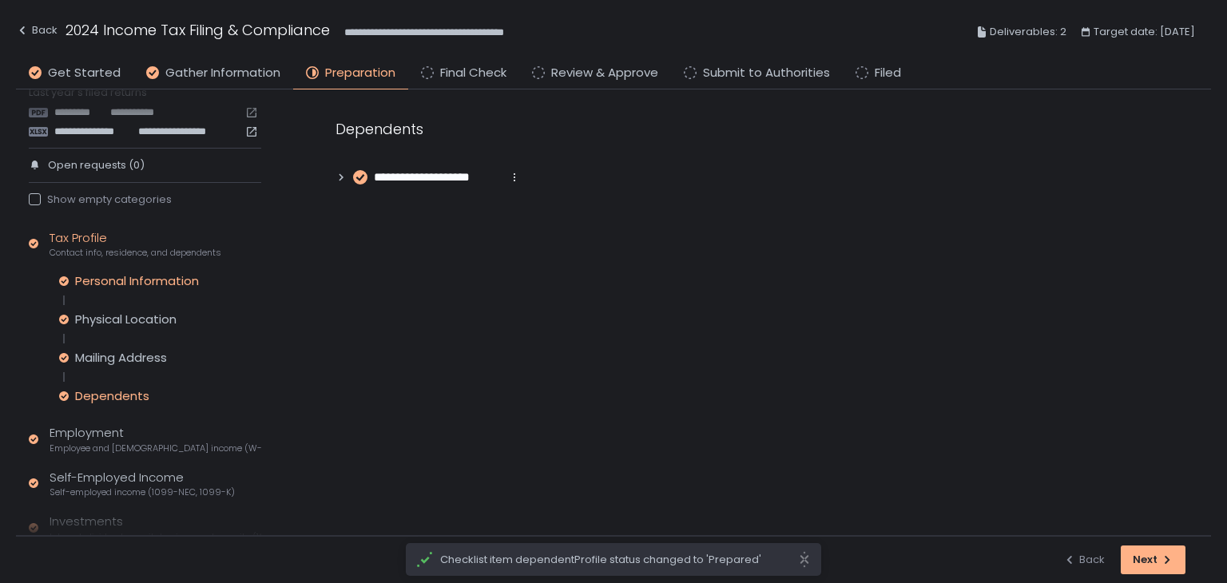
click at [160, 283] on div "Personal Information" at bounding box center [137, 281] width 124 height 16
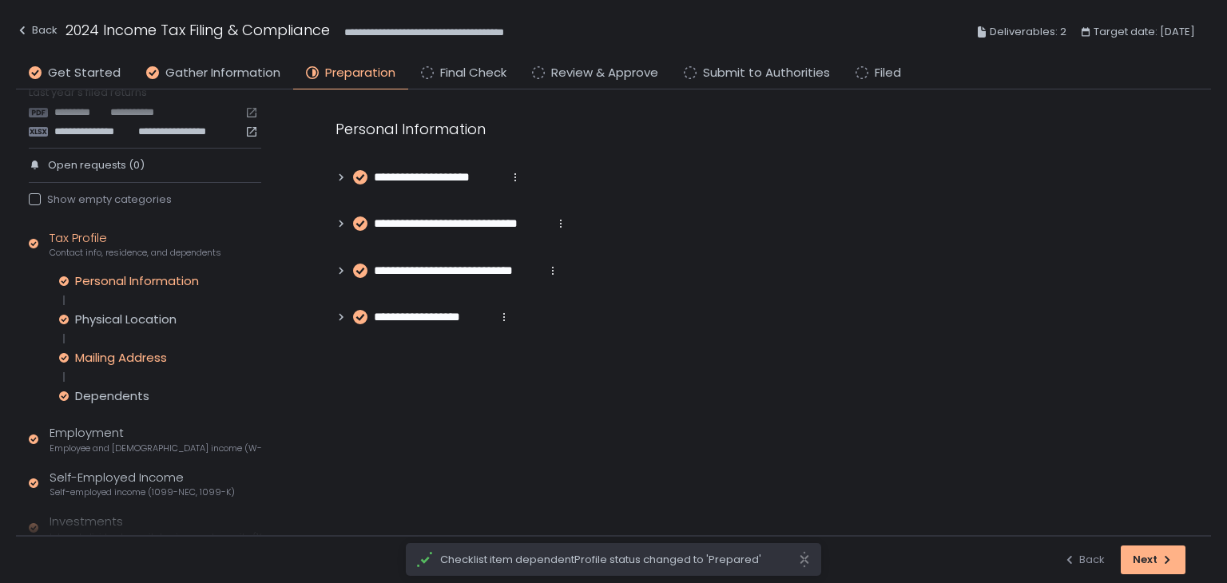
click at [133, 353] on div "Mailing Address" at bounding box center [121, 358] width 92 height 16
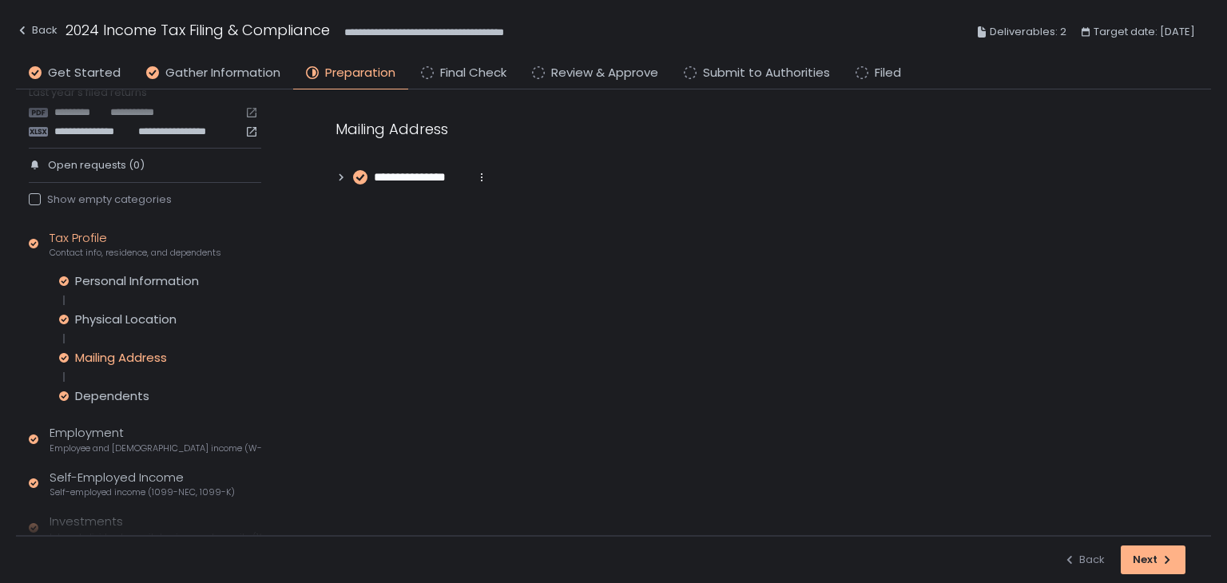
click at [343, 174] on icon at bounding box center [341, 177] width 11 height 11
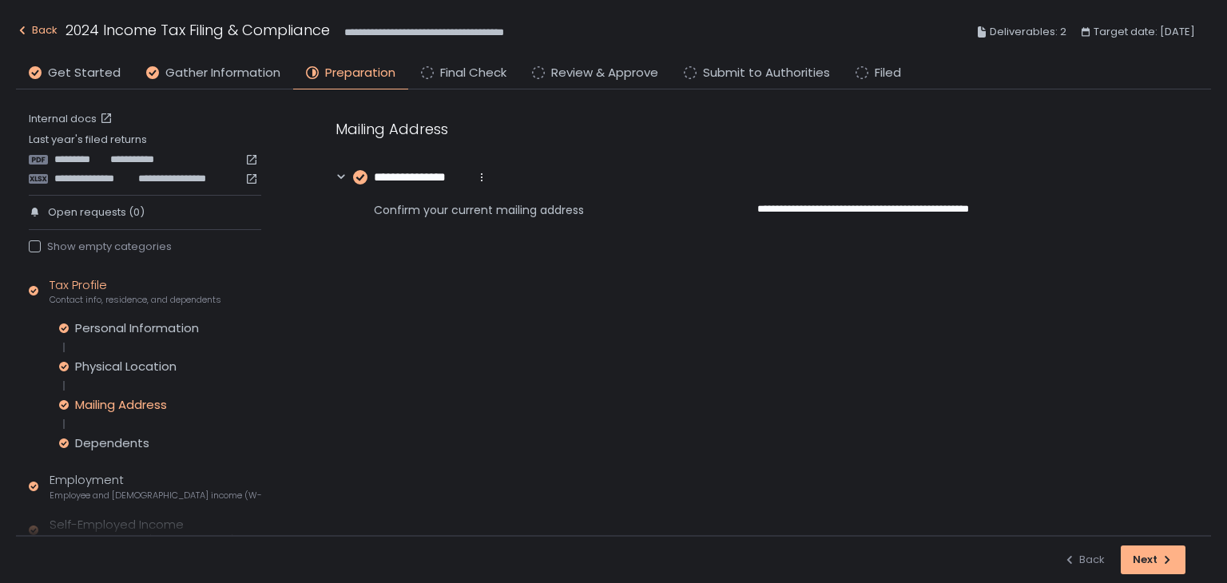
click at [27, 27] on icon "button" at bounding box center [22, 30] width 13 height 13
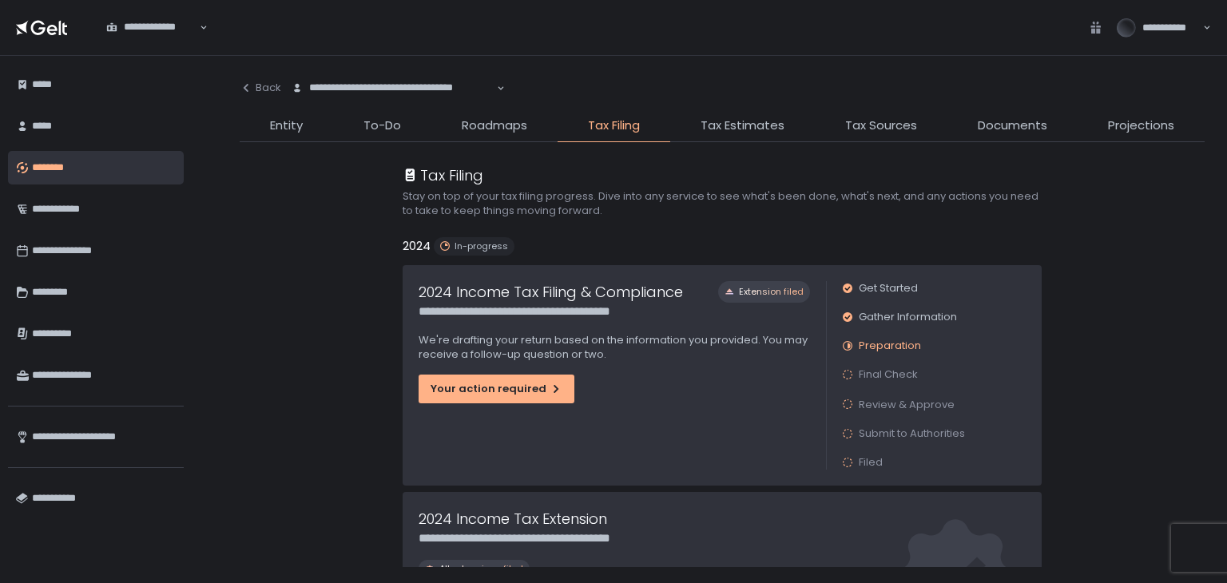
click at [296, 125] on div at bounding box center [613, 291] width 1227 height 583
click at [296, 125] on span "Entity" at bounding box center [286, 126] width 33 height 18
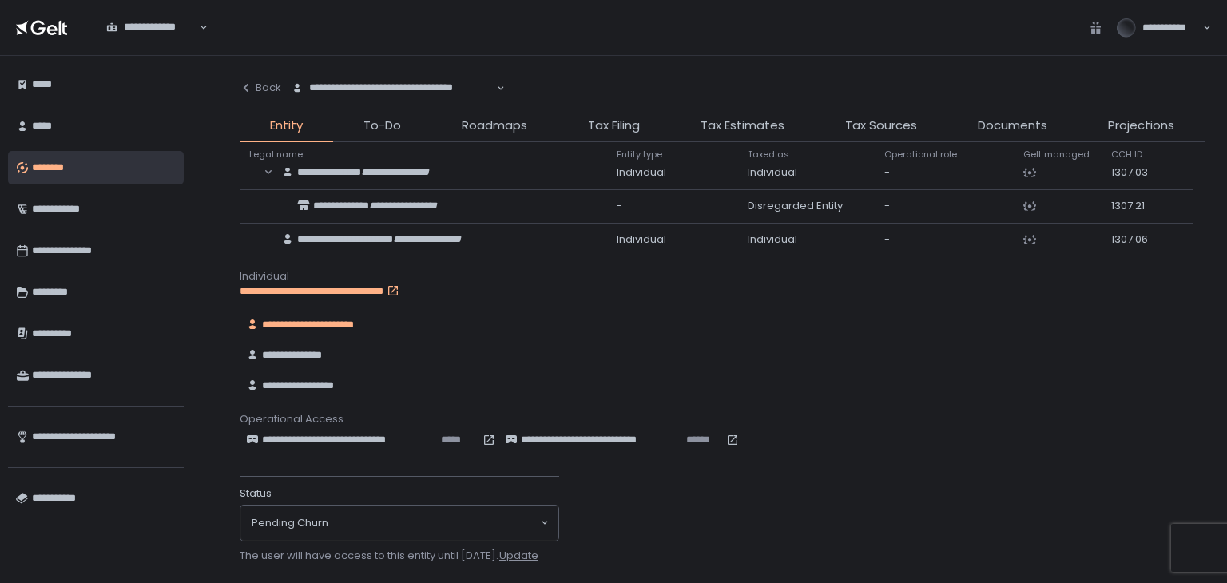
click at [316, 379] on span "**********" at bounding box center [311, 386] width 99 height 14
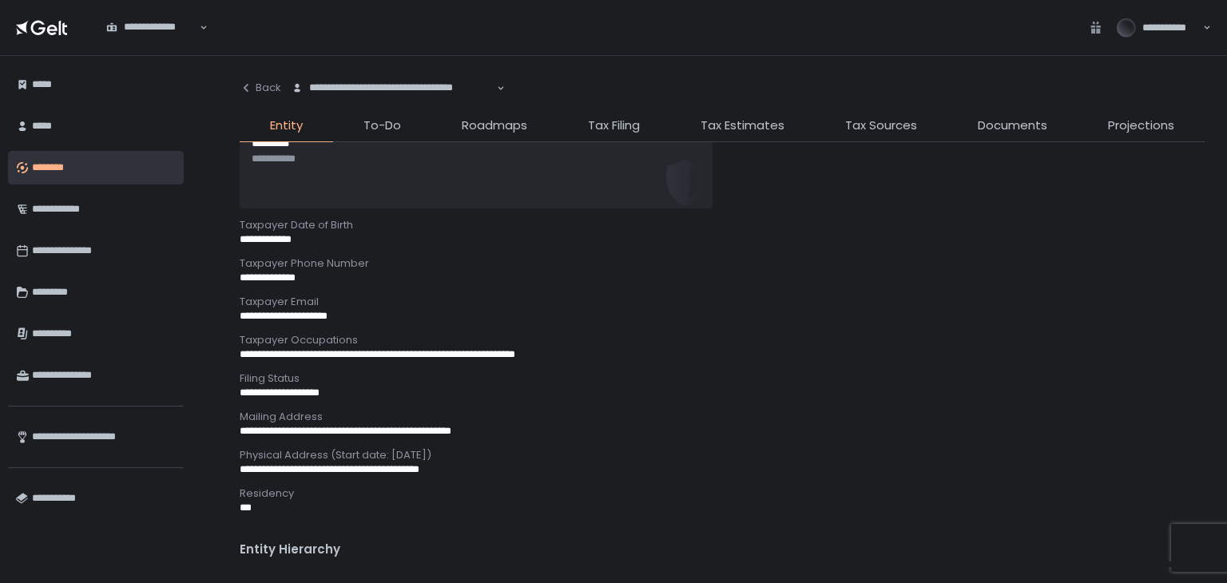
scroll to position [797, 0]
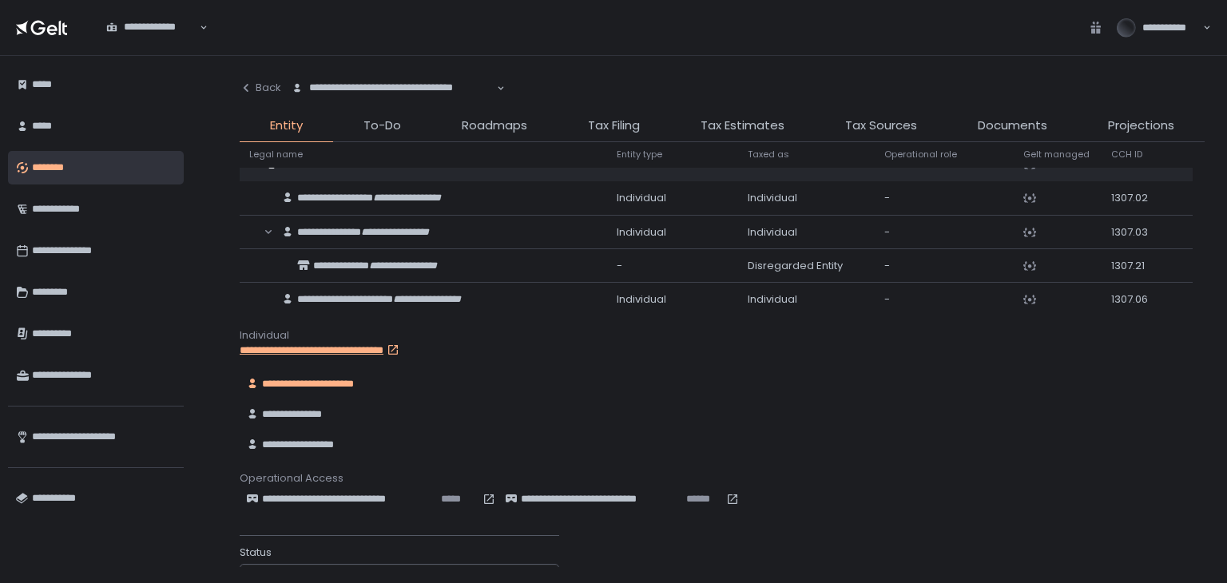
click at [322, 381] on span "**********" at bounding box center [323, 384] width 123 height 14
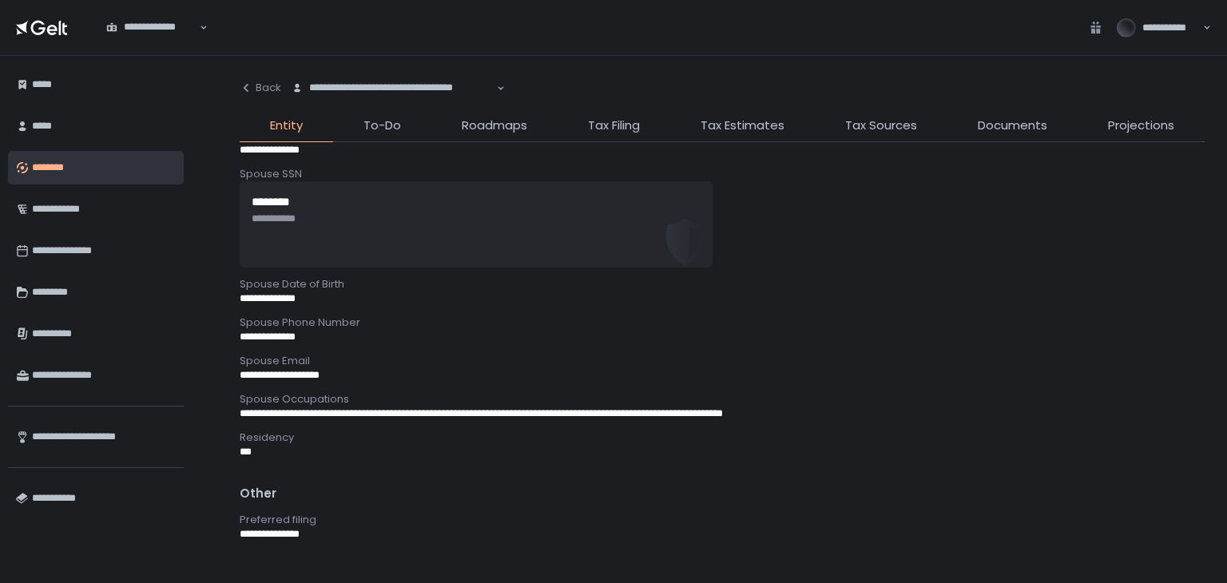
scroll to position [1204, 0]
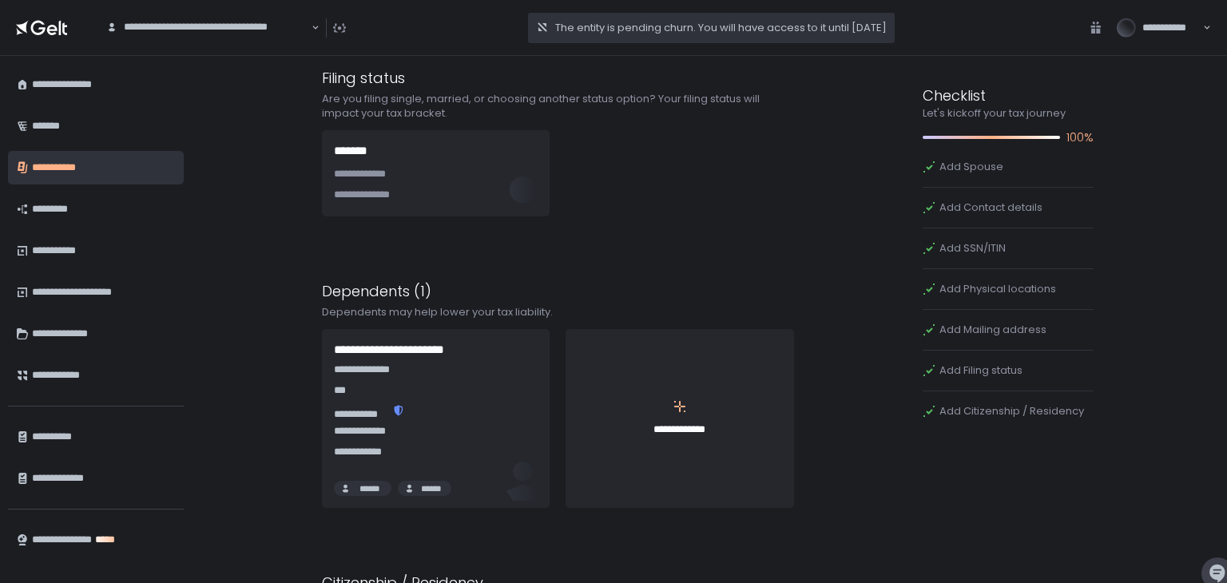
scroll to position [1757, 0]
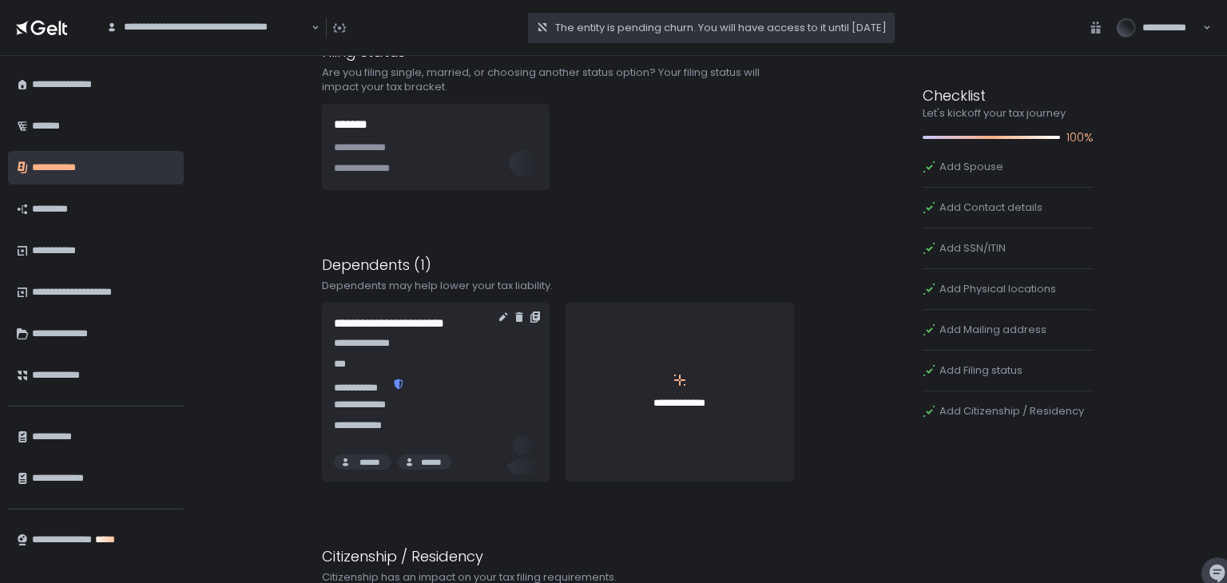
click at [399, 383] on icon at bounding box center [399, 384] width 9 height 10
click at [533, 316] on icon "button" at bounding box center [536, 316] width 7 height 9
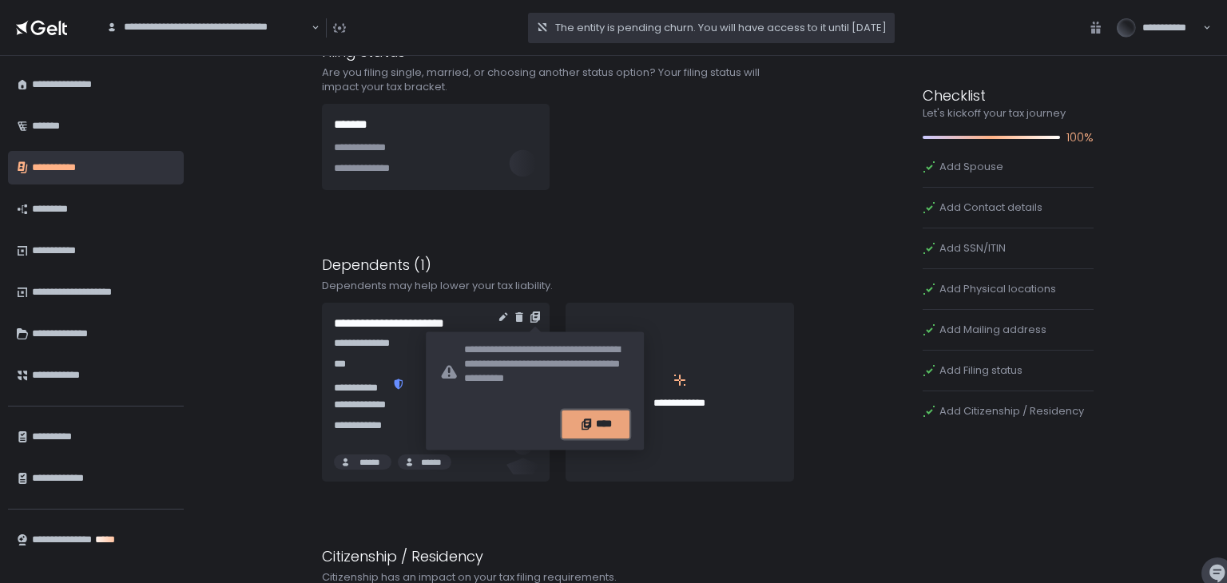
click at [596, 424] on div "****" at bounding box center [596, 425] width 44 height 14
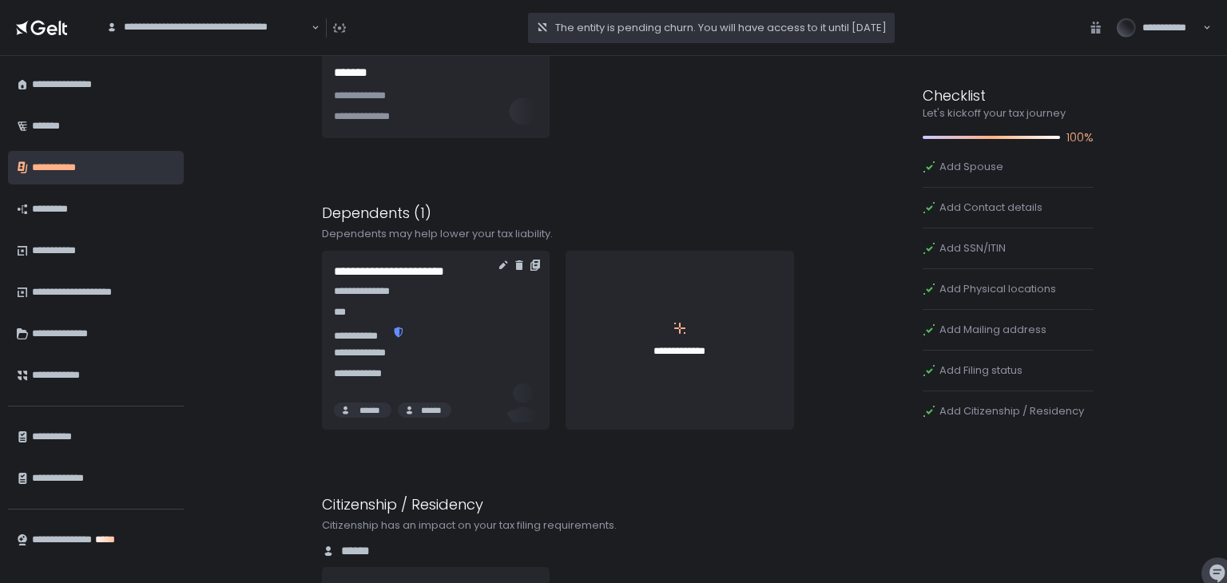
scroll to position [1837, 0]
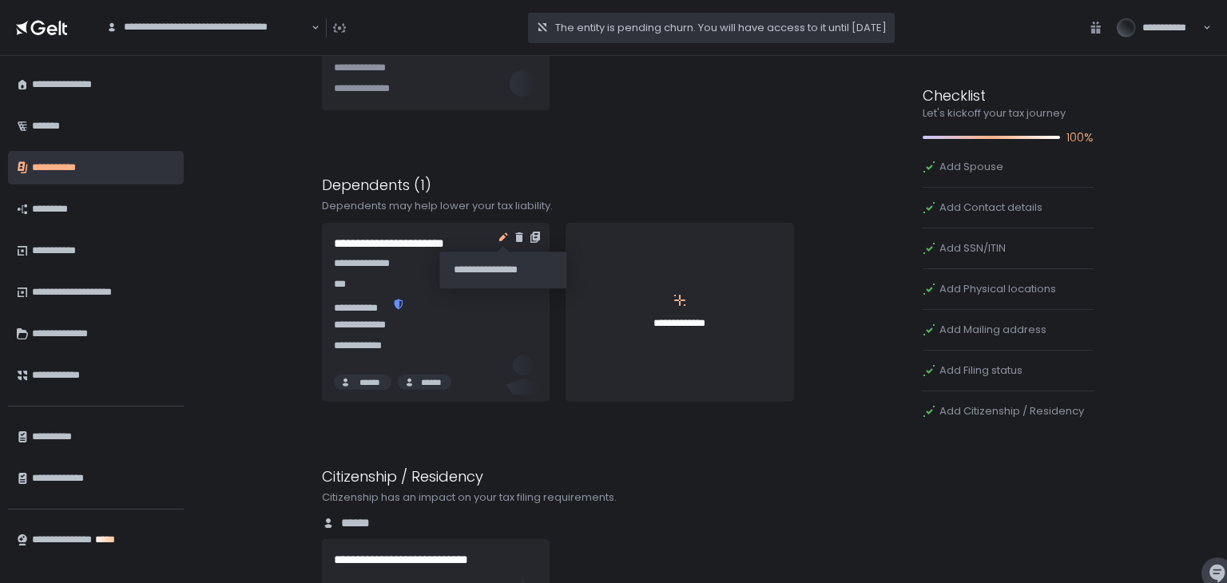
click at [503, 234] on icon "button" at bounding box center [503, 237] width 13 height 13
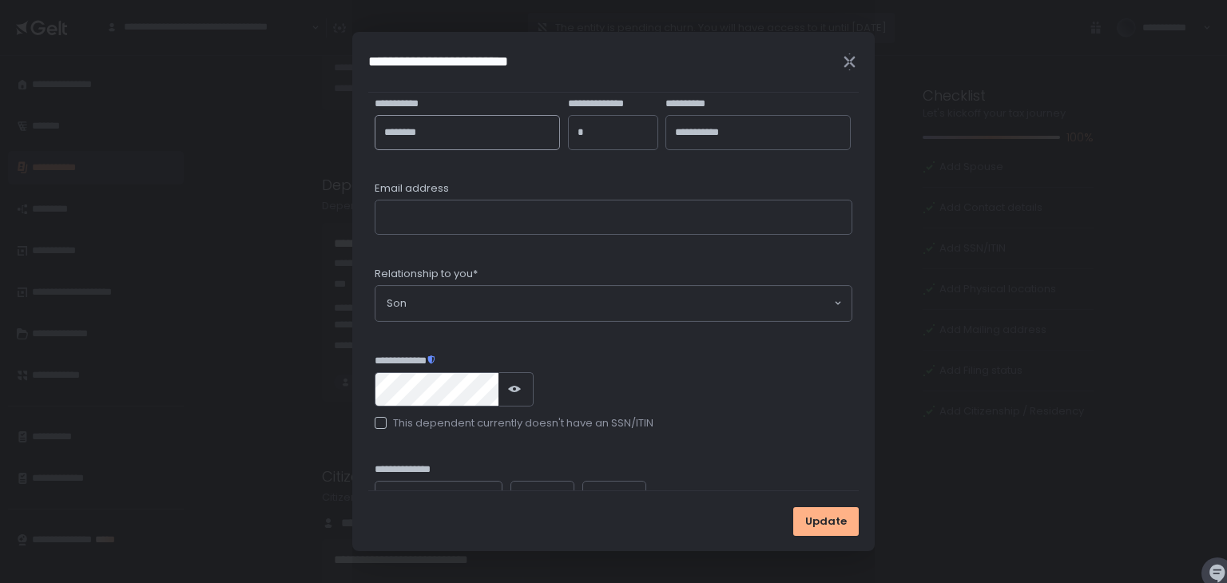
scroll to position [271, 0]
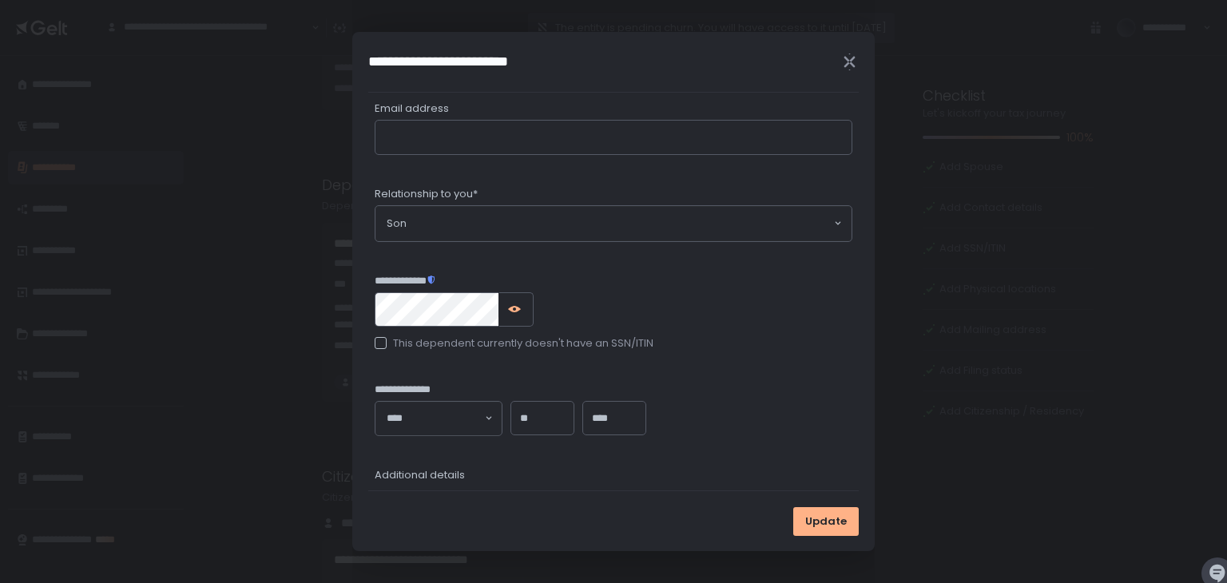
click at [510, 300] on div at bounding box center [516, 309] width 34 height 34
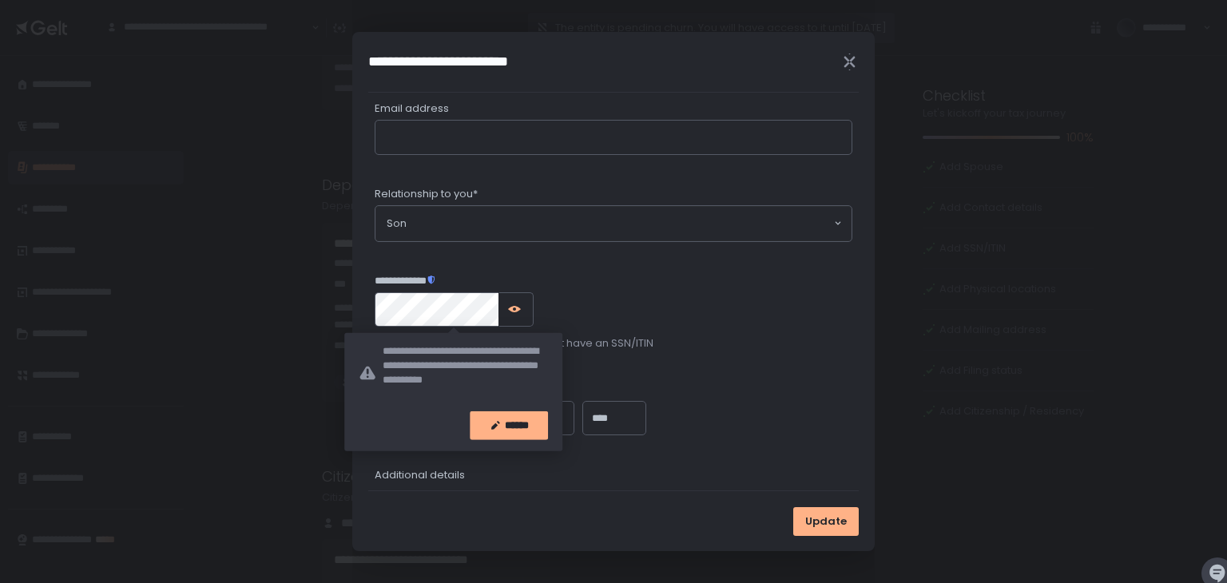
click at [510, 306] on icon "button" at bounding box center [514, 309] width 13 height 6
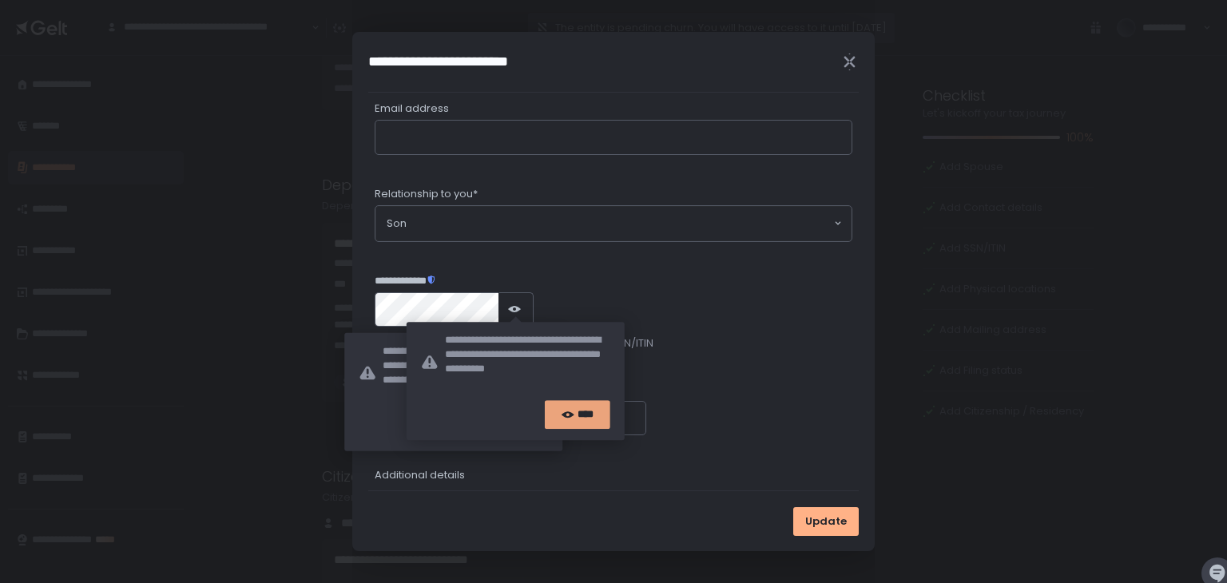
click at [569, 416] on icon "button" at bounding box center [568, 414] width 13 height 13
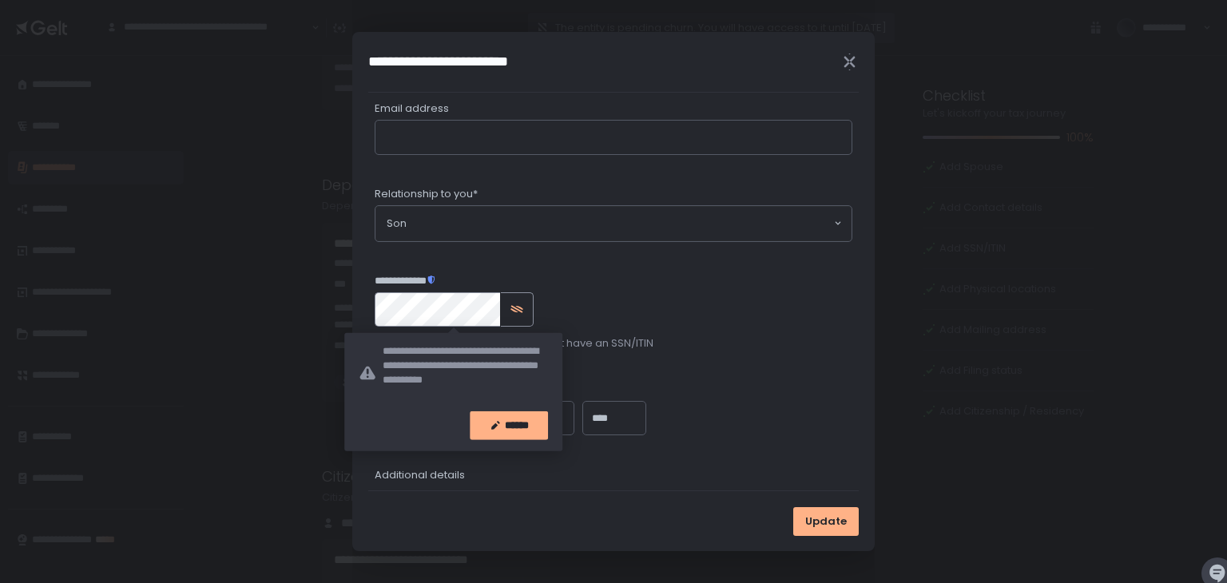
click at [367, 308] on div "**********" at bounding box center [613, 291] width 522 height 519
click at [850, 62] on icon "Close" at bounding box center [849, 62] width 17 height 17
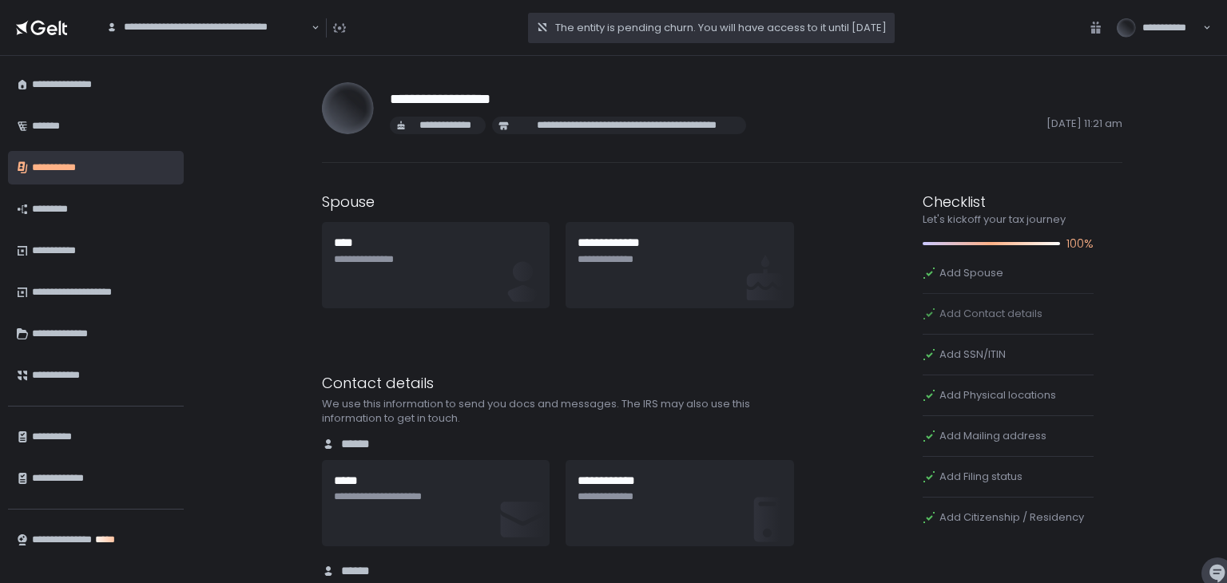
scroll to position [0, 0]
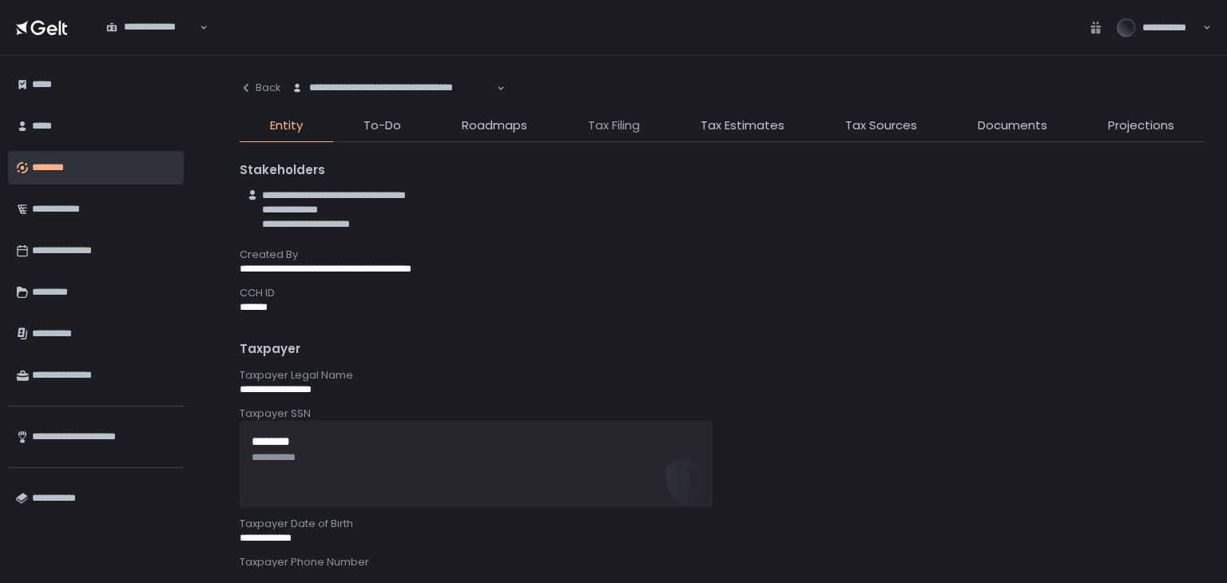
click at [620, 125] on span "Tax Filing" at bounding box center [614, 126] width 52 height 18
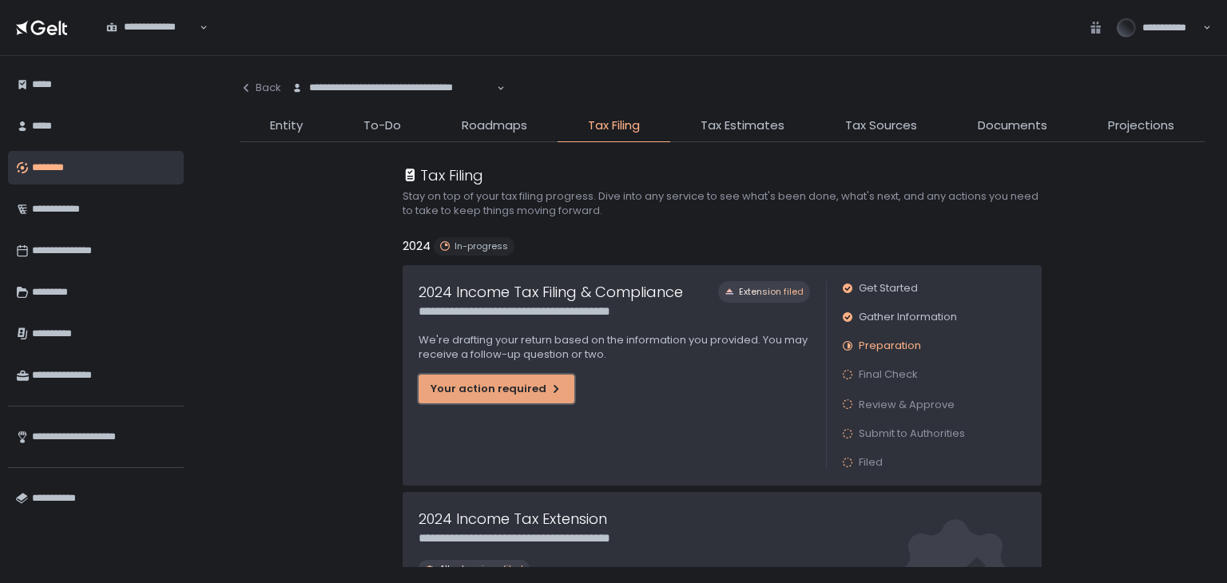
click at [498, 387] on div "Your action required" at bounding box center [497, 389] width 132 height 14
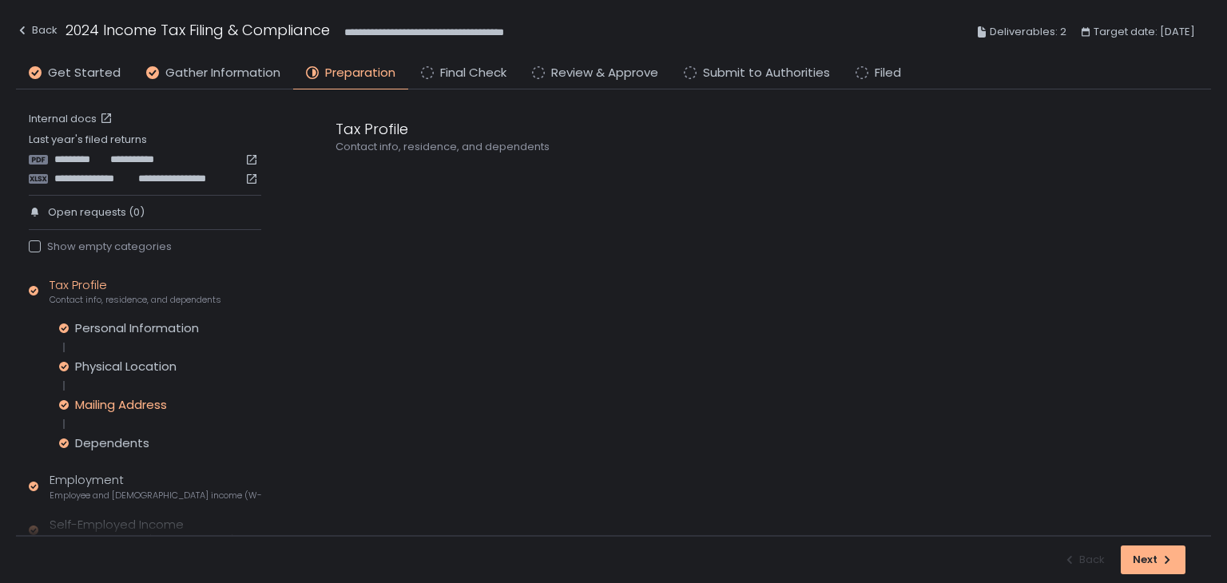
click at [144, 407] on div "Mailing Address" at bounding box center [121, 405] width 92 height 16
click at [341, 177] on icon at bounding box center [341, 177] width 11 height 11
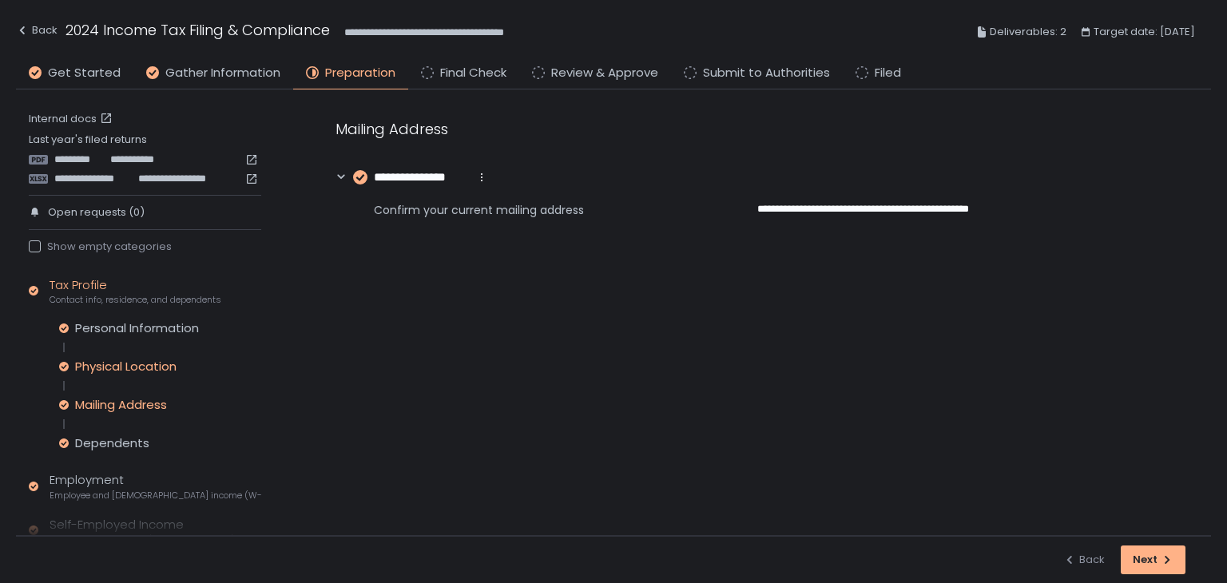
click at [134, 367] on div "Physical Location" at bounding box center [125, 367] width 101 height 16
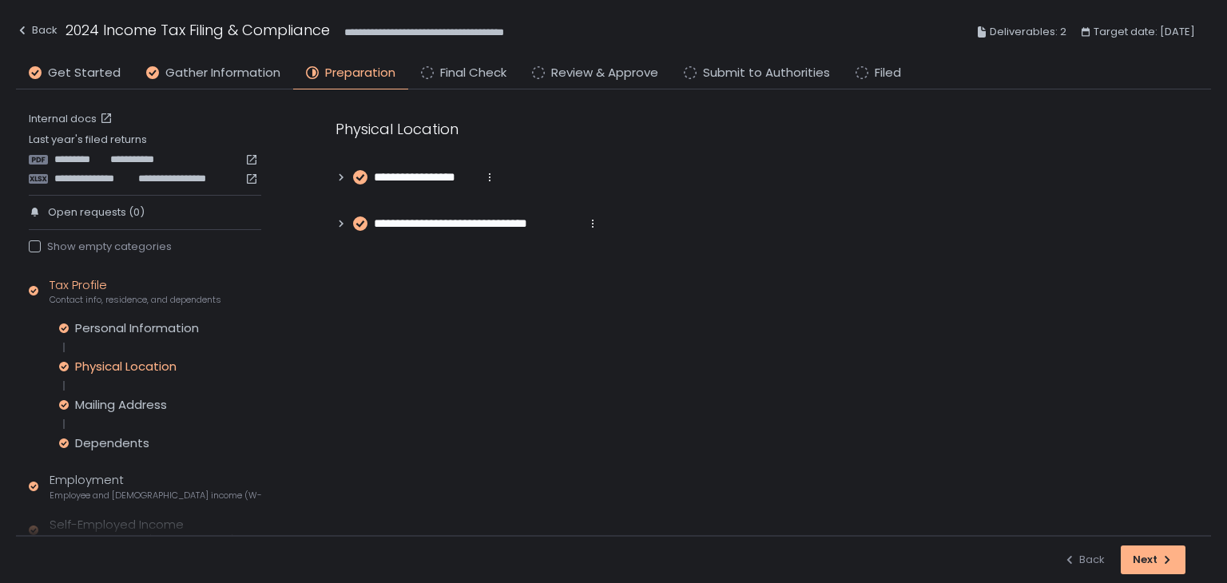
click at [339, 180] on icon at bounding box center [341, 176] width 4 height 7
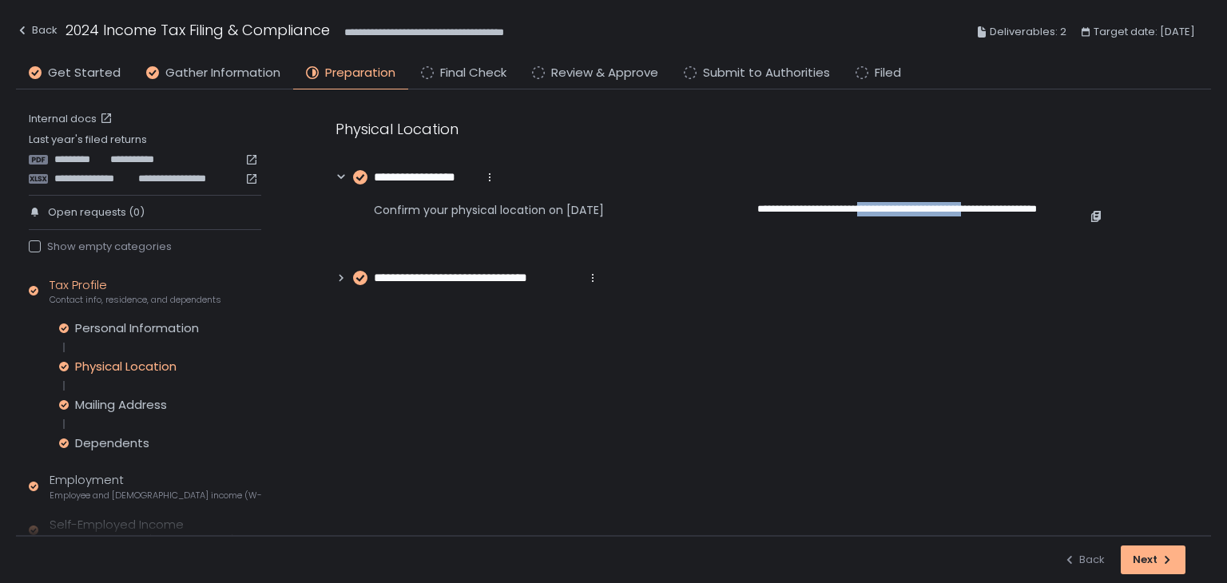
drag, startPoint x: 868, startPoint y: 211, endPoint x: 1000, endPoint y: 203, distance: 132.0
click at [1000, 203] on span "**********" at bounding box center [923, 216] width 332 height 29
copy span "**********"
drag, startPoint x: 1103, startPoint y: 208, endPoint x: 1079, endPoint y: 208, distance: 24.0
click at [1079, 208] on div "**********" at bounding box center [757, 202] width 907 height 227
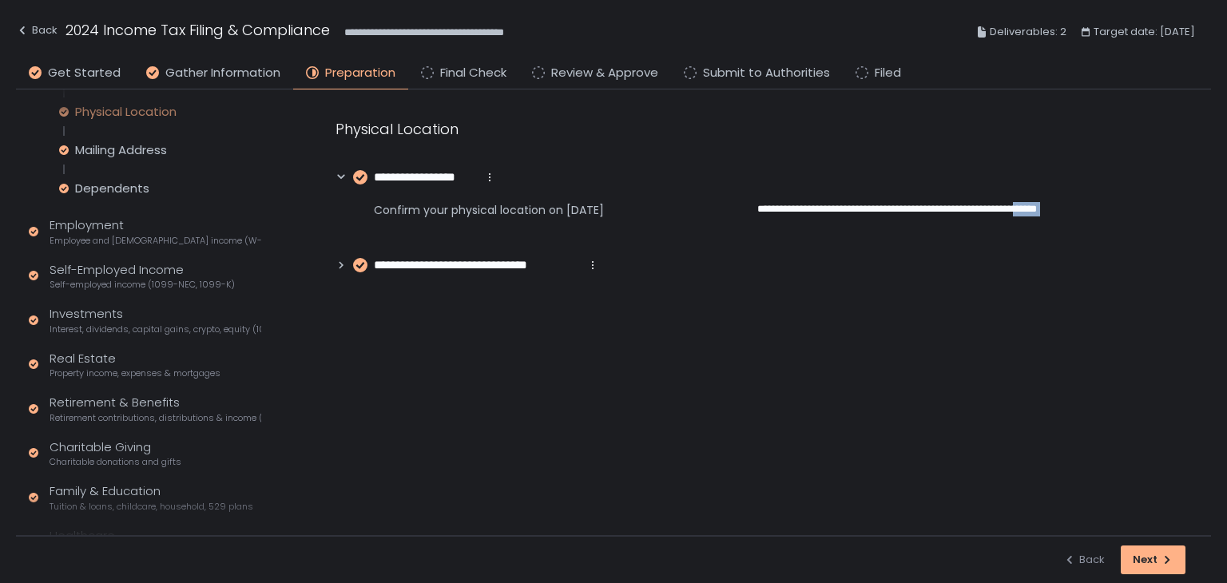
scroll to position [443, 0]
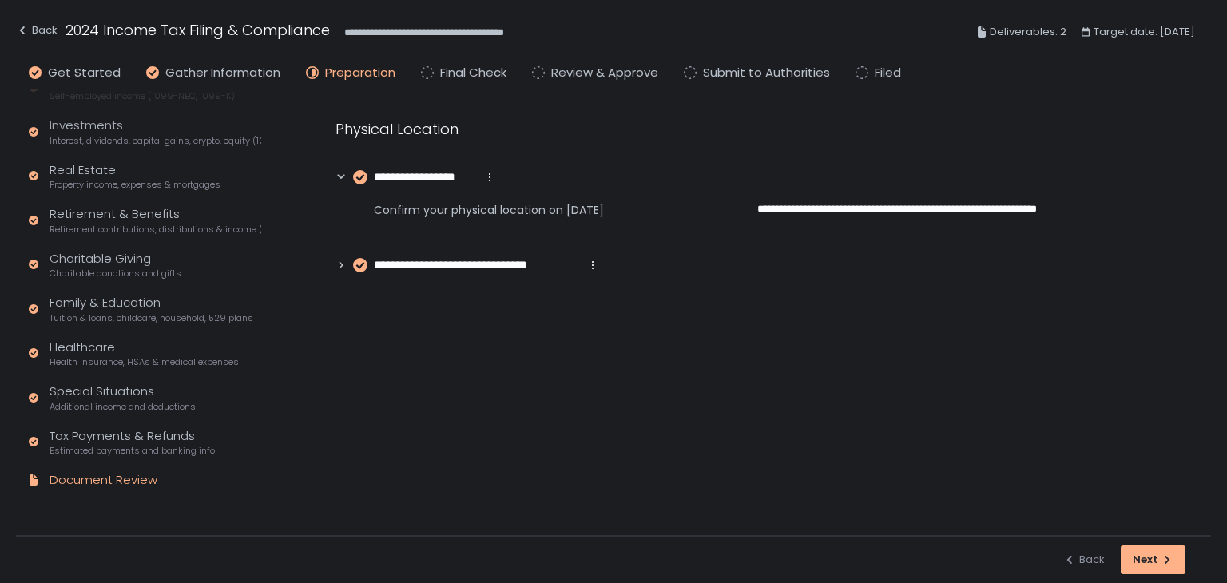
click at [119, 475] on div "Document Review" at bounding box center [104, 480] width 108 height 18
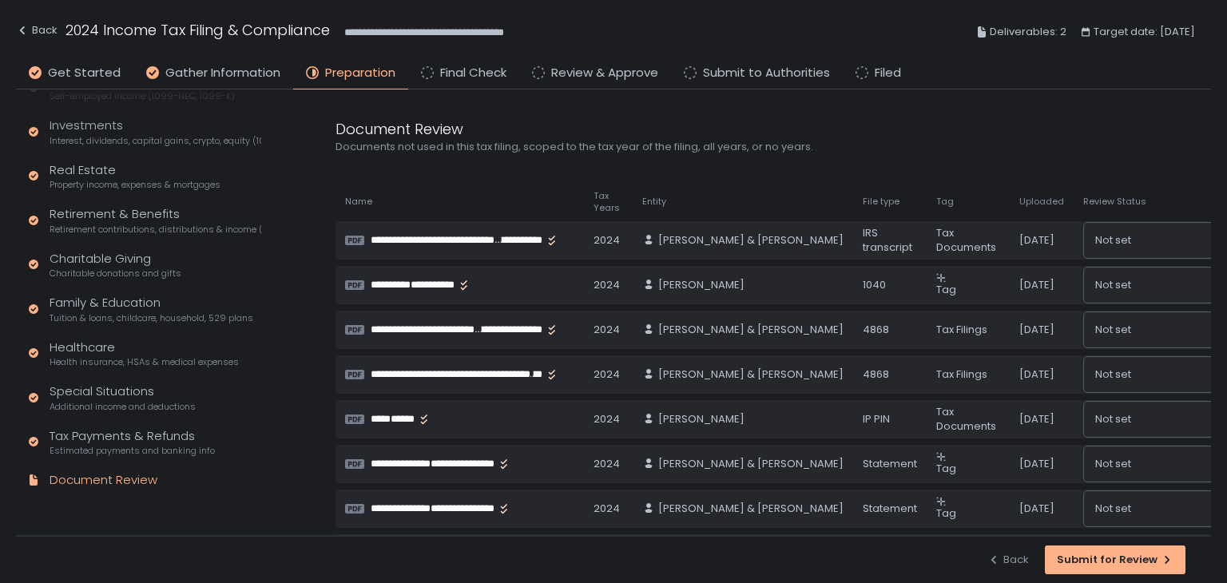
click at [119, 473] on div "Document Review" at bounding box center [104, 480] width 108 height 18
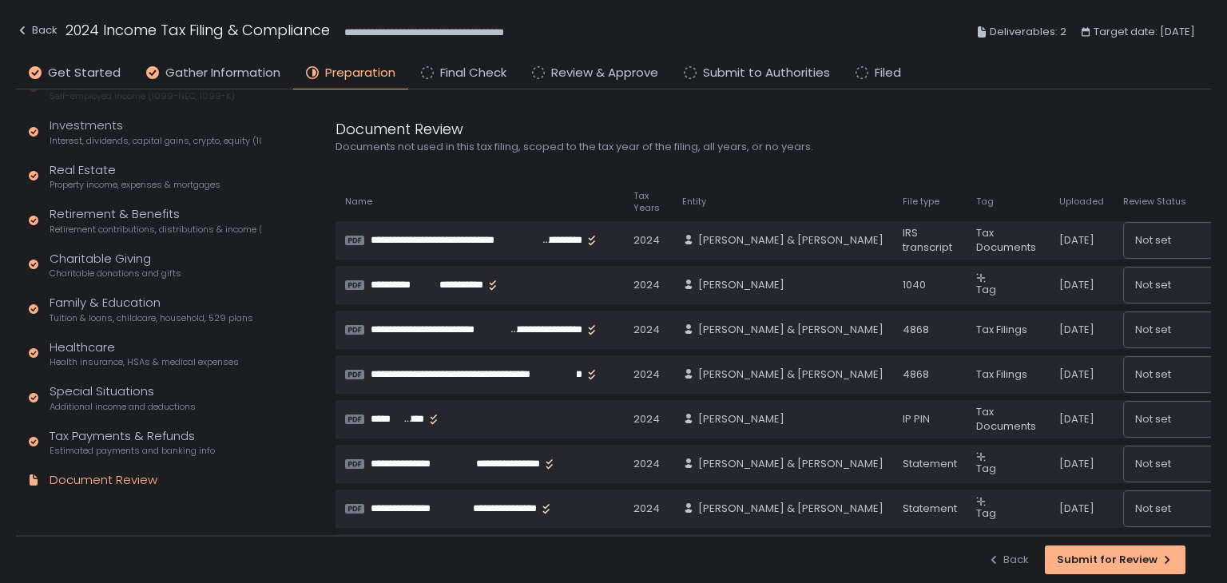
scroll to position [292, 0]
click at [1090, 550] on button "Submit for Review" at bounding box center [1115, 560] width 141 height 29
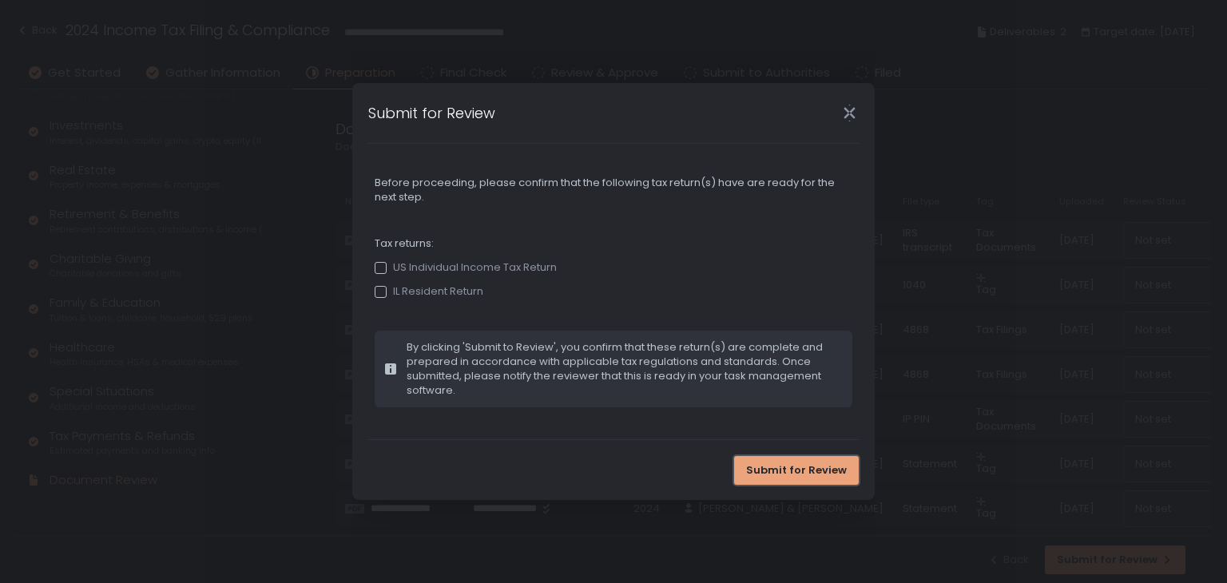
click at [824, 467] on span "Submit for Review" at bounding box center [796, 470] width 101 height 14
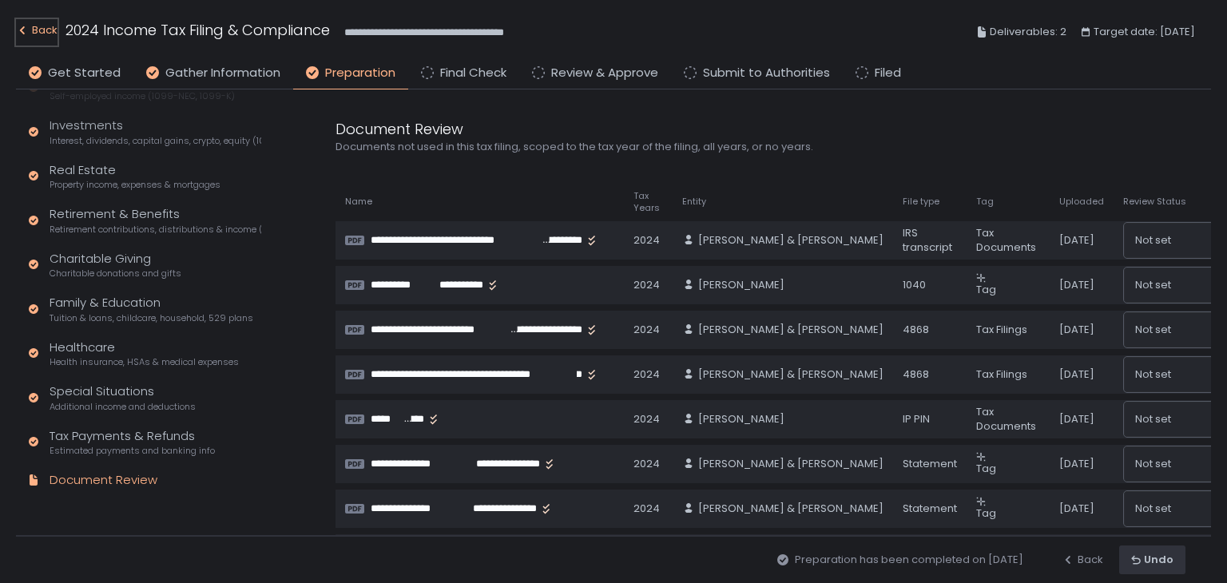
click at [38, 23] on div "Back" at bounding box center [37, 30] width 42 height 19
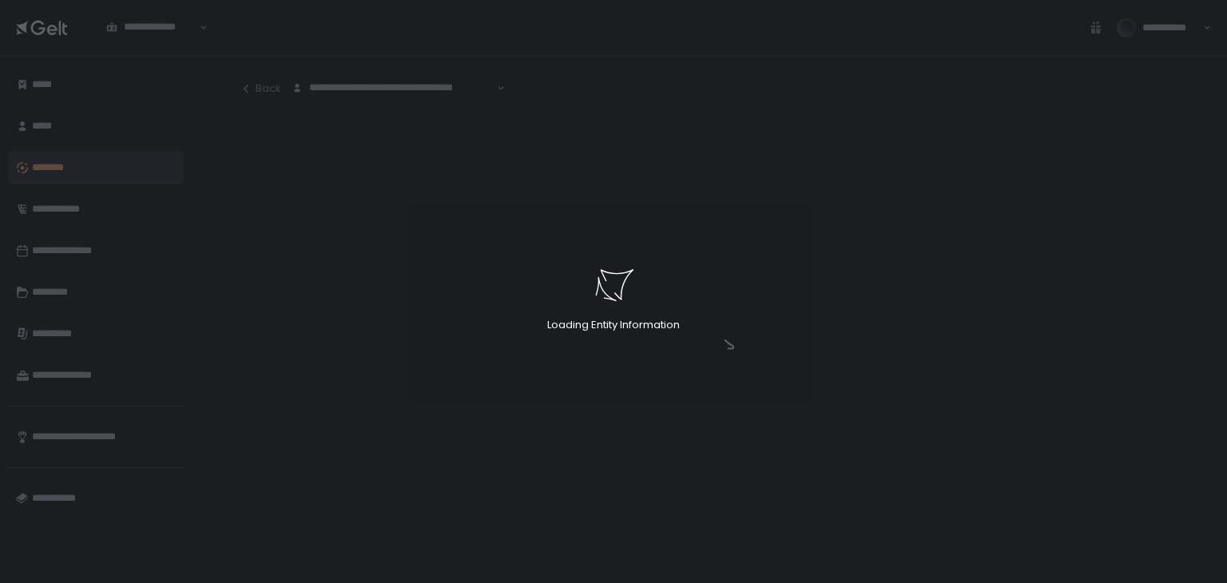
click at [268, 92] on div "Loading Entity Information" at bounding box center [613, 291] width 1227 height 583
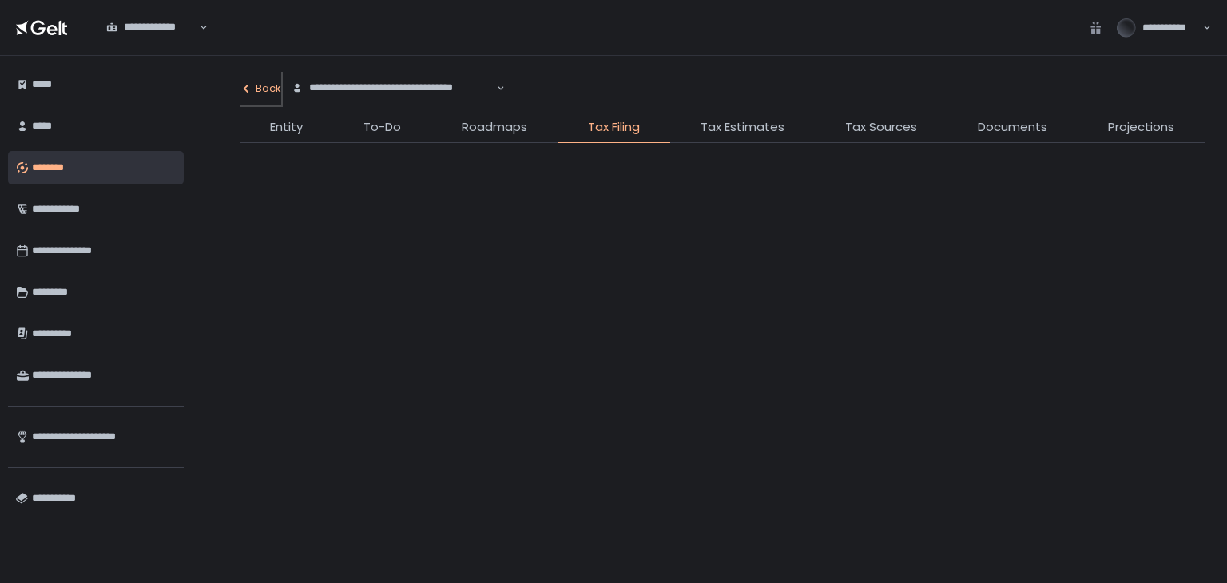
click at [275, 84] on div "Back" at bounding box center [261, 88] width 42 height 14
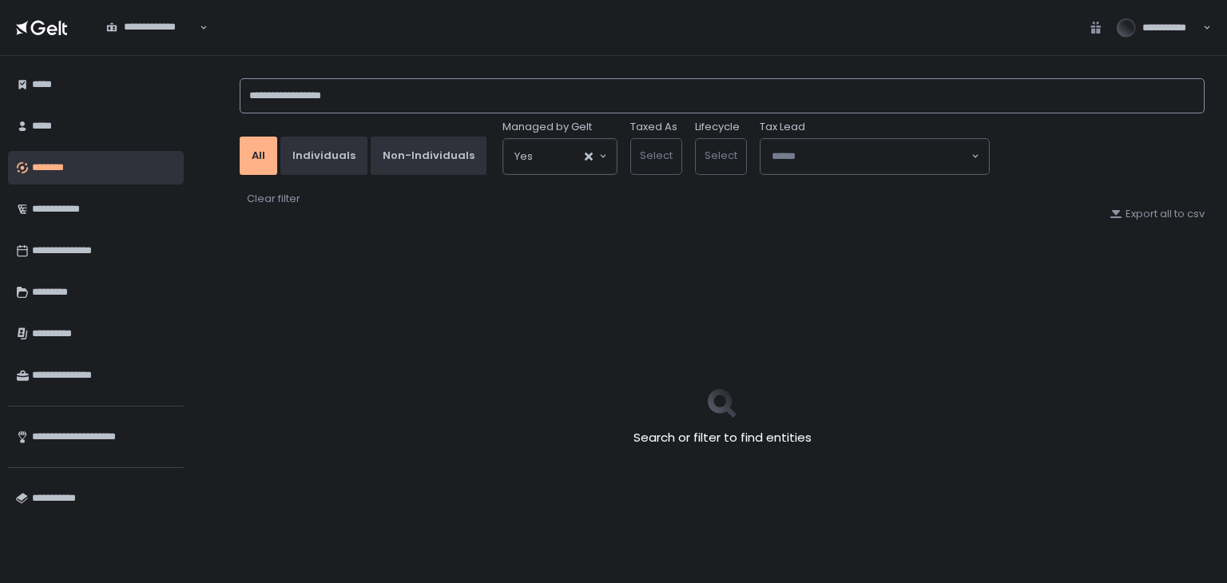
click at [313, 89] on input "**********" at bounding box center [722, 95] width 965 height 35
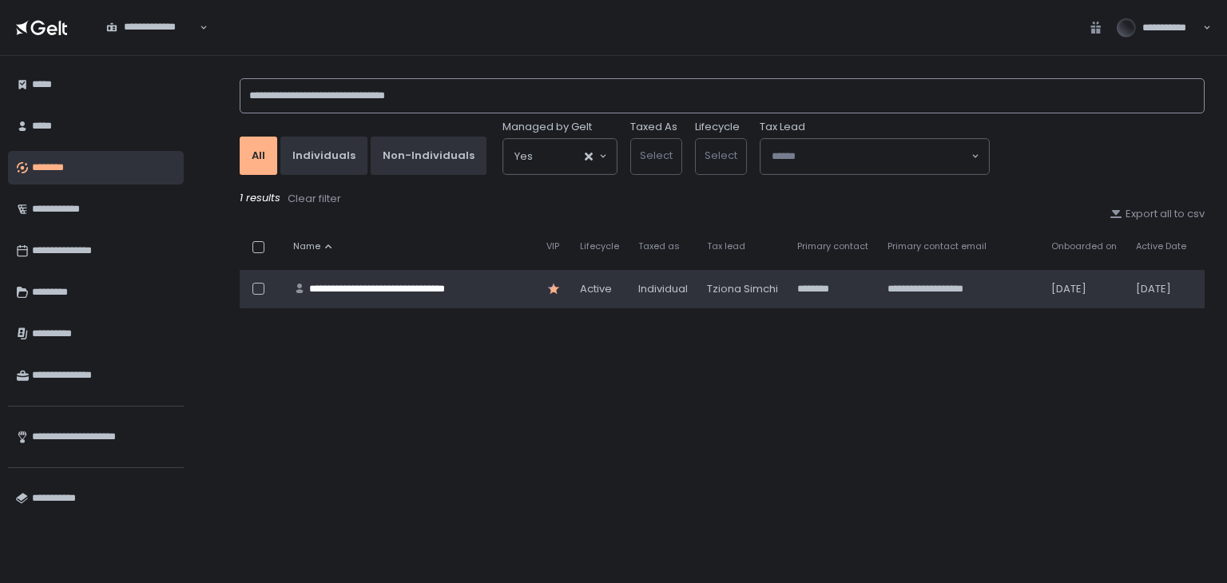
type input "**********"
click at [402, 278] on td "**********" at bounding box center [410, 289] width 253 height 38
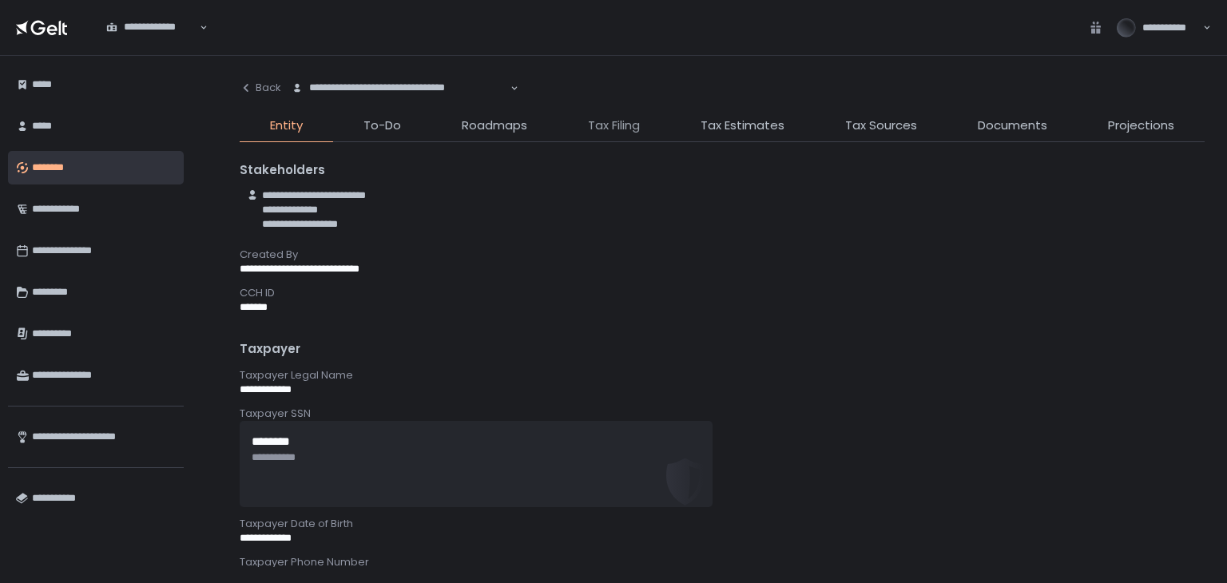
click at [612, 122] on span "Tax Filing" at bounding box center [614, 126] width 52 height 18
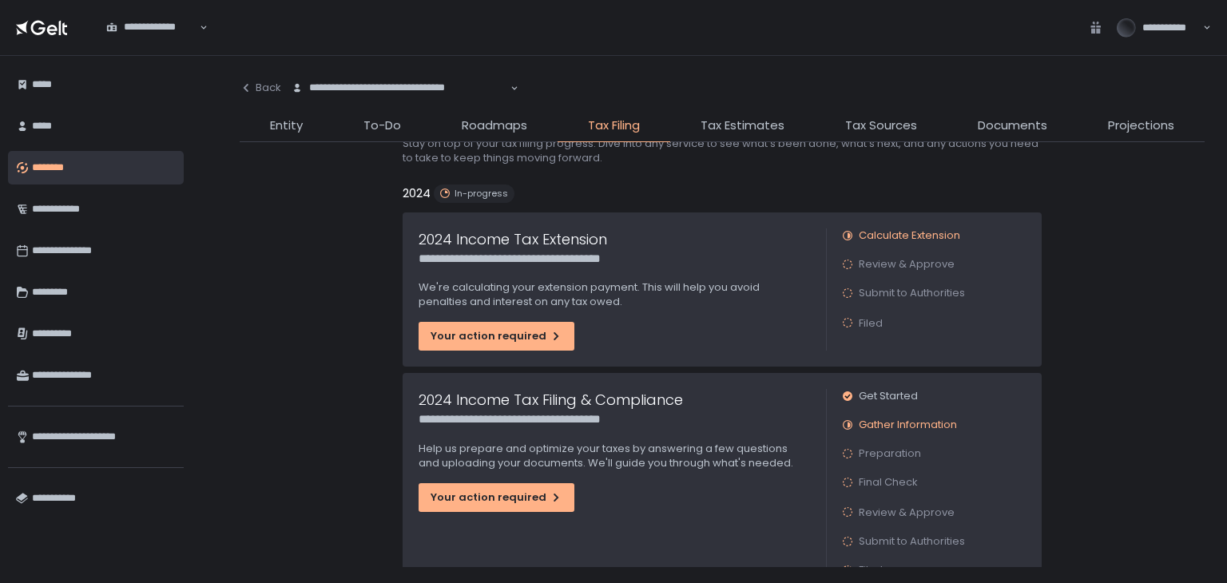
scroll to position [80, 0]
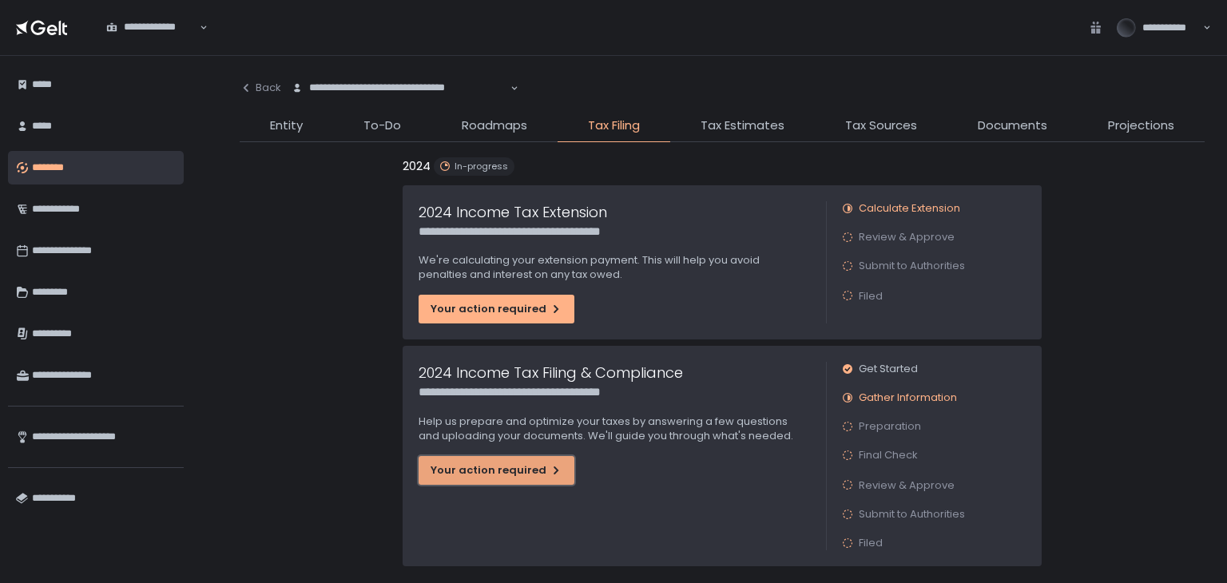
click at [498, 467] on div "Your action required" at bounding box center [497, 470] width 132 height 14
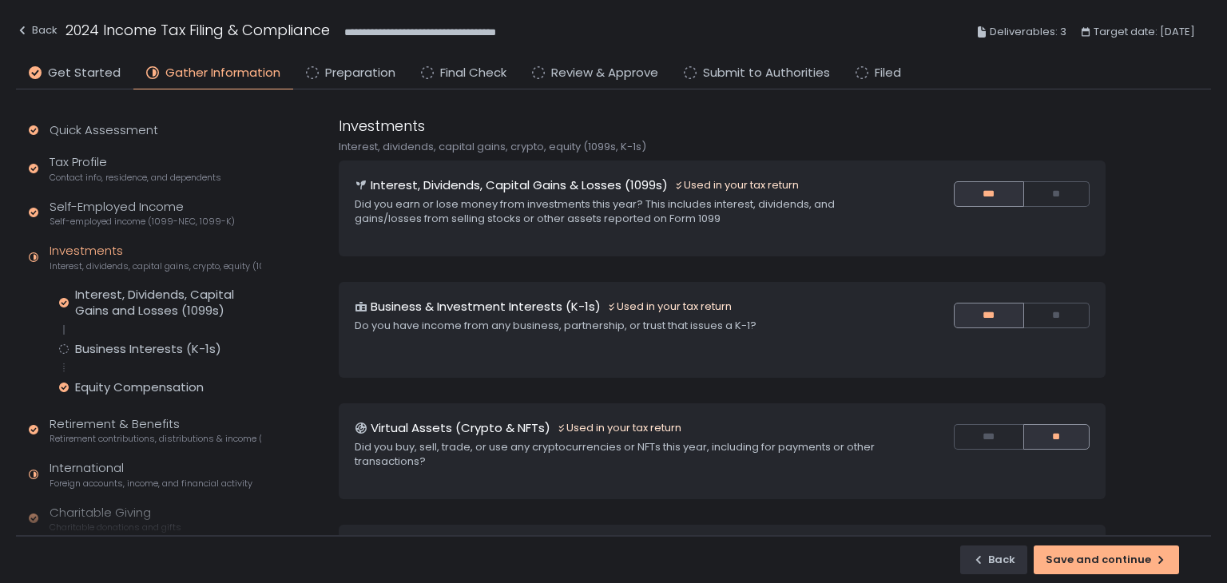
click at [316, 81] on li "Preparation" at bounding box center [350, 77] width 115 height 26
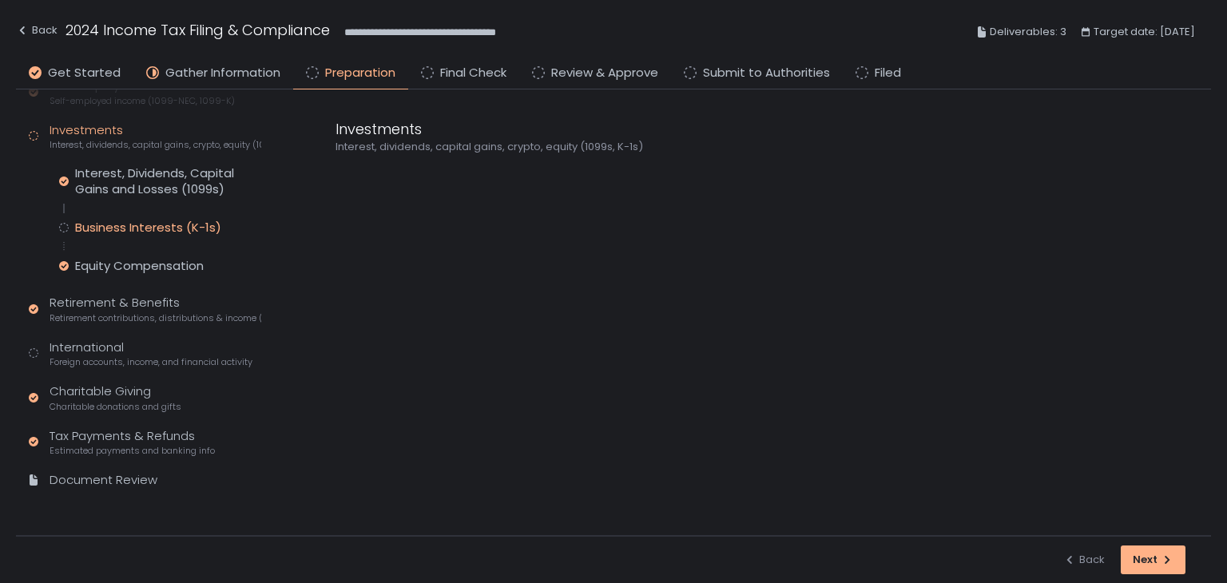
scroll to position [145, 0]
